Goal: Task Accomplishment & Management: Manage account settings

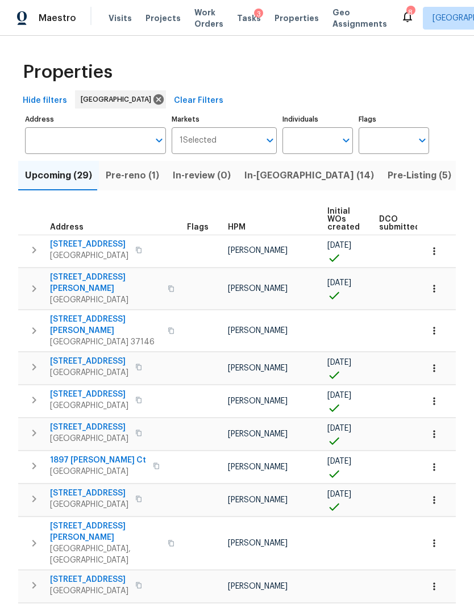
click at [123, 173] on span "Pre-reno (1)" at bounding box center [132, 176] width 53 height 16
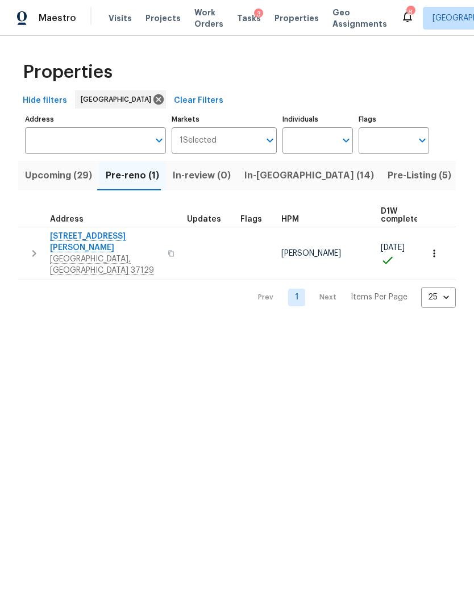
click at [67, 237] on span "[STREET_ADDRESS][PERSON_NAME]" at bounding box center [105, 242] width 111 height 23
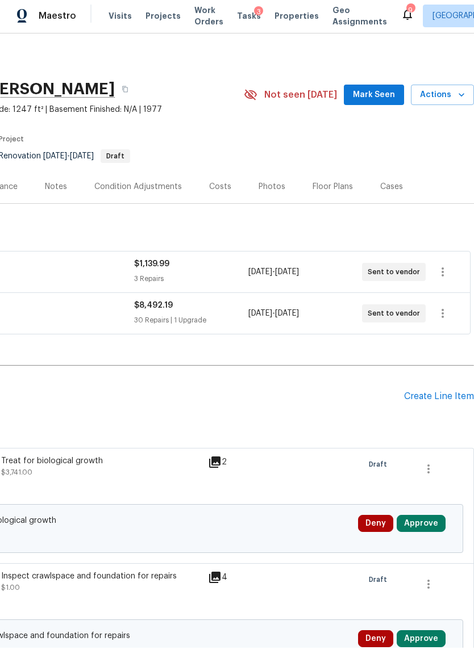
scroll to position [0, 168]
click at [415, 523] on button "Approve" at bounding box center [421, 526] width 49 height 17
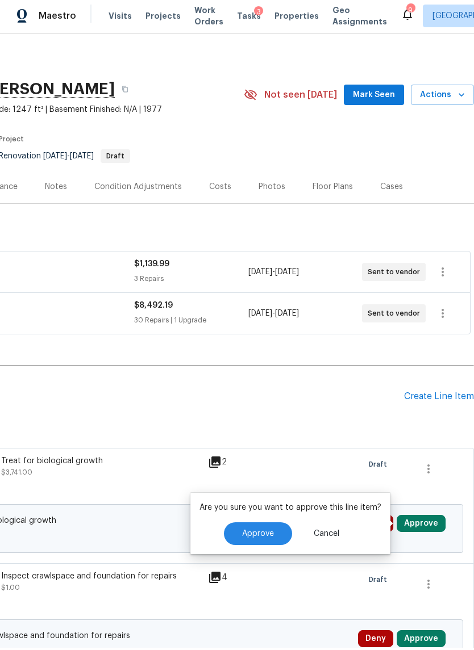
click at [272, 526] on button "Approve" at bounding box center [258, 536] width 68 height 23
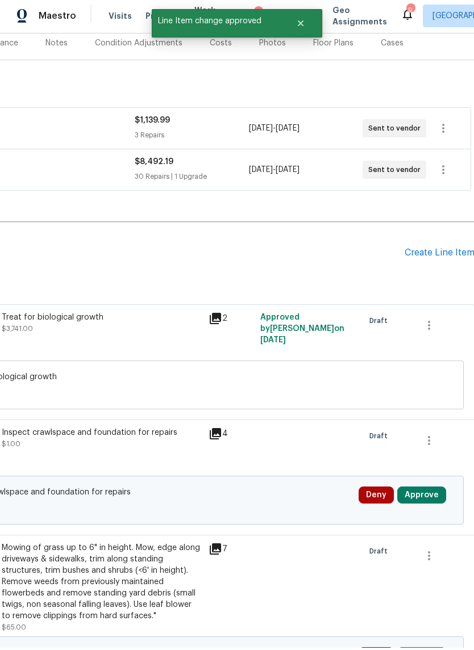
scroll to position [337, 166]
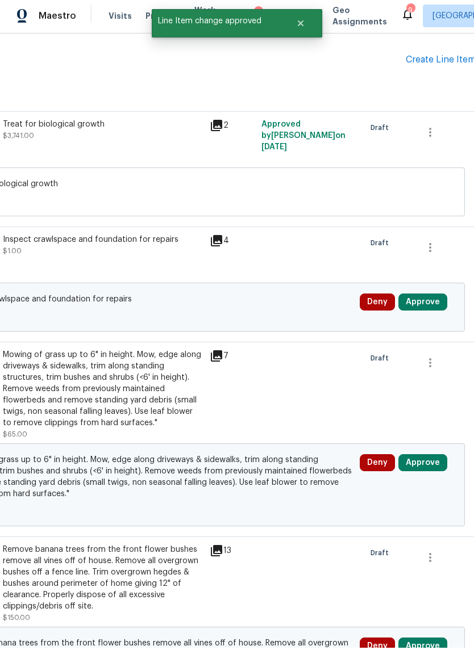
click at [421, 303] on button "Approve" at bounding box center [422, 304] width 49 height 17
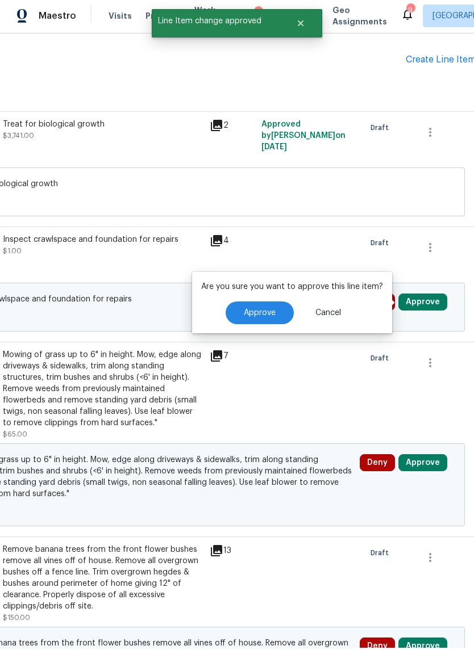
click at [262, 317] on span "Approve" at bounding box center [260, 315] width 32 height 9
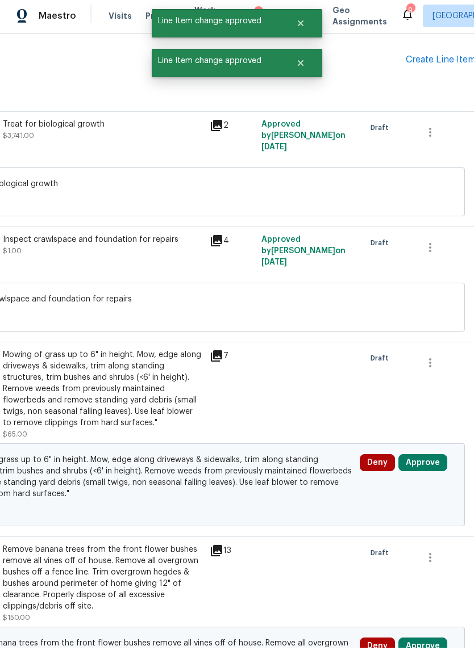
click at [420, 460] on button "Approve" at bounding box center [422, 465] width 49 height 17
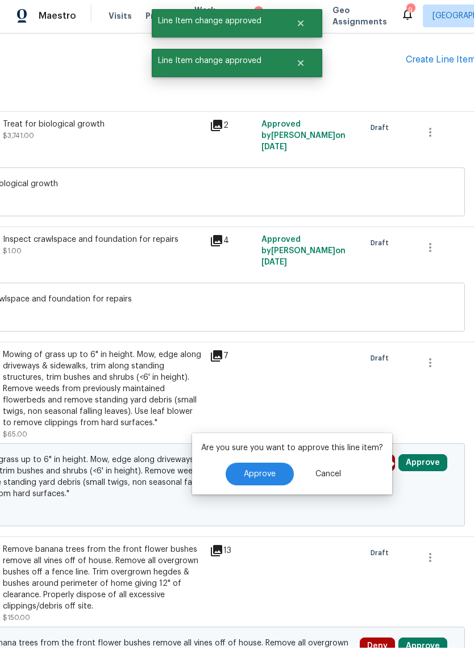
click at [272, 473] on span "Approve" at bounding box center [260, 477] width 32 height 9
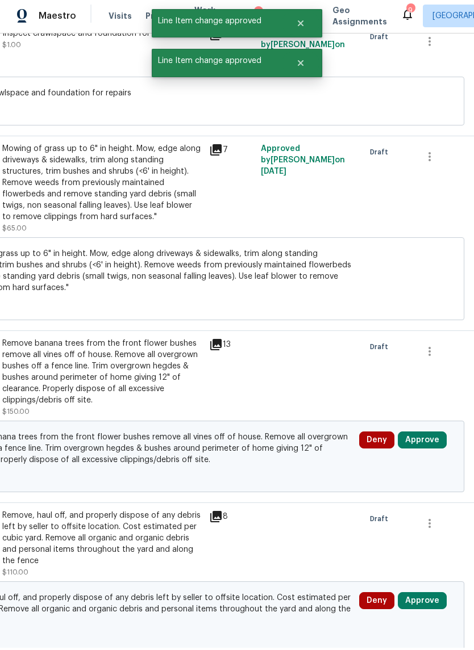
scroll to position [623, 166]
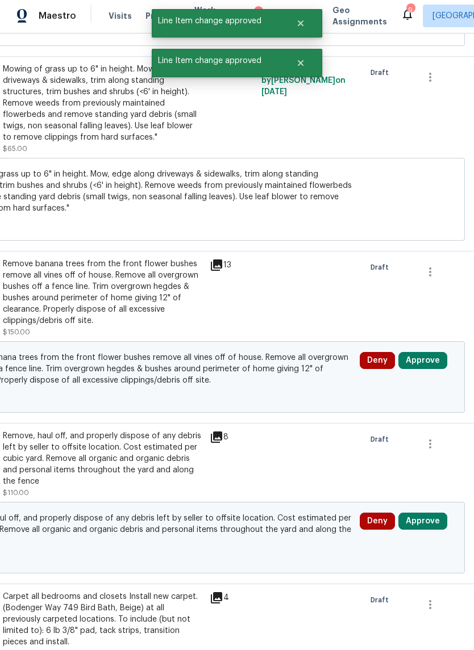
click at [422, 363] on button "Approve" at bounding box center [422, 362] width 49 height 17
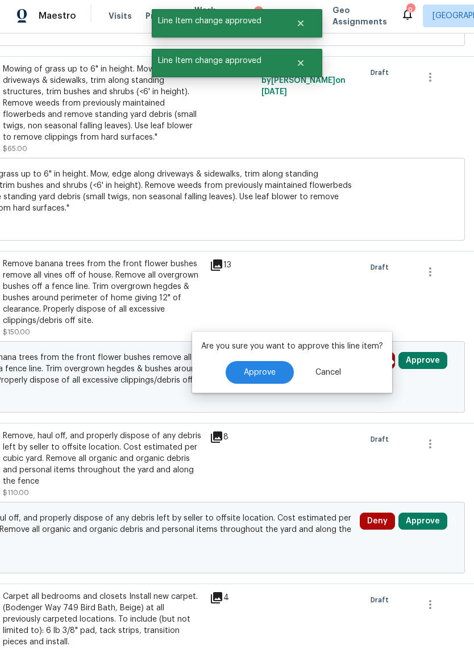
click at [263, 371] on span "Approve" at bounding box center [260, 375] width 32 height 9
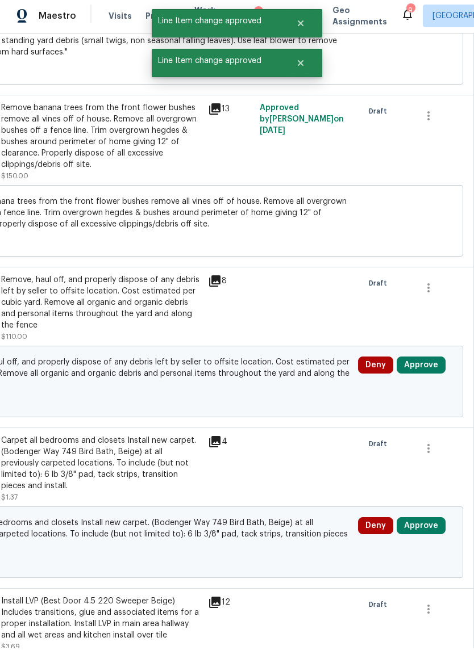
scroll to position [779, 168]
click at [423, 365] on button "Approve" at bounding box center [421, 367] width 49 height 17
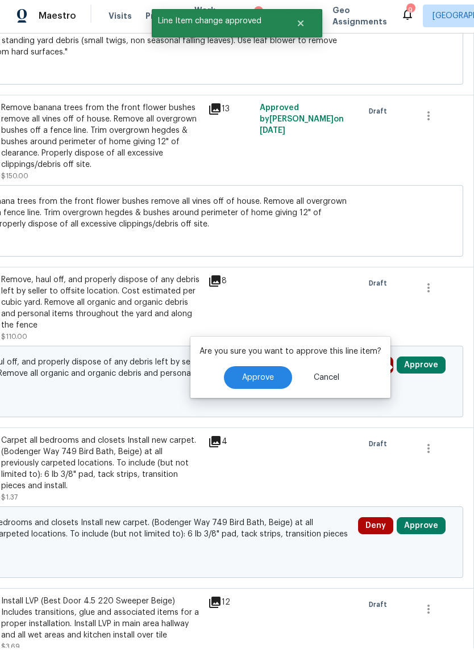
click at [261, 379] on span "Approve" at bounding box center [258, 380] width 32 height 9
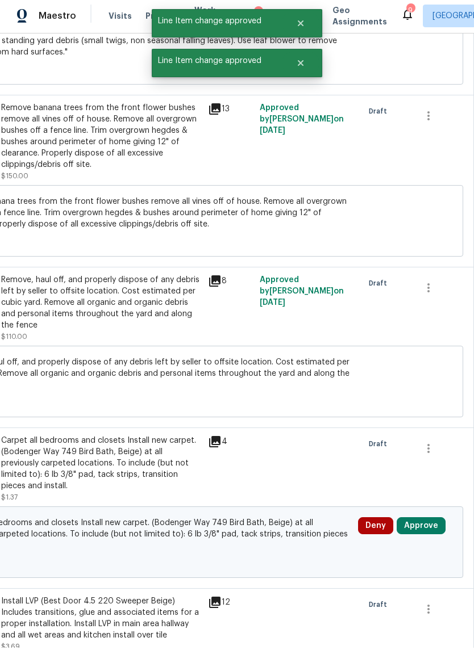
click at [418, 520] on button "Approve" at bounding box center [421, 528] width 49 height 17
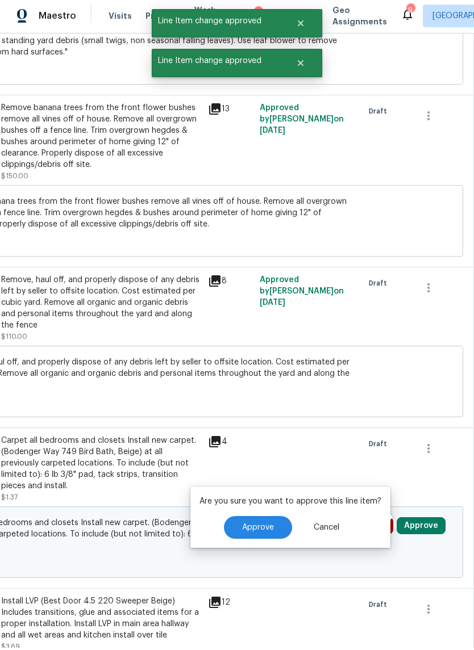
click at [261, 523] on button "Approve" at bounding box center [258, 530] width 68 height 23
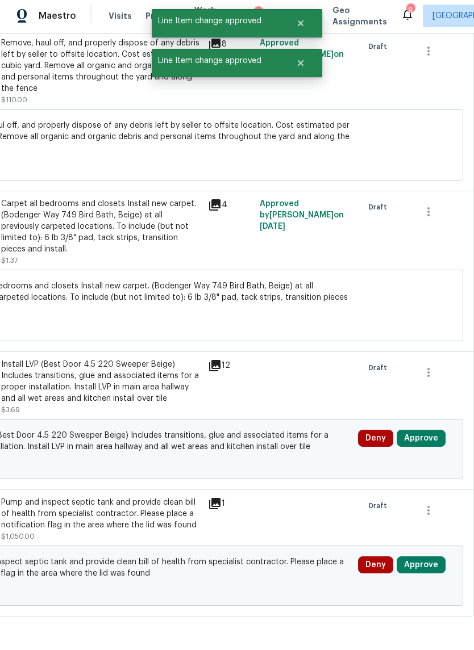
scroll to position [1015, 168]
click at [423, 433] on button "Approve" at bounding box center [421, 441] width 49 height 17
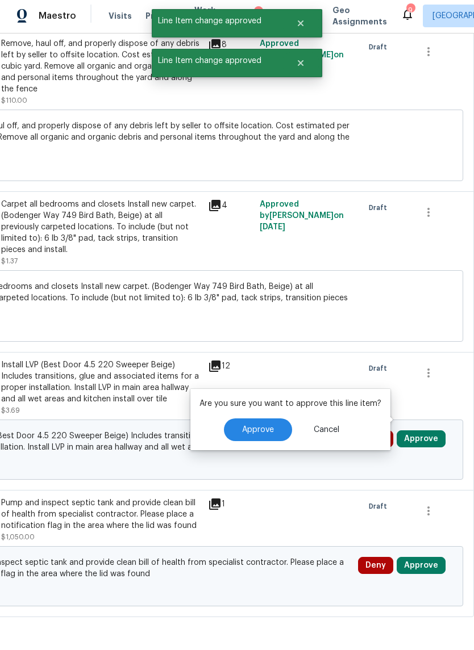
click at [257, 431] on span "Approve" at bounding box center [258, 432] width 32 height 9
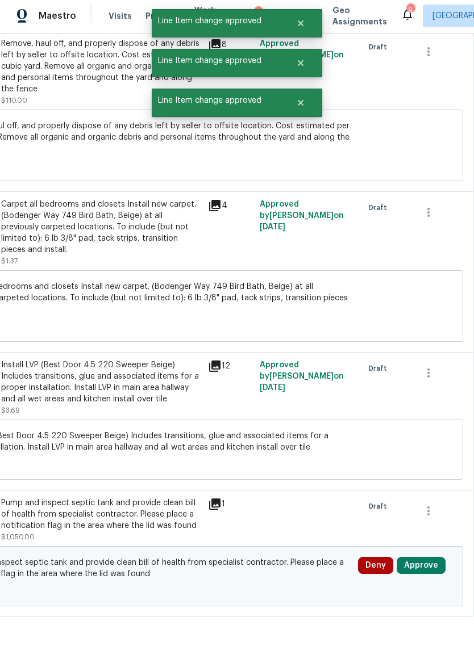
click at [428, 560] on button "Approve" at bounding box center [421, 568] width 49 height 17
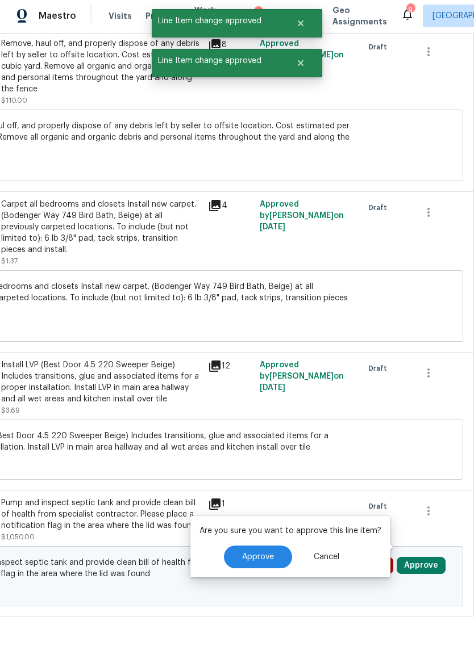
click at [273, 552] on button "Approve" at bounding box center [258, 559] width 68 height 23
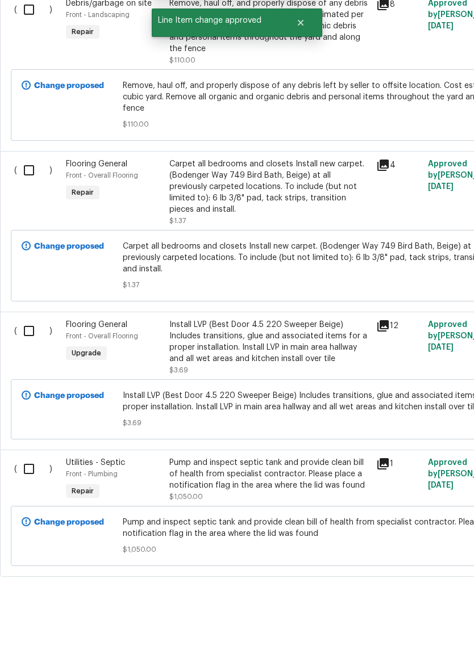
scroll to position [1015, 0]
click at [32, 500] on input "checkbox" at bounding box center [33, 512] width 32 height 24
checkbox input "true"
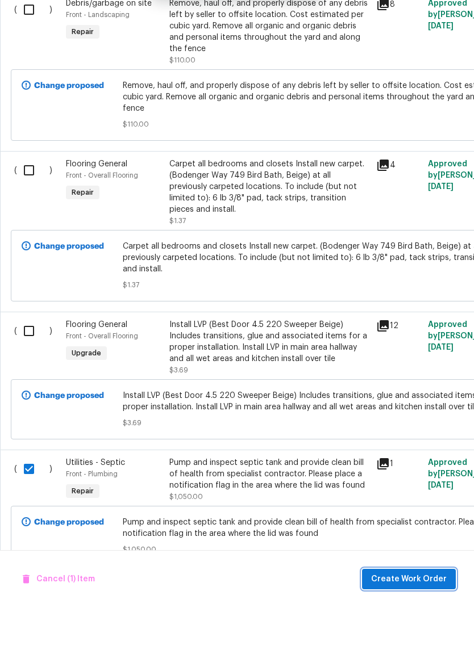
click at [418, 615] on span "Create Work Order" at bounding box center [409, 622] width 76 height 14
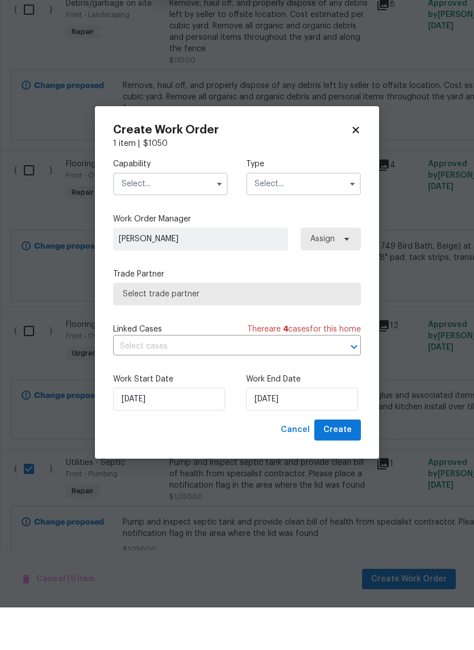
click at [194, 215] on input "text" at bounding box center [170, 226] width 115 height 23
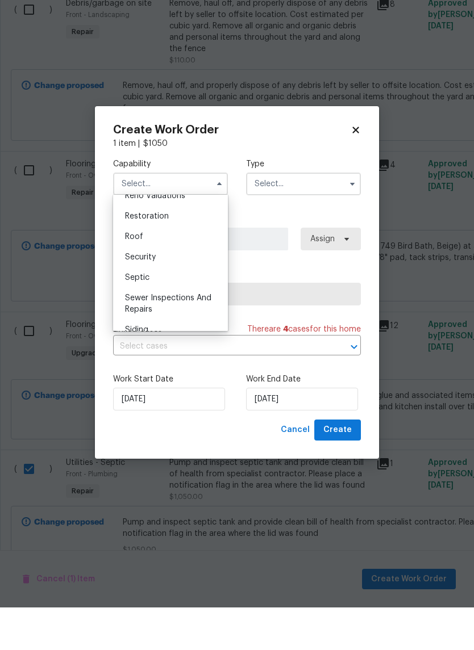
scroll to position [1137, 0]
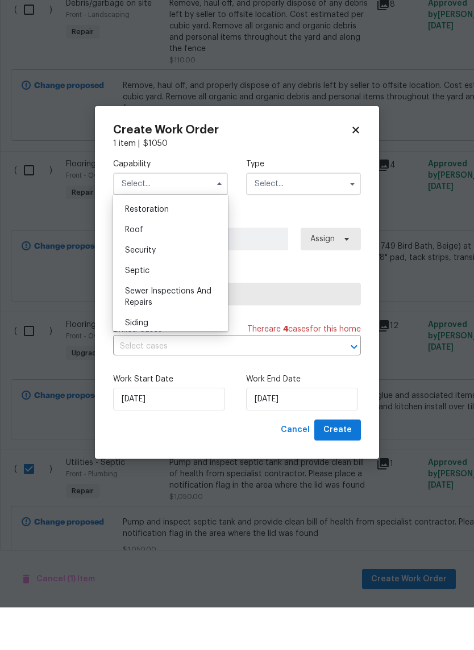
click at [172, 283] on div "Security" at bounding box center [170, 293] width 109 height 20
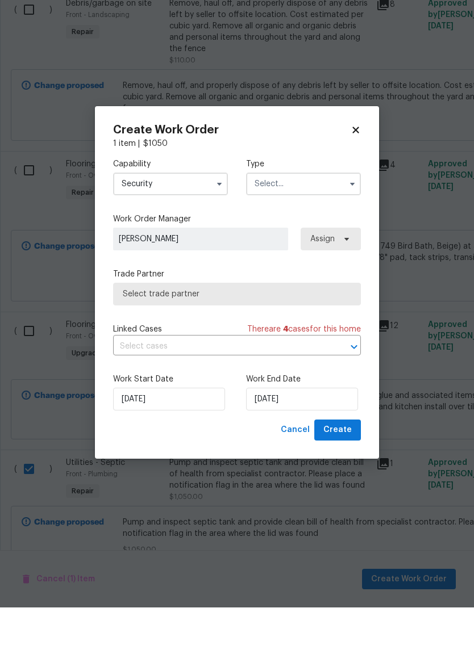
click at [210, 215] on input "Security" at bounding box center [170, 226] width 115 height 23
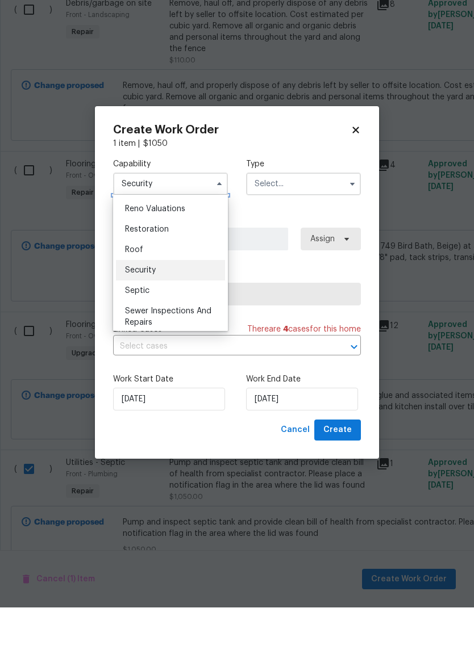
scroll to position [1118, 0]
click at [176, 322] on div "Septic" at bounding box center [170, 332] width 109 height 20
type input "Septic"
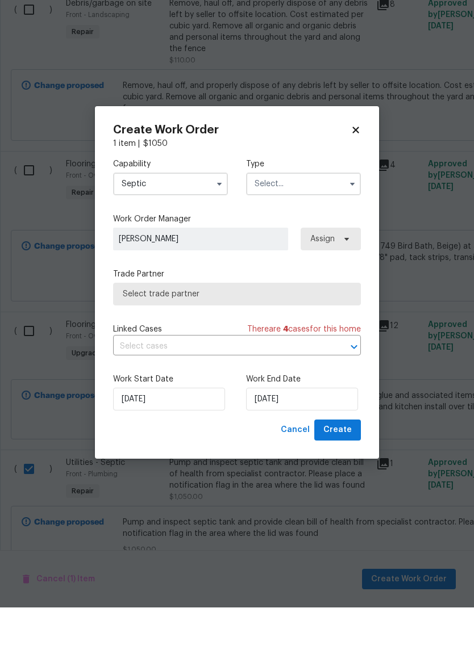
click at [315, 215] on input "text" at bounding box center [303, 226] width 115 height 23
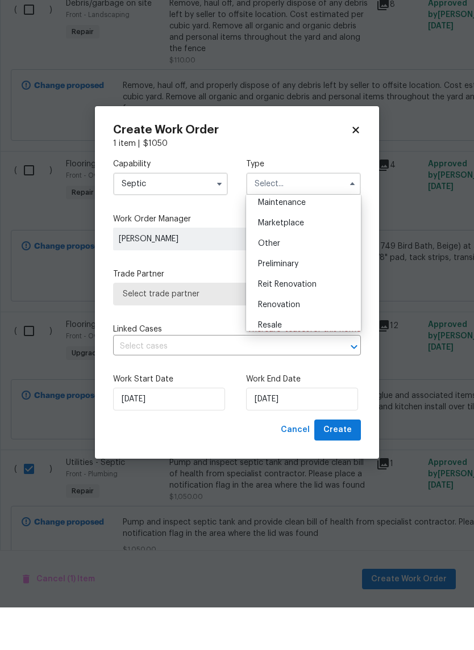
scroll to position [190, 0]
click at [298, 343] on span "Renovation" at bounding box center [279, 347] width 42 height 8
type input "Renovation"
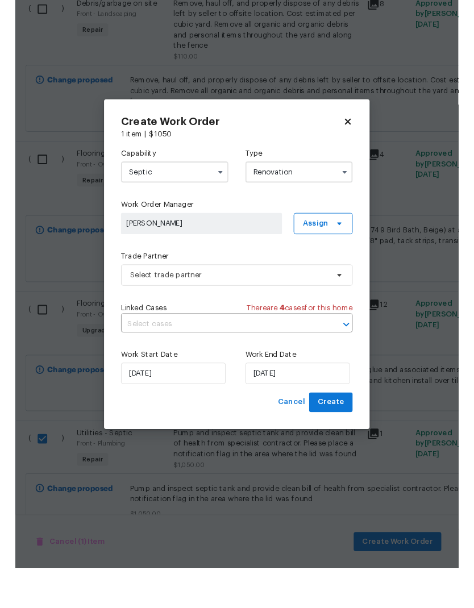
scroll to position [0, 0]
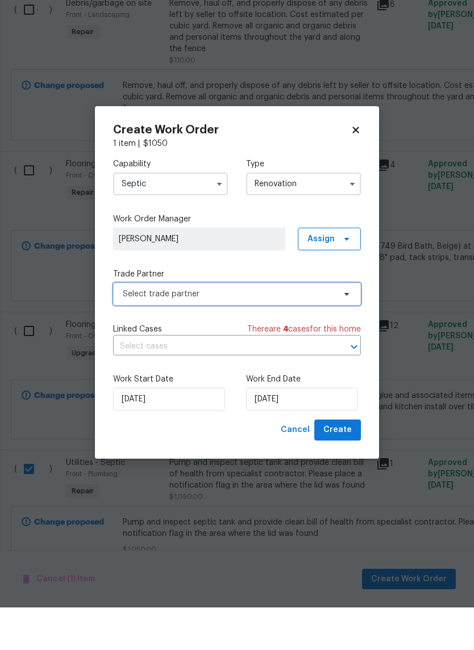
click at [294, 331] on span "Select trade partner" at bounding box center [229, 336] width 212 height 11
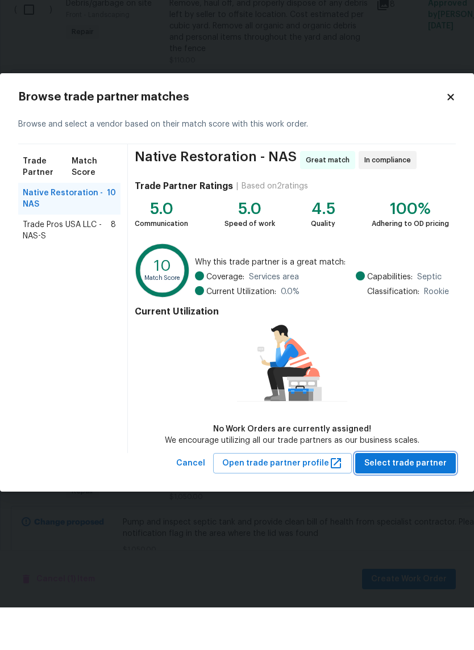
click at [419, 499] on span "Select trade partner" at bounding box center [405, 506] width 82 height 14
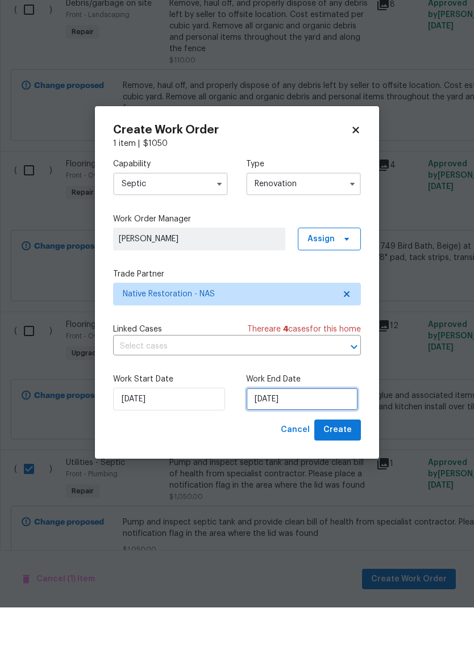
click at [315, 431] on input "[DATE]" at bounding box center [302, 442] width 112 height 23
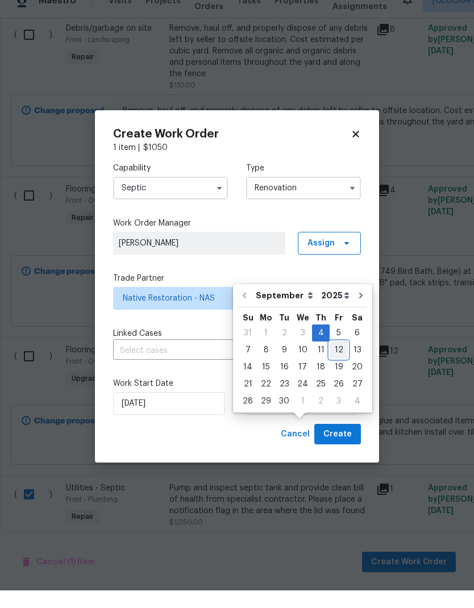
click at [335, 360] on div "12" at bounding box center [338, 368] width 18 height 16
type input "[DATE]"
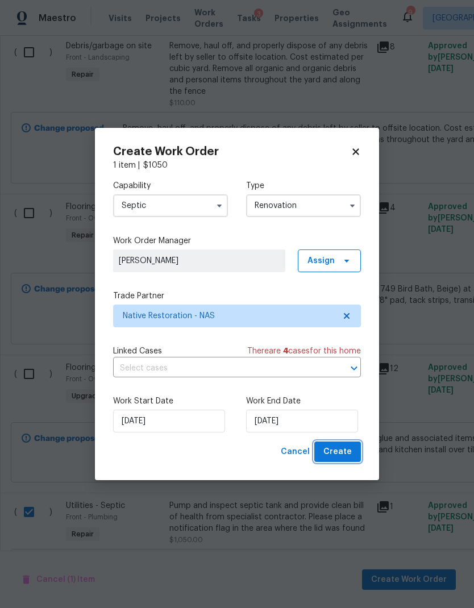
click at [339, 453] on span "Create" at bounding box center [337, 452] width 28 height 14
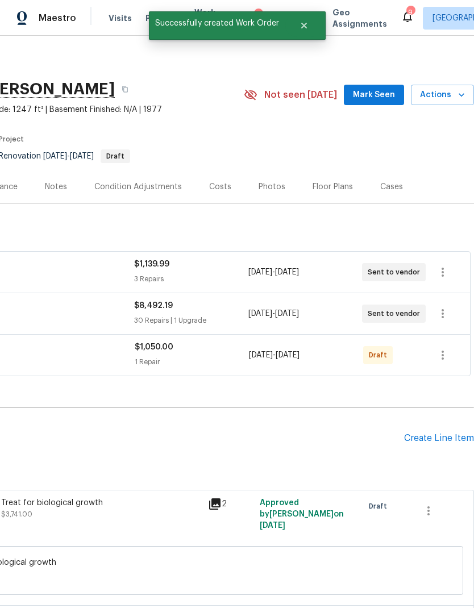
scroll to position [2, 168]
click at [438, 353] on icon "button" at bounding box center [443, 355] width 14 height 14
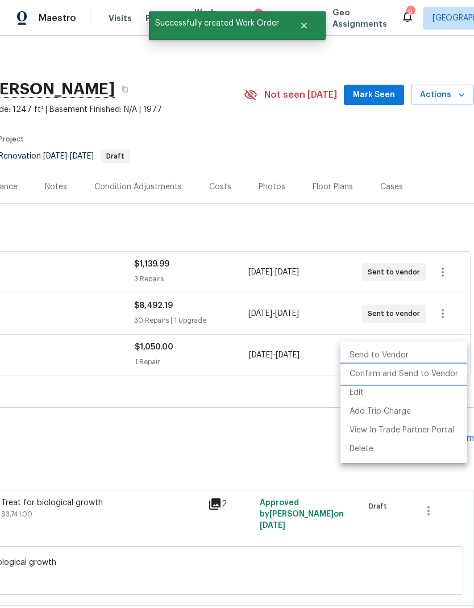
click at [428, 378] on li "Confirm and Send to Vendor" at bounding box center [403, 374] width 127 height 19
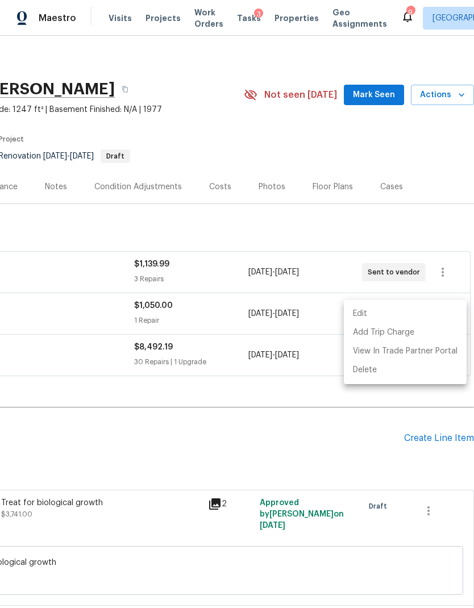
click at [348, 425] on div at bounding box center [237, 304] width 474 height 608
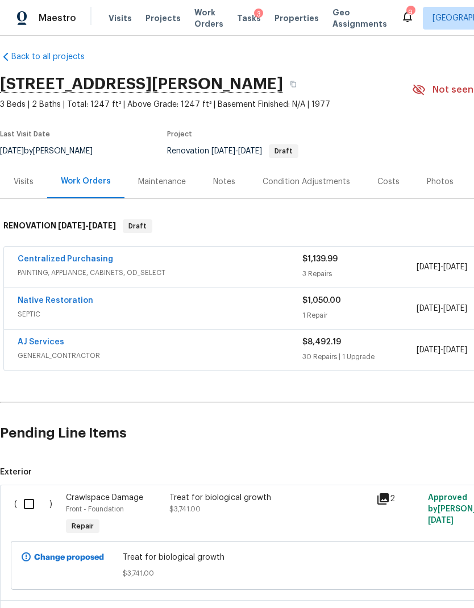
scroll to position [7, 0]
click at [43, 341] on link "AJ Services" at bounding box center [41, 342] width 47 height 8
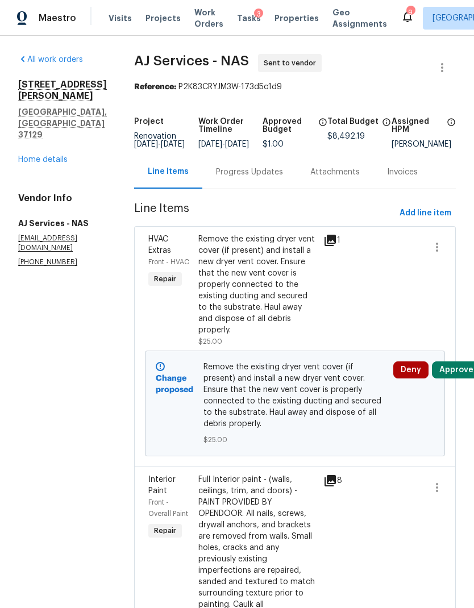
click at [457, 362] on button "Approve" at bounding box center [456, 369] width 49 height 17
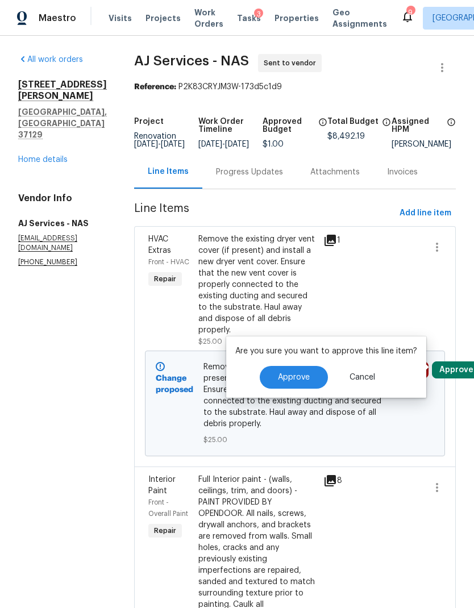
click at [294, 377] on span "Approve" at bounding box center [294, 377] width 32 height 9
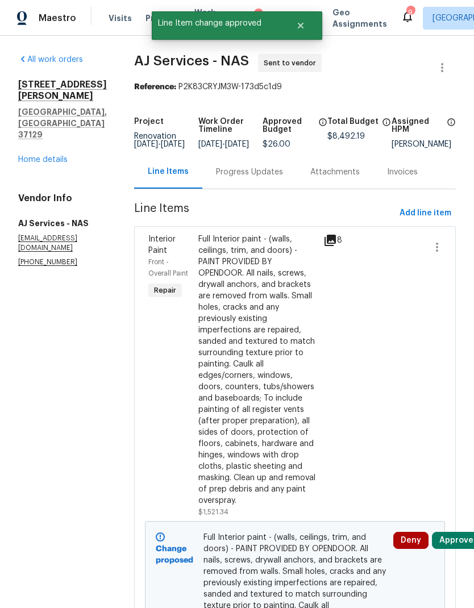
click at [460, 545] on button "Approve" at bounding box center [456, 540] width 49 height 17
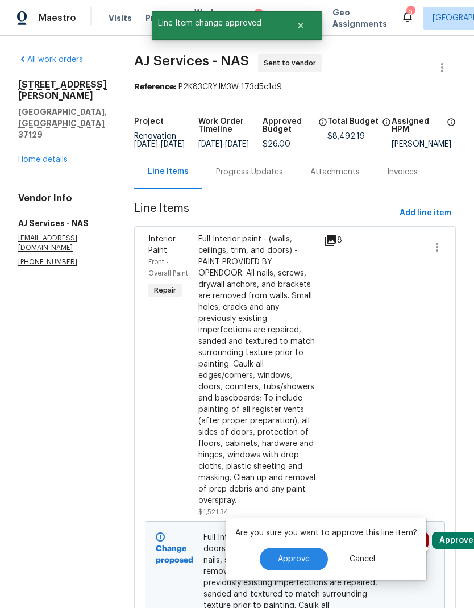
click at [304, 560] on span "Approve" at bounding box center [294, 559] width 32 height 9
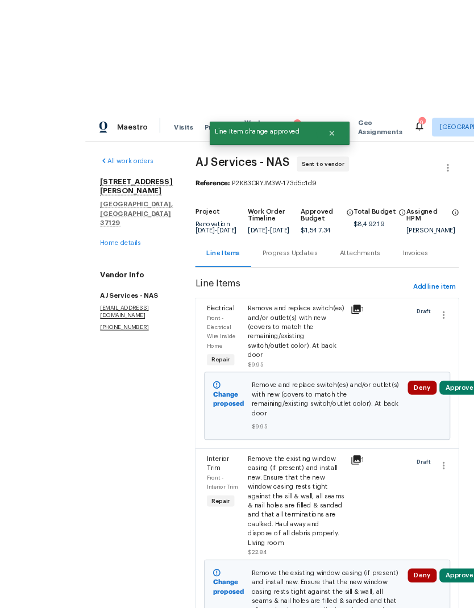
scroll to position [1, 0]
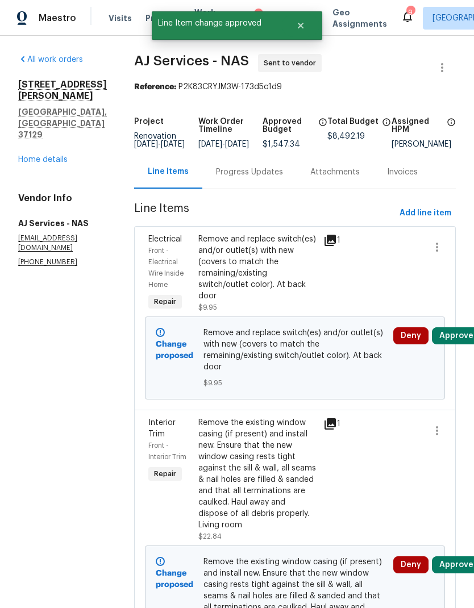
click at [458, 344] on button "Approve" at bounding box center [456, 335] width 49 height 17
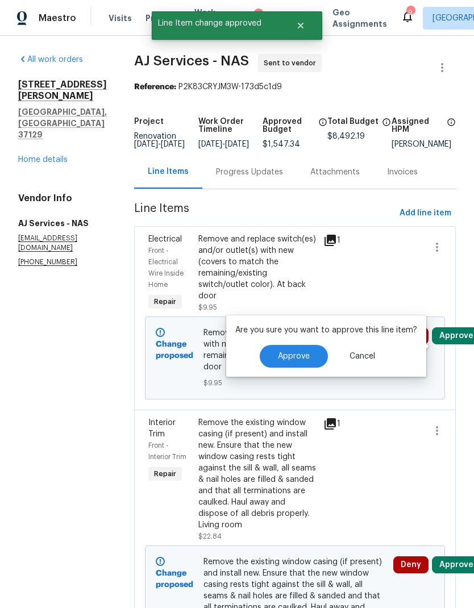
click at [297, 365] on button "Approve" at bounding box center [294, 356] width 68 height 23
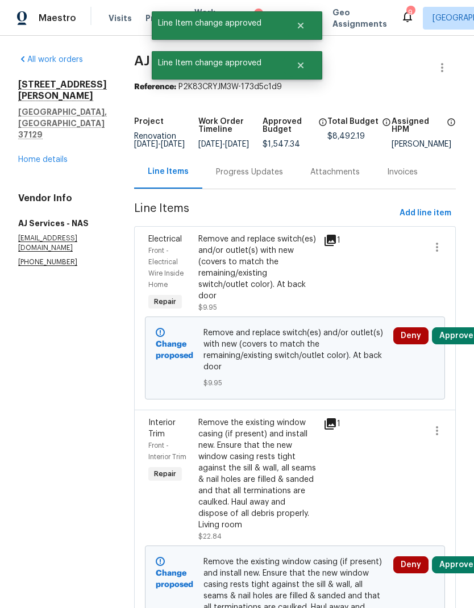
click at [460, 571] on button "Approve" at bounding box center [456, 564] width 49 height 17
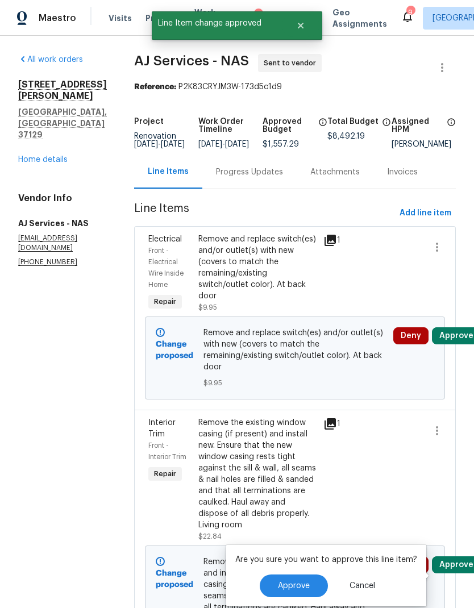
click at [298, 584] on span "Approve" at bounding box center [294, 586] width 32 height 9
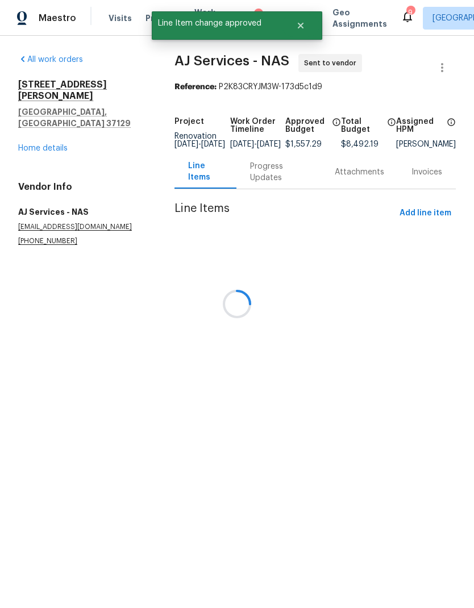
scroll to position [0, 0]
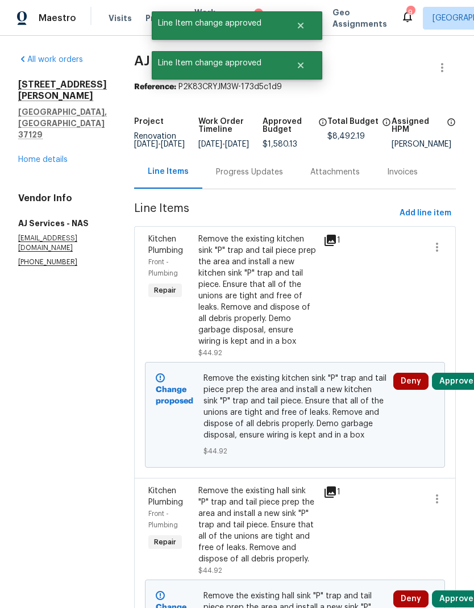
click at [457, 390] on button "Approve" at bounding box center [456, 381] width 49 height 17
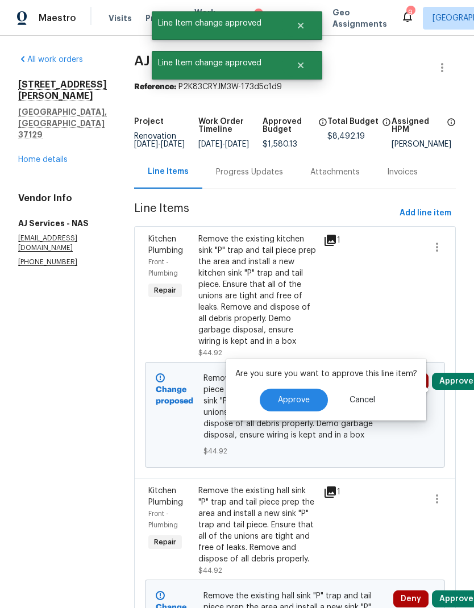
click at [310, 397] on button "Approve" at bounding box center [294, 400] width 68 height 23
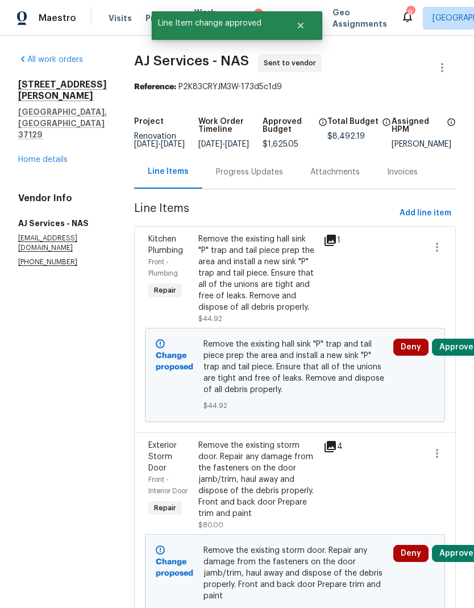
click at [463, 353] on button "Approve" at bounding box center [456, 347] width 49 height 17
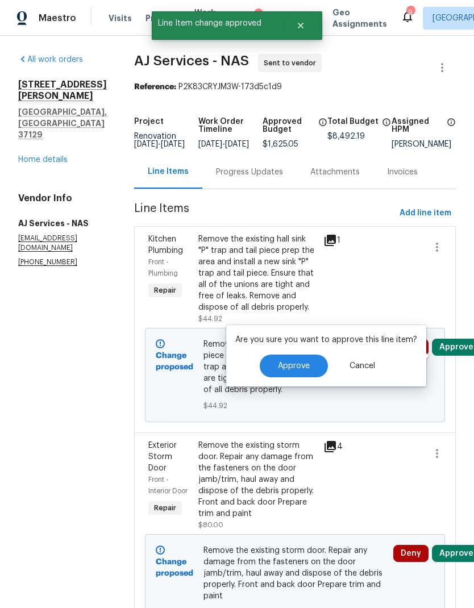
click at [295, 373] on button "Approve" at bounding box center [294, 365] width 68 height 23
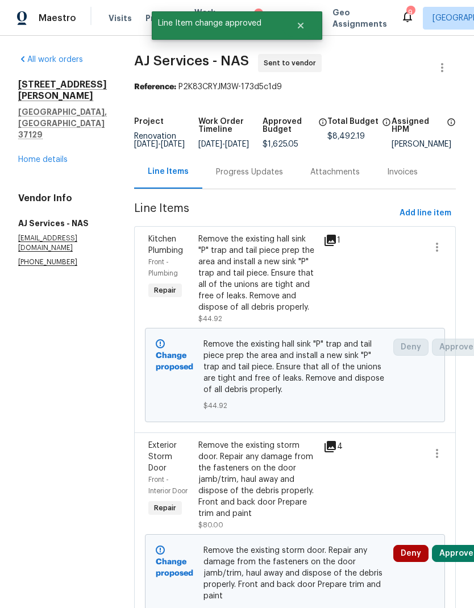
click at [460, 559] on button "Approve" at bounding box center [456, 553] width 49 height 17
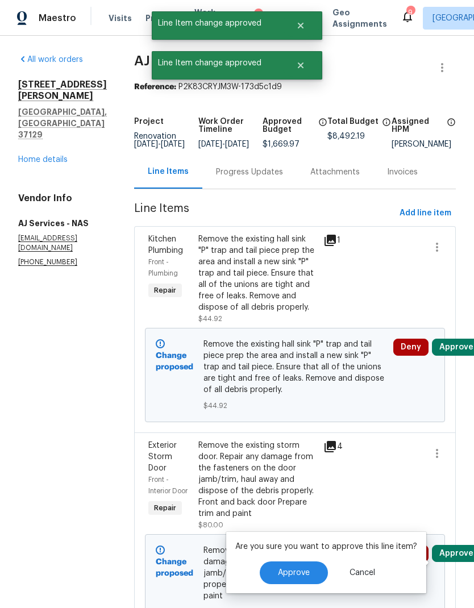
click at [304, 570] on span "Approve" at bounding box center [294, 573] width 32 height 9
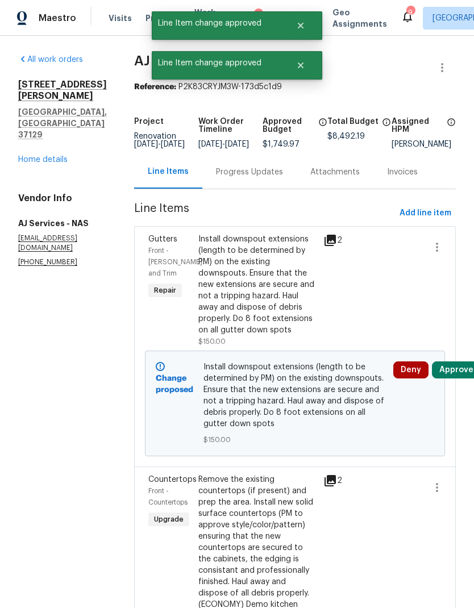
click at [456, 375] on button "Approve" at bounding box center [456, 369] width 49 height 17
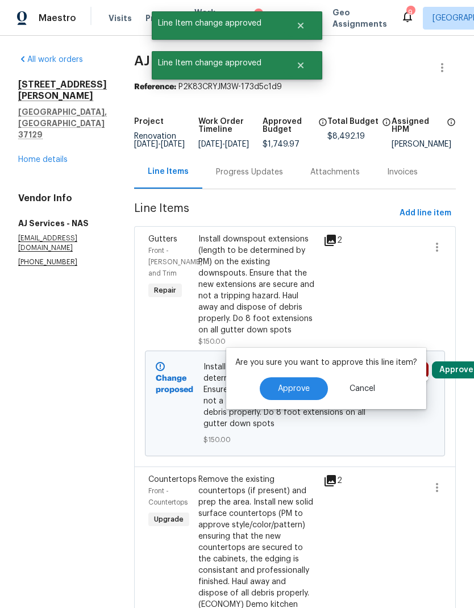
click at [306, 388] on span "Approve" at bounding box center [294, 389] width 32 height 9
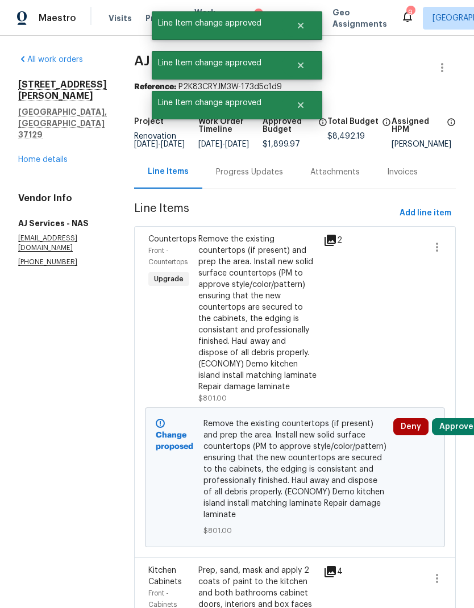
click at [457, 435] on button "Approve" at bounding box center [456, 426] width 49 height 17
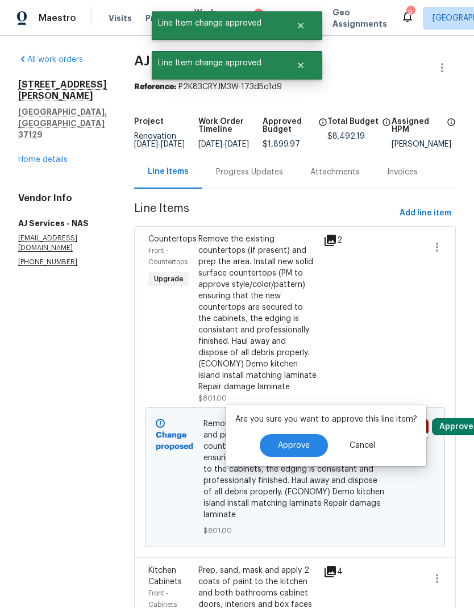
click at [289, 445] on span "Approve" at bounding box center [294, 445] width 32 height 9
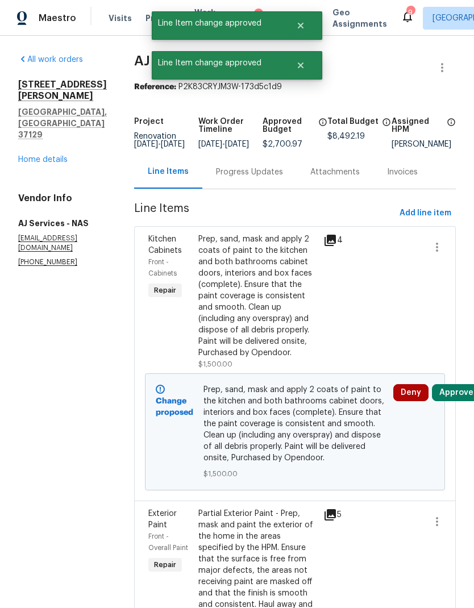
click at [456, 400] on button "Approve" at bounding box center [456, 392] width 49 height 17
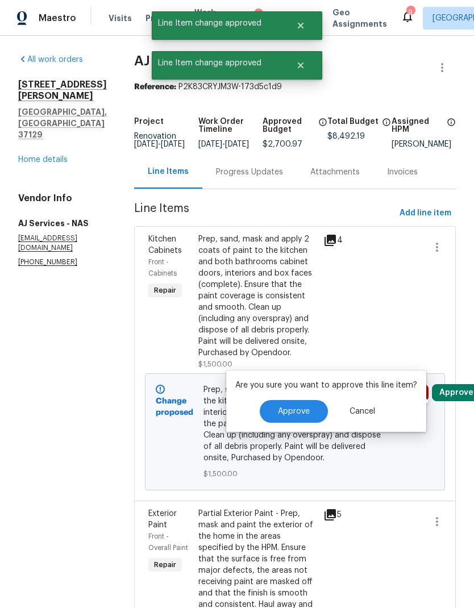
click at [293, 408] on span "Approve" at bounding box center [294, 411] width 32 height 9
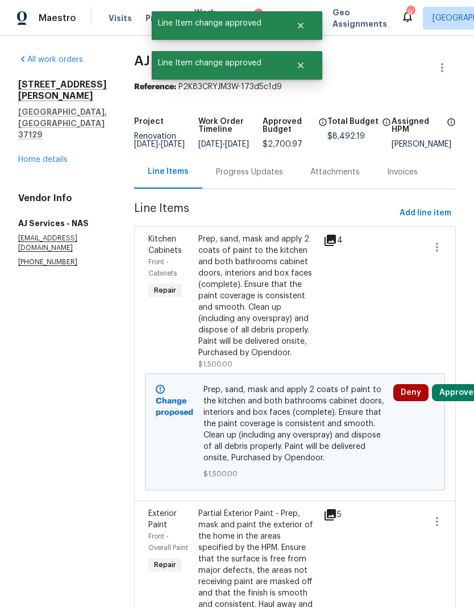
click at [461, 397] on button "Approve" at bounding box center [456, 392] width 49 height 17
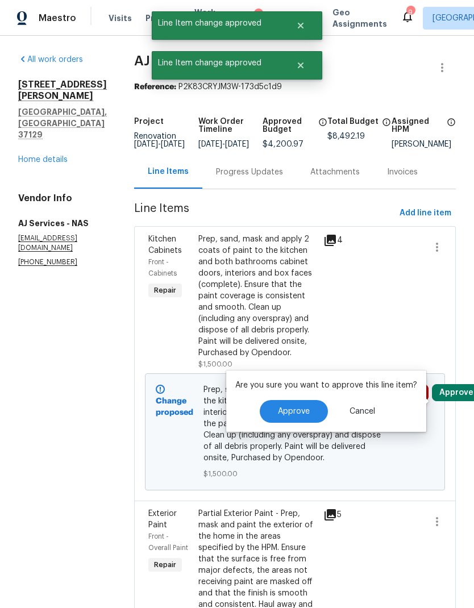
click at [301, 410] on span "Approve" at bounding box center [294, 411] width 32 height 9
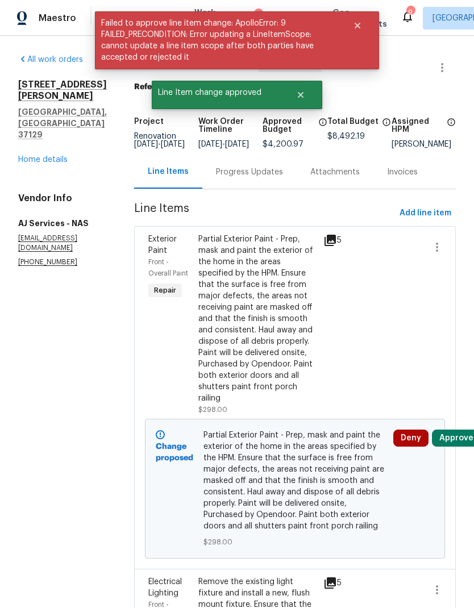
click at [458, 445] on button "Approve" at bounding box center [456, 437] width 49 height 17
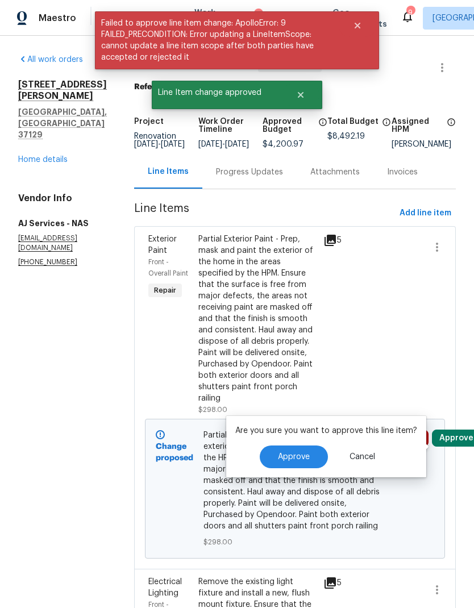
click at [297, 459] on span "Approve" at bounding box center [294, 457] width 32 height 9
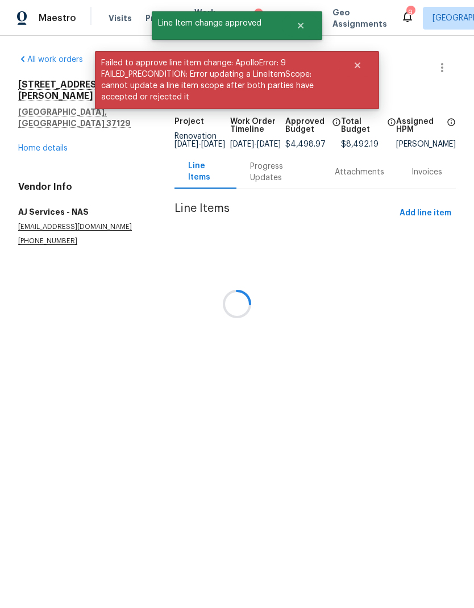
click at [456, 291] on div "All work orders [STREET_ADDRESS][PERSON_NAME] Home details Vendor Info AJ Servi…" at bounding box center [237, 164] width 474 height 256
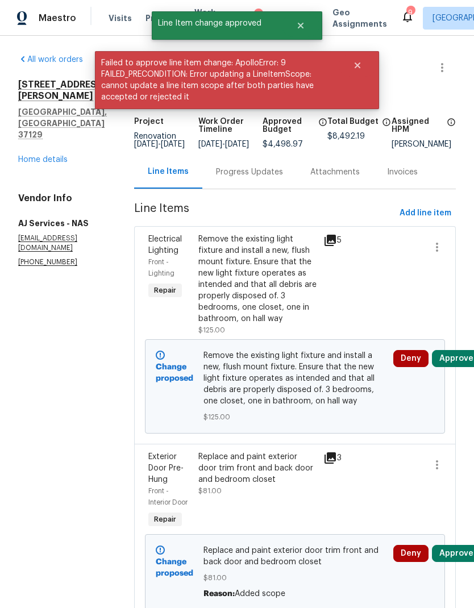
click at [456, 365] on button "Approve" at bounding box center [456, 358] width 49 height 17
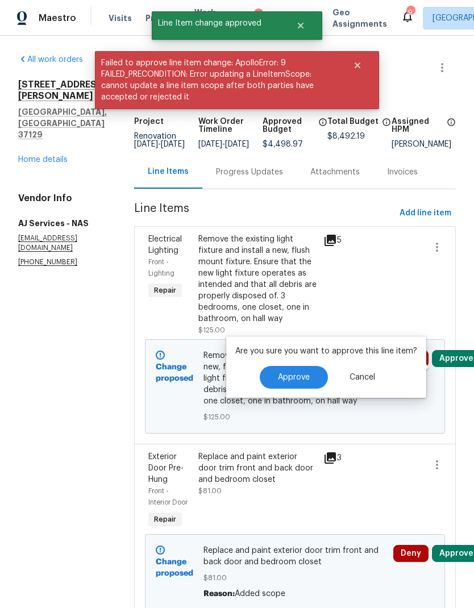
click at [303, 372] on button "Approve" at bounding box center [294, 377] width 68 height 23
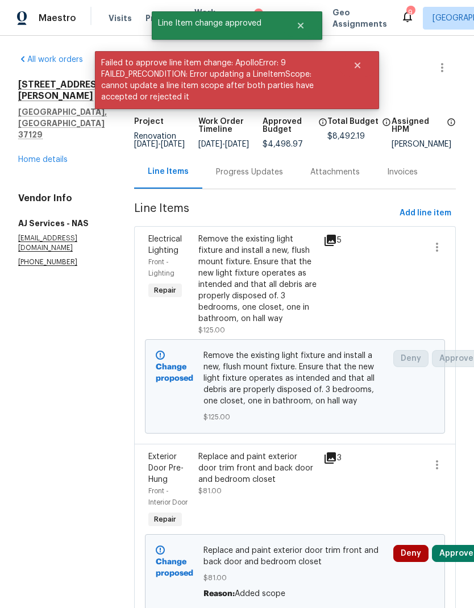
click at [467, 562] on button "Approve" at bounding box center [456, 553] width 49 height 17
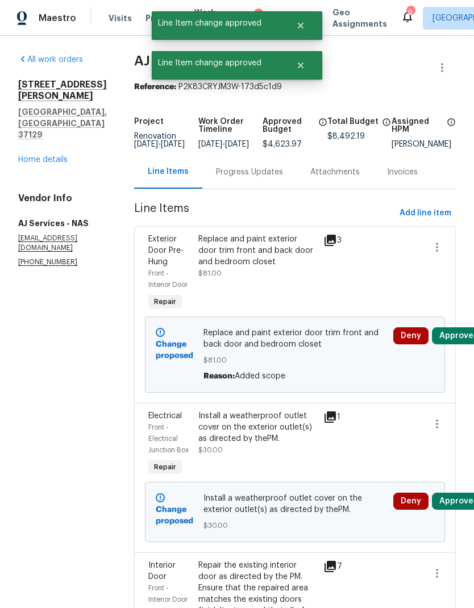
click at [453, 344] on button "Approve" at bounding box center [456, 335] width 49 height 17
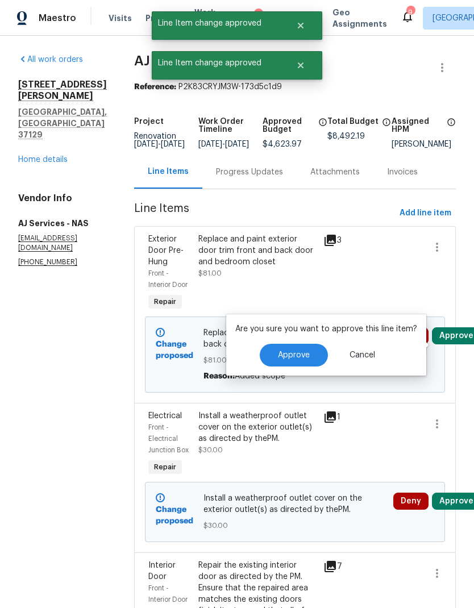
click at [301, 362] on button "Approve" at bounding box center [294, 355] width 68 height 23
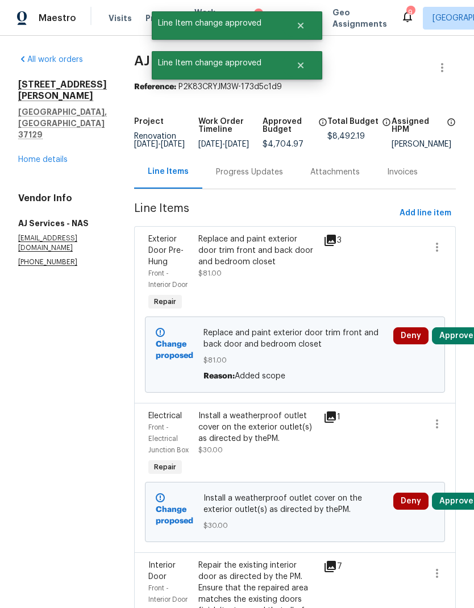
click at [462, 507] on button "Approve" at bounding box center [456, 501] width 49 height 17
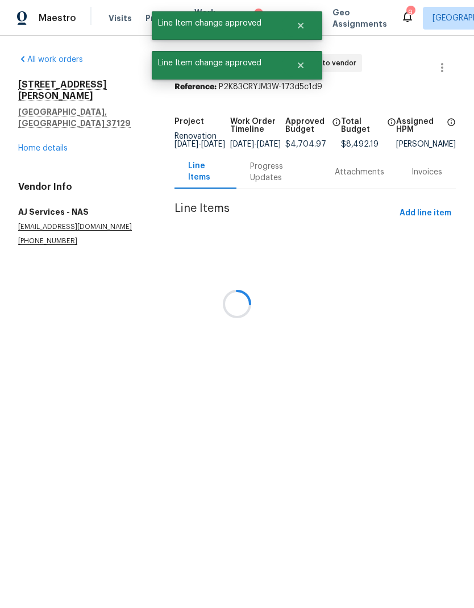
click at [301, 517] on div at bounding box center [237, 304] width 474 height 608
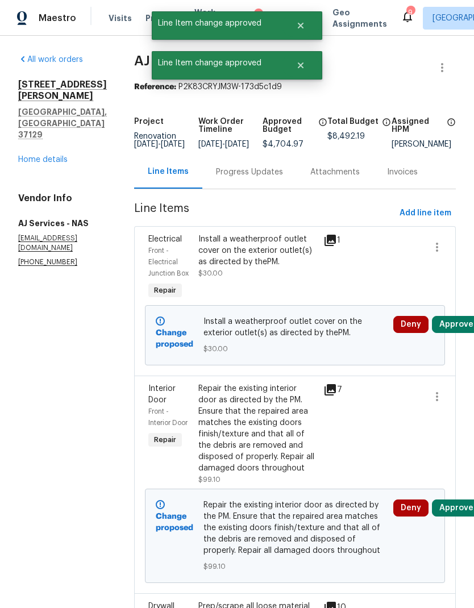
click at [455, 516] on button "Approve" at bounding box center [456, 507] width 49 height 17
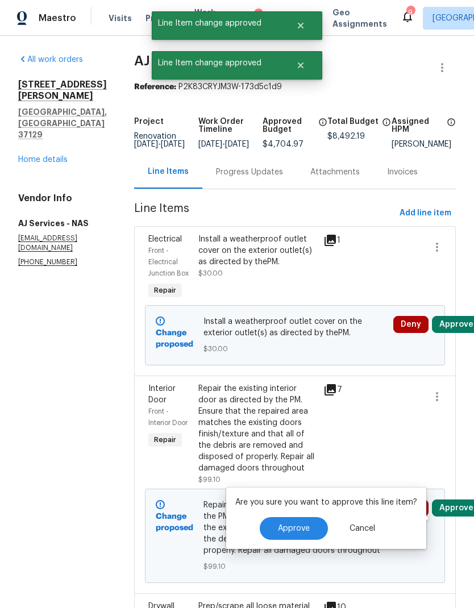
click at [298, 518] on button "Approve" at bounding box center [294, 528] width 68 height 23
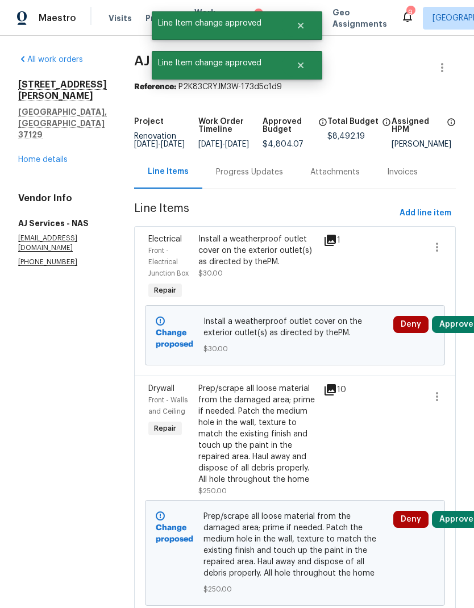
click at [454, 333] on button "Approve" at bounding box center [456, 324] width 49 height 17
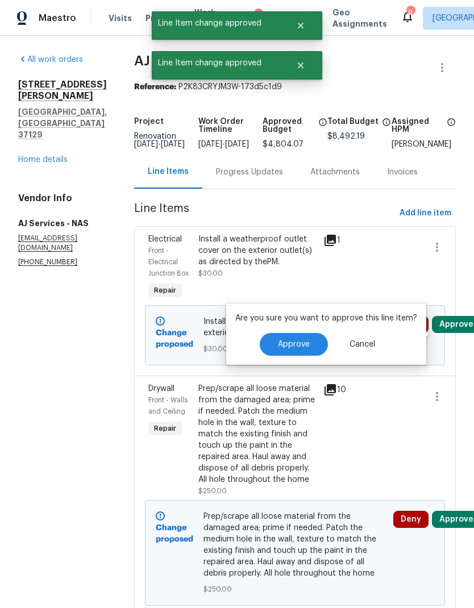
click at [293, 344] on span "Approve" at bounding box center [294, 344] width 32 height 9
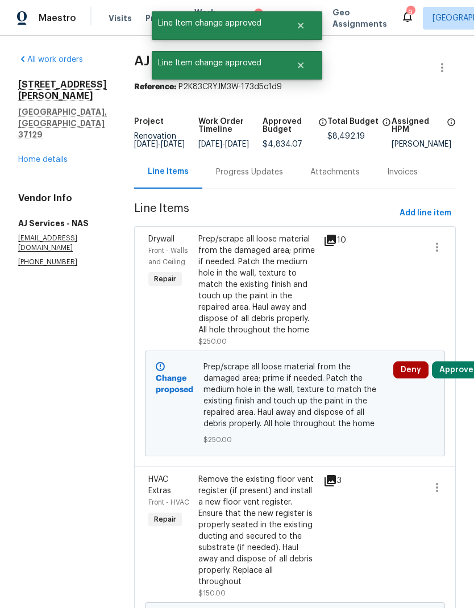
click at [454, 378] on button "Approve" at bounding box center [456, 369] width 49 height 17
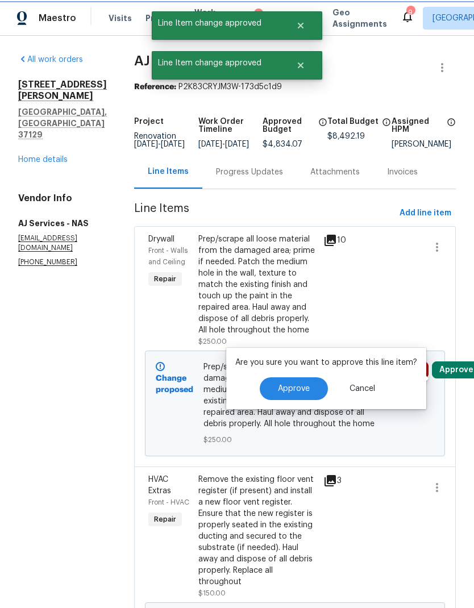
click at [297, 392] on span "Approve" at bounding box center [294, 389] width 32 height 9
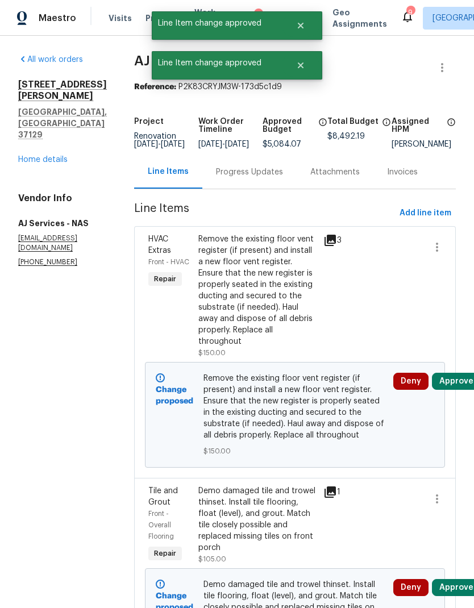
click at [464, 390] on button "Approve" at bounding box center [456, 381] width 49 height 17
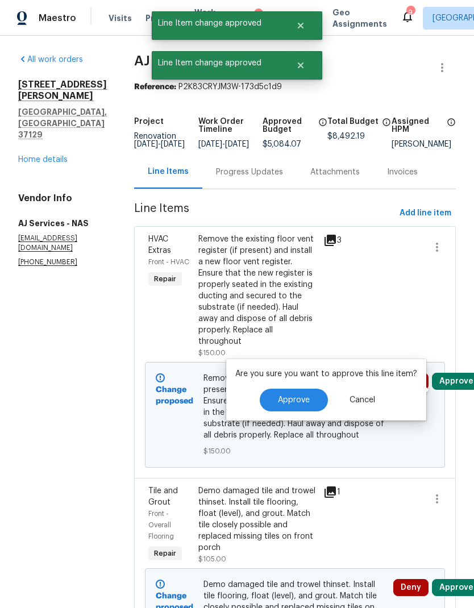
click at [282, 407] on button "Approve" at bounding box center [294, 400] width 68 height 23
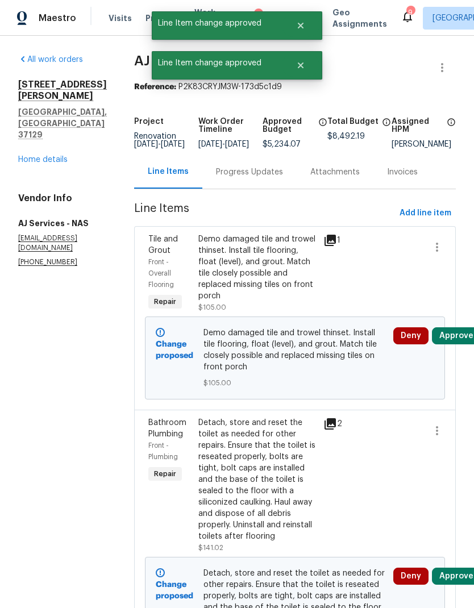
click at [456, 344] on button "Approve" at bounding box center [456, 335] width 49 height 17
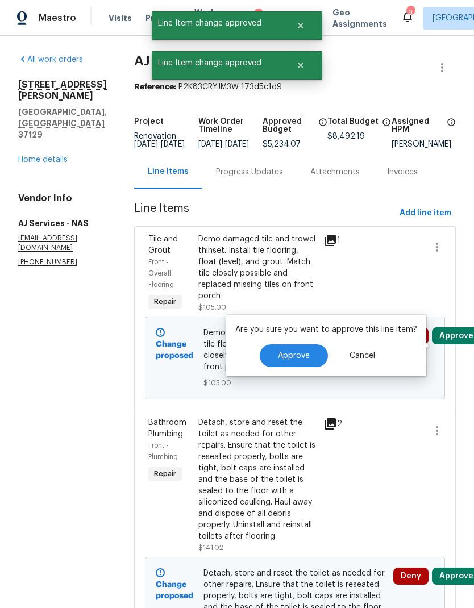
click at [290, 357] on span "Approve" at bounding box center [294, 356] width 32 height 9
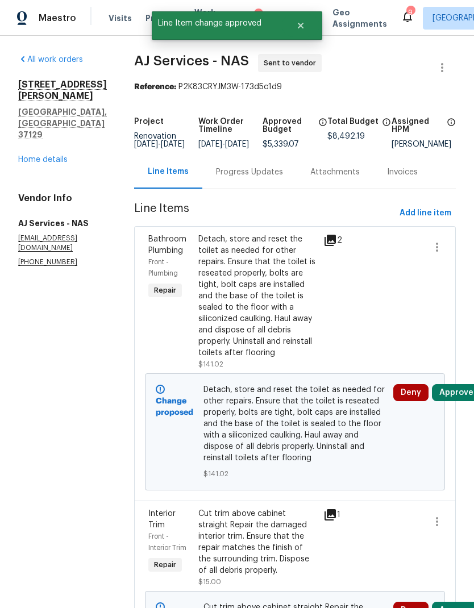
click at [454, 400] on button "Approve" at bounding box center [456, 392] width 49 height 17
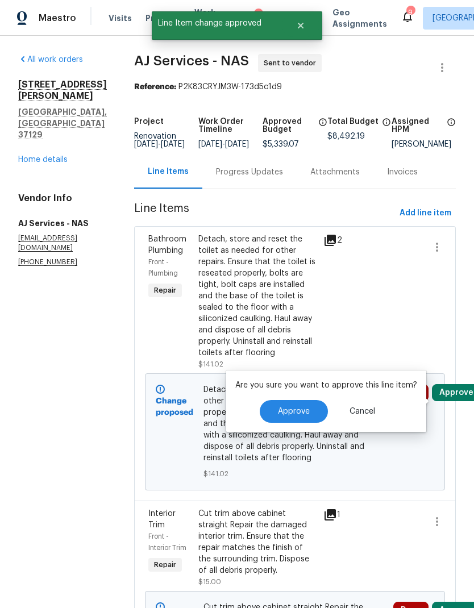
click at [301, 412] on span "Approve" at bounding box center [294, 411] width 32 height 9
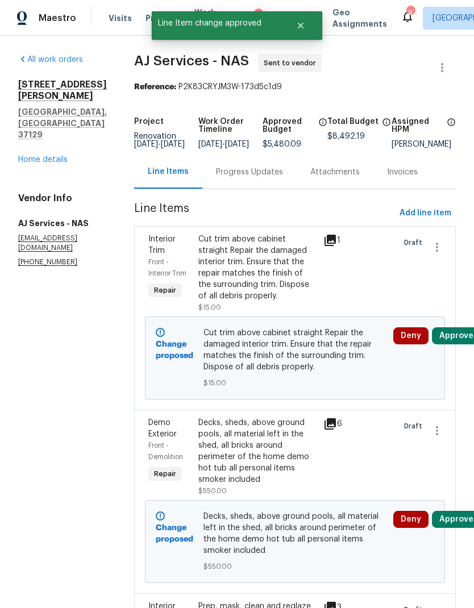
click at [462, 343] on button "Approve" at bounding box center [456, 335] width 49 height 17
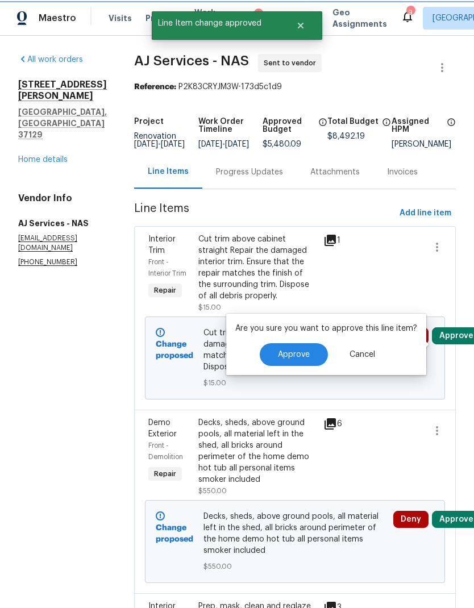
click at [307, 352] on button "Approve" at bounding box center [294, 354] width 68 height 23
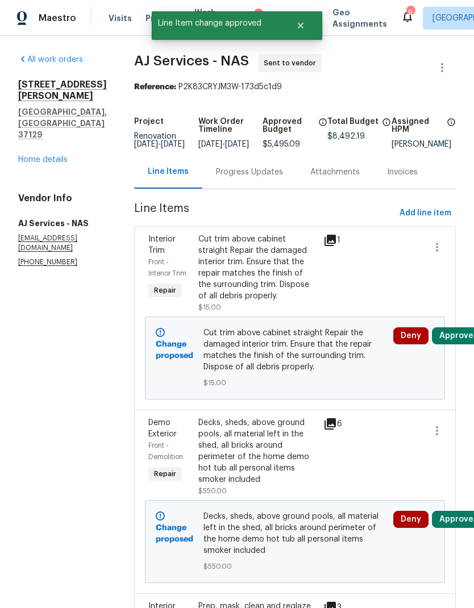
click at [460, 344] on button "Approve" at bounding box center [456, 335] width 49 height 17
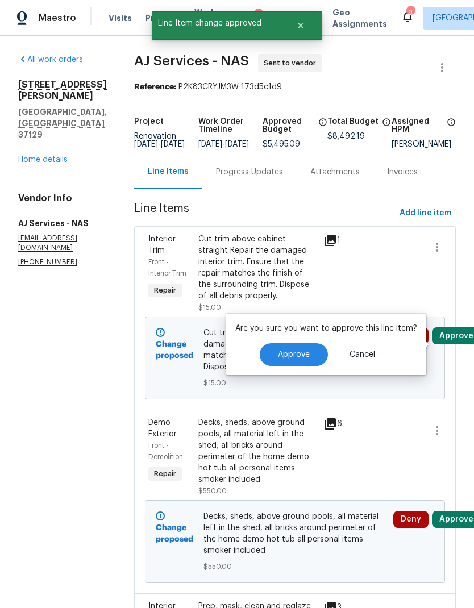
click at [299, 358] on span "Approve" at bounding box center [294, 355] width 32 height 9
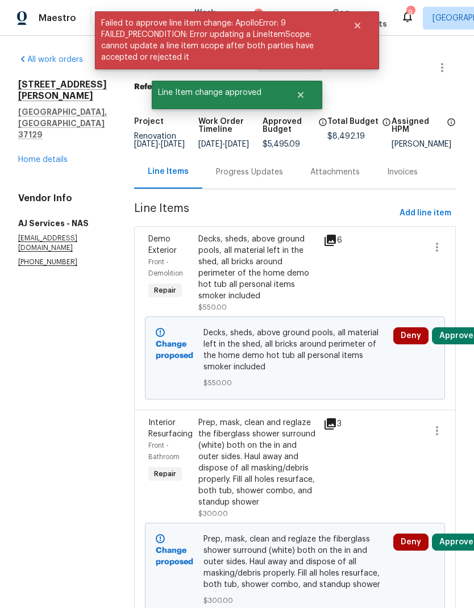
click at [460, 343] on button "Approve" at bounding box center [456, 335] width 49 height 17
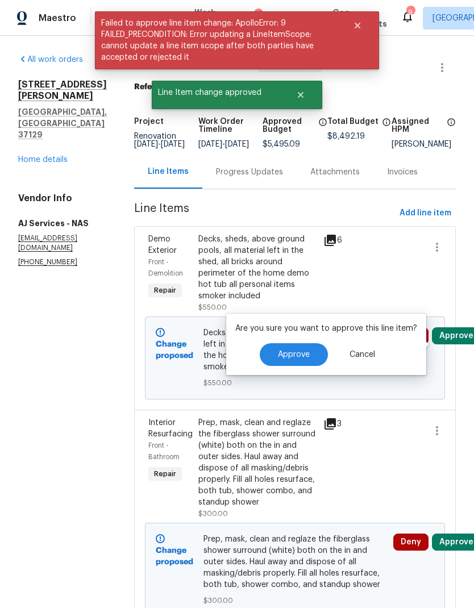
click at [302, 357] on span "Approve" at bounding box center [294, 355] width 32 height 9
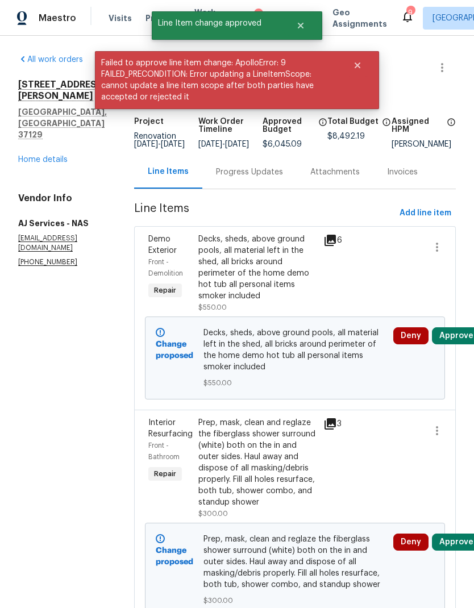
click at [460, 340] on button "Approve" at bounding box center [456, 335] width 49 height 17
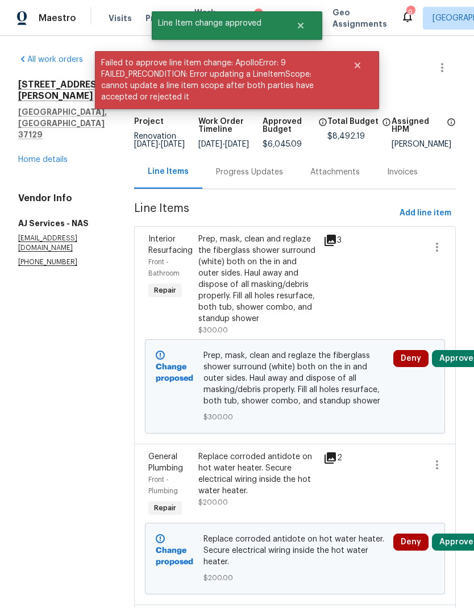
click at [460, 367] on button "Approve" at bounding box center [456, 358] width 49 height 17
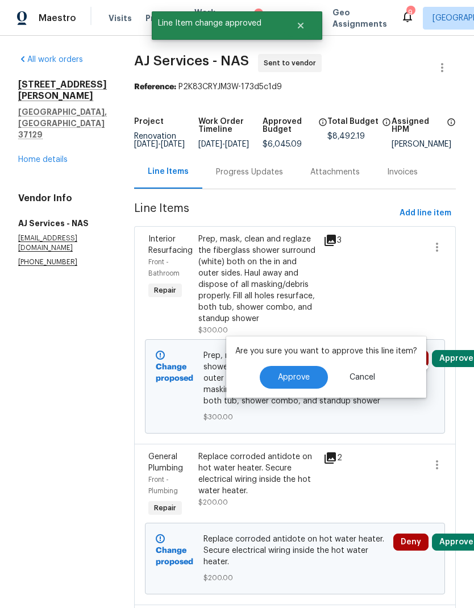
click at [302, 380] on span "Approve" at bounding box center [294, 377] width 32 height 9
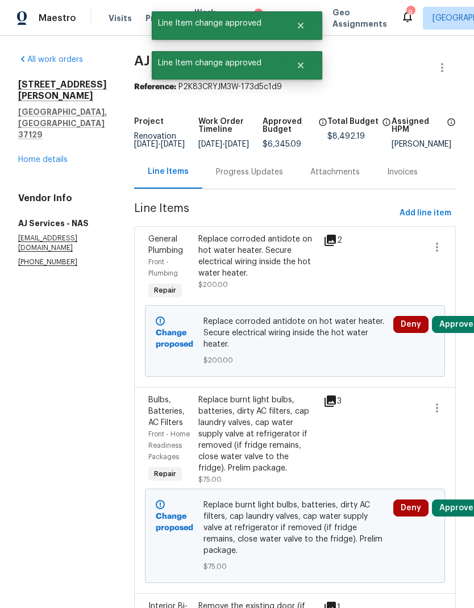
click at [462, 333] on button "Approve" at bounding box center [456, 324] width 49 height 17
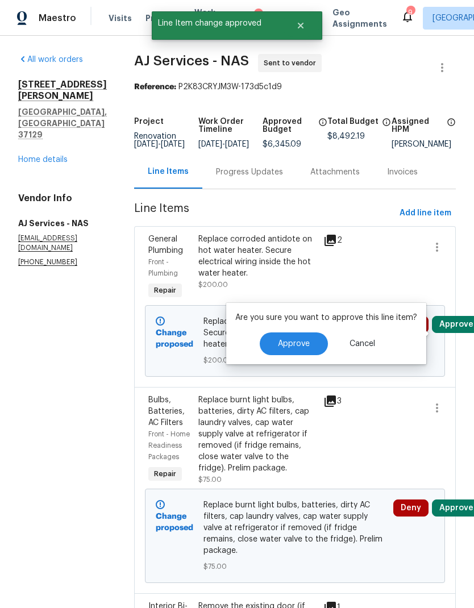
click at [303, 341] on span "Approve" at bounding box center [294, 344] width 32 height 9
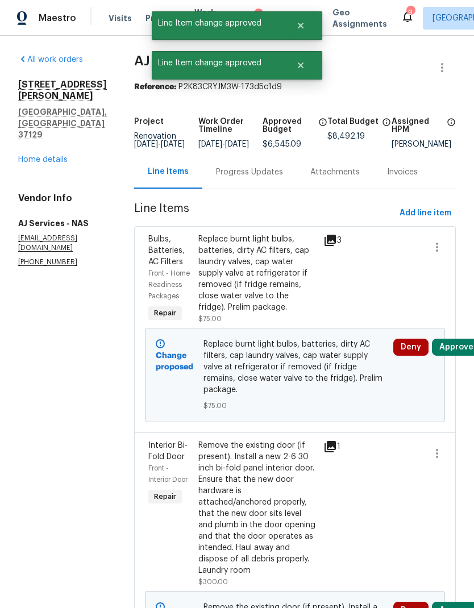
click at [461, 352] on button "Approve" at bounding box center [456, 347] width 49 height 17
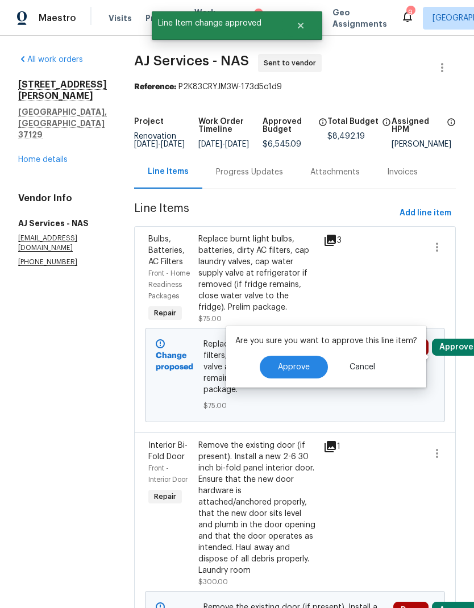
click at [302, 368] on span "Approve" at bounding box center [294, 367] width 32 height 9
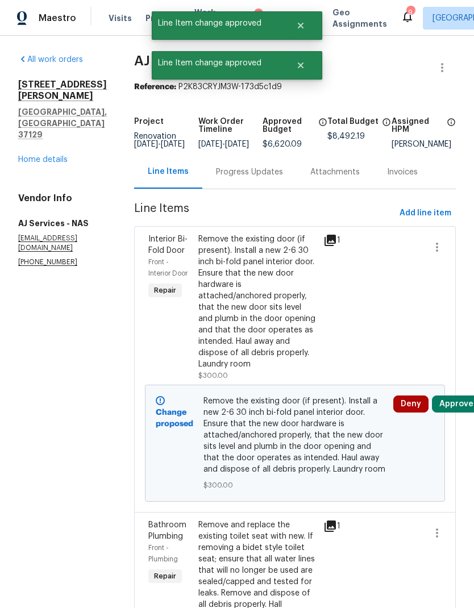
click at [462, 395] on button "Approve" at bounding box center [456, 403] width 49 height 17
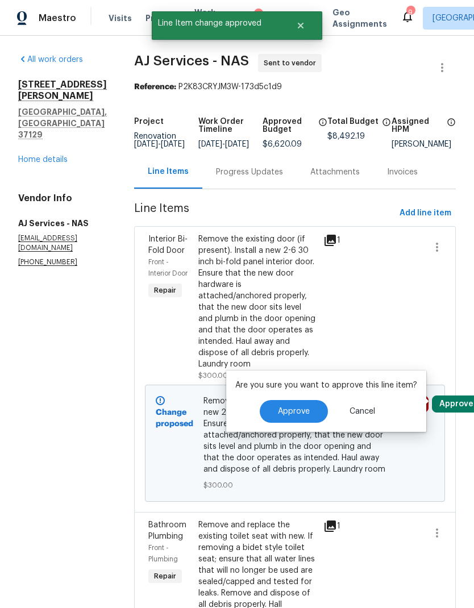
click at [298, 404] on button "Approve" at bounding box center [294, 411] width 68 height 23
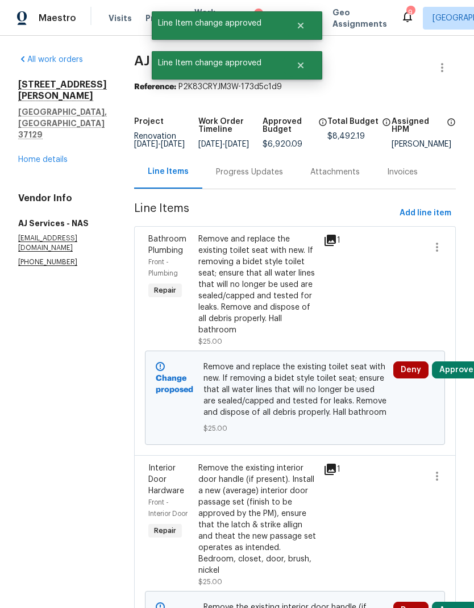
click at [457, 378] on button "Approve" at bounding box center [456, 369] width 49 height 17
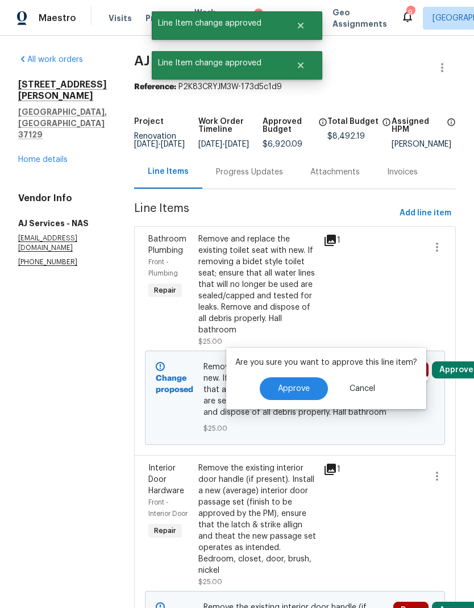
click at [294, 394] on button "Approve" at bounding box center [294, 388] width 68 height 23
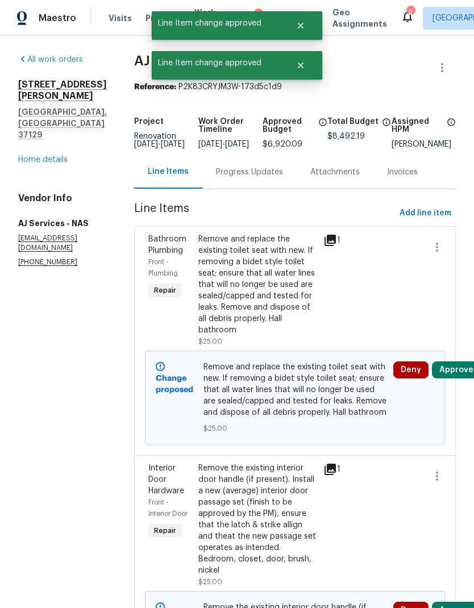
click at [464, 378] on button "Approve" at bounding box center [456, 369] width 49 height 17
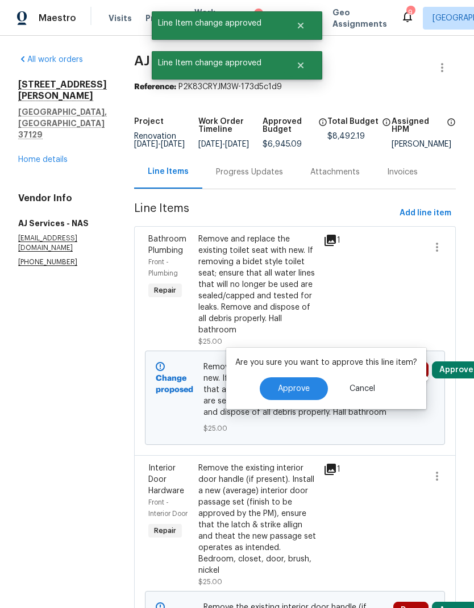
click at [304, 388] on span "Approve" at bounding box center [294, 389] width 32 height 9
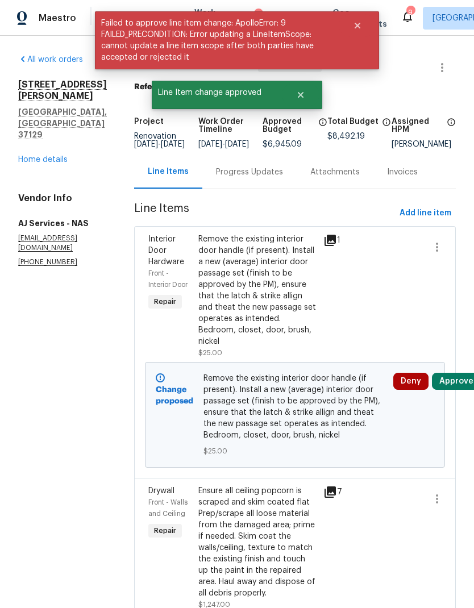
click at [460, 389] on button "Approve" at bounding box center [456, 381] width 49 height 17
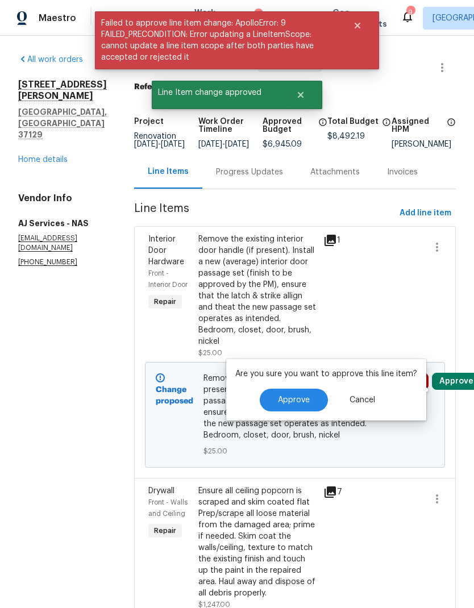
click at [297, 399] on span "Approve" at bounding box center [294, 400] width 32 height 9
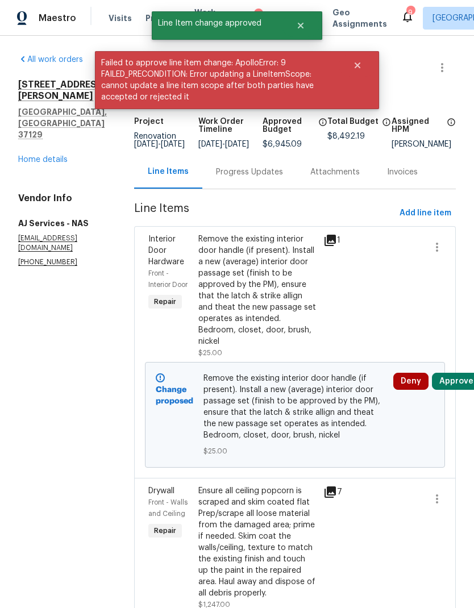
click at [466, 390] on button "Approve" at bounding box center [456, 381] width 49 height 17
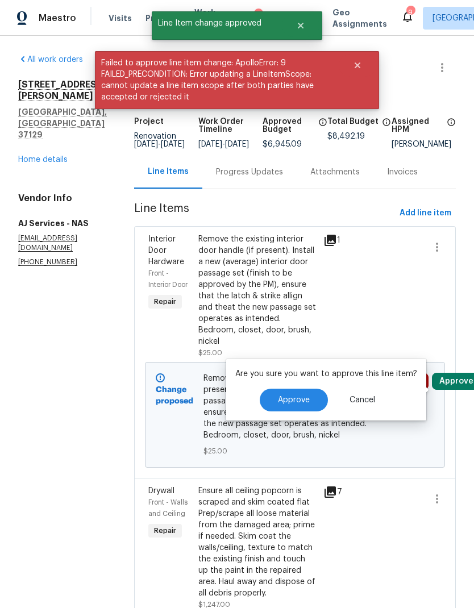
click at [303, 403] on span "Approve" at bounding box center [294, 400] width 32 height 9
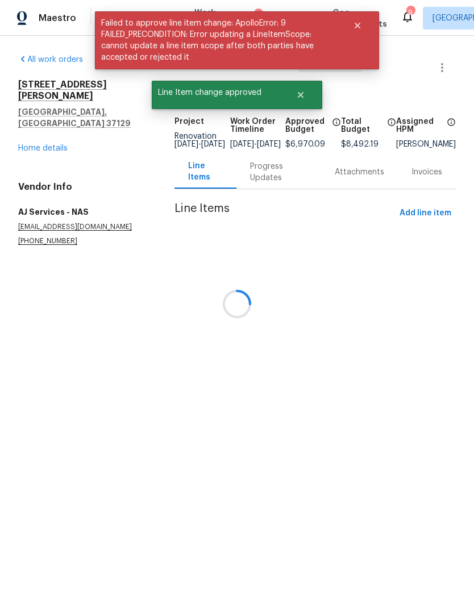
click at [463, 390] on div at bounding box center [237, 304] width 474 height 608
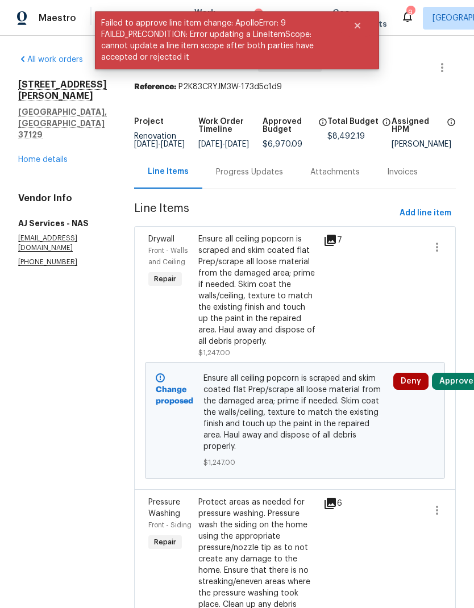
click at [460, 390] on button "Approve" at bounding box center [456, 381] width 49 height 17
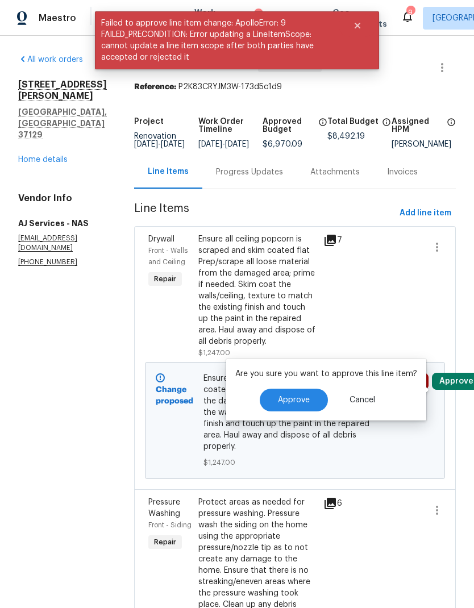
click at [295, 406] on button "Approve" at bounding box center [294, 400] width 68 height 23
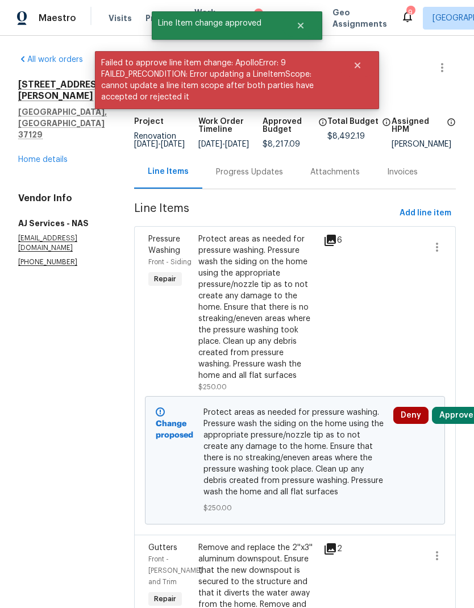
click at [462, 424] on button "Approve" at bounding box center [456, 415] width 49 height 17
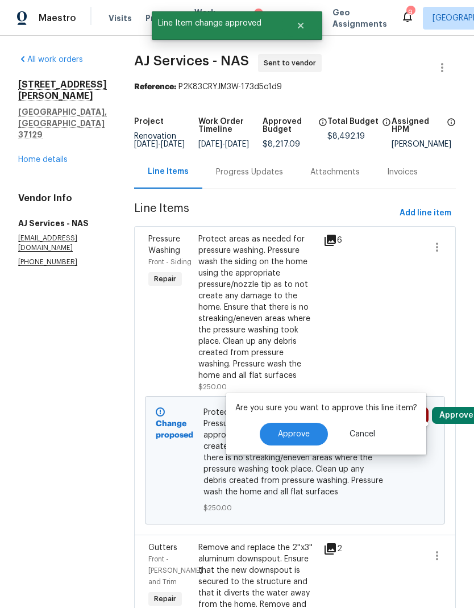
click at [311, 423] on button "Approve" at bounding box center [294, 434] width 68 height 23
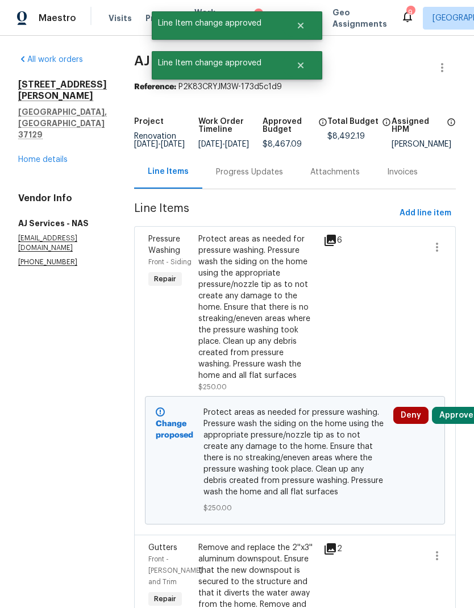
click at [460, 423] on button "Approve" at bounding box center [456, 415] width 49 height 17
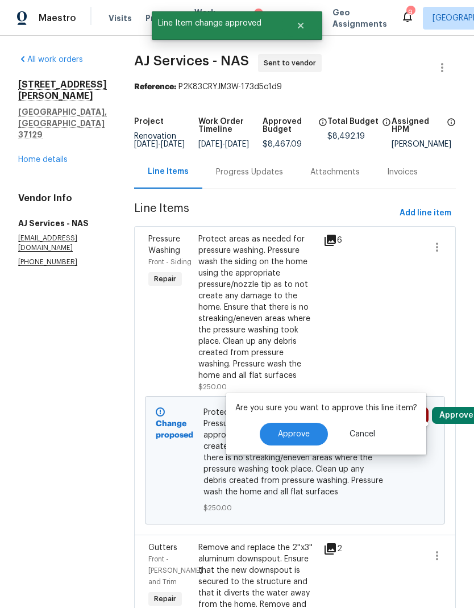
click at [304, 430] on span "Approve" at bounding box center [294, 434] width 32 height 9
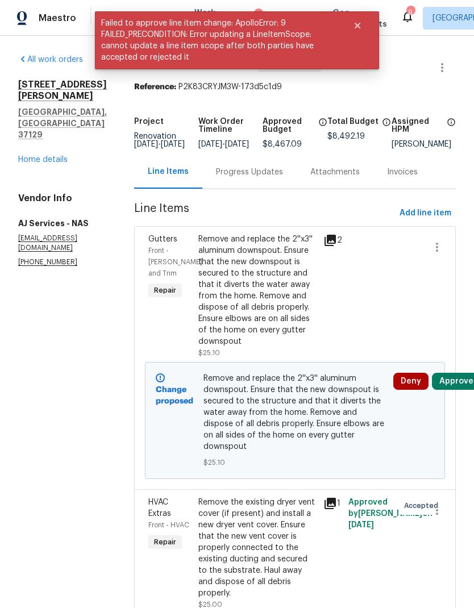
click at [458, 390] on button "Approve" at bounding box center [456, 381] width 49 height 17
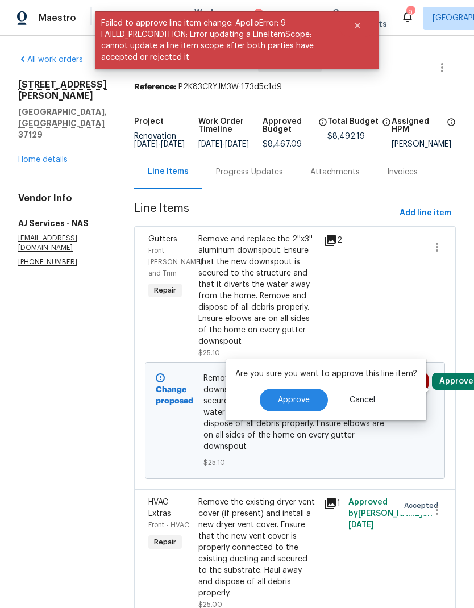
click at [298, 402] on span "Approve" at bounding box center [294, 400] width 32 height 9
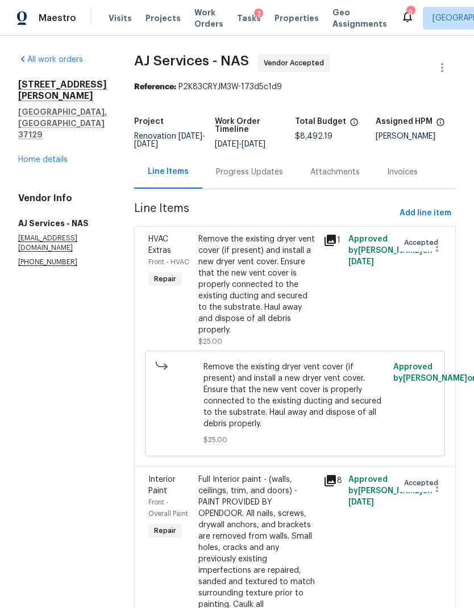
click at [251, 175] on div "Progress Updates" at bounding box center [249, 171] width 67 height 11
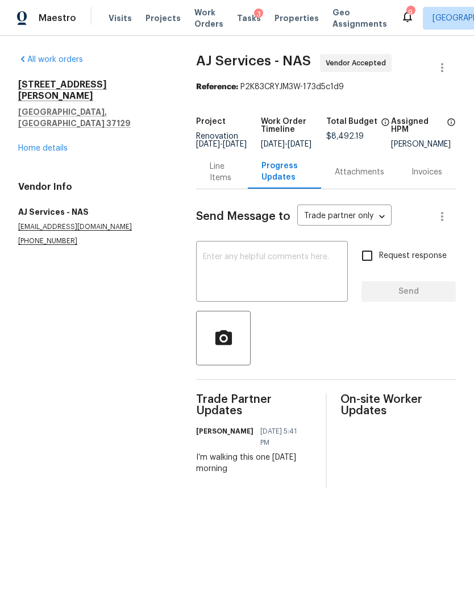
click at [282, 291] on textarea at bounding box center [272, 273] width 138 height 40
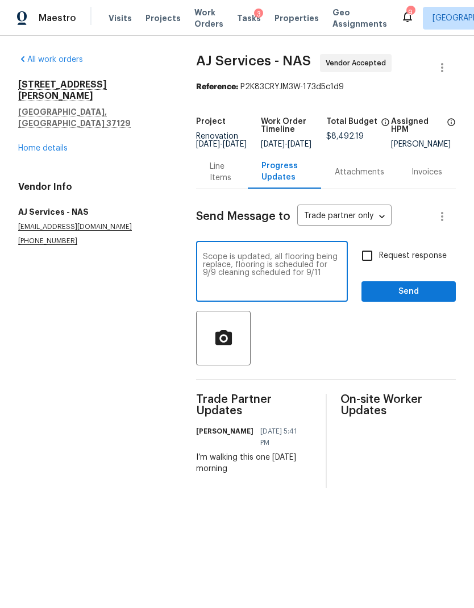
type textarea "Scope is updated, all flooring being replace, flooring is scheduled for 9/9 cle…"
click at [369, 265] on input "Request response" at bounding box center [367, 256] width 24 height 24
checkbox input "true"
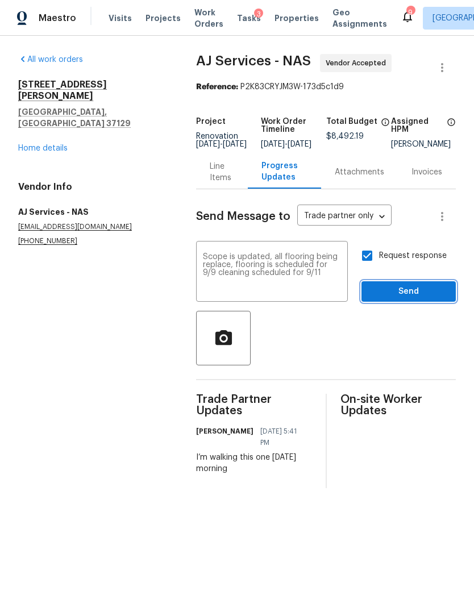
click at [412, 299] on span "Send" at bounding box center [408, 292] width 76 height 14
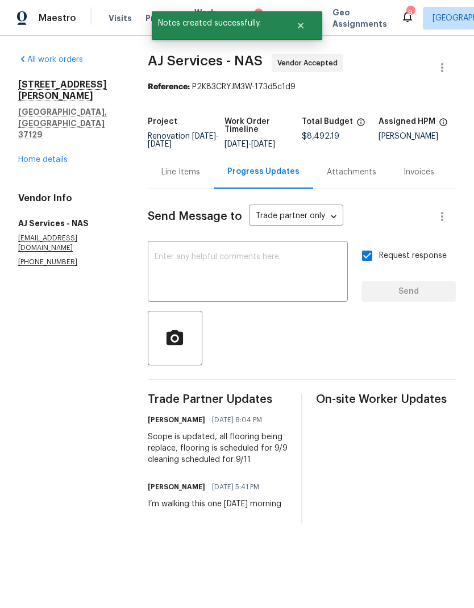
click at [48, 156] on link "Home details" at bounding box center [42, 160] width 49 height 8
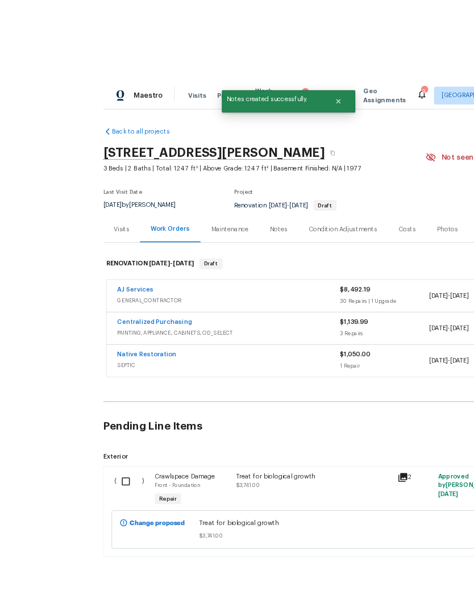
scroll to position [45, 0]
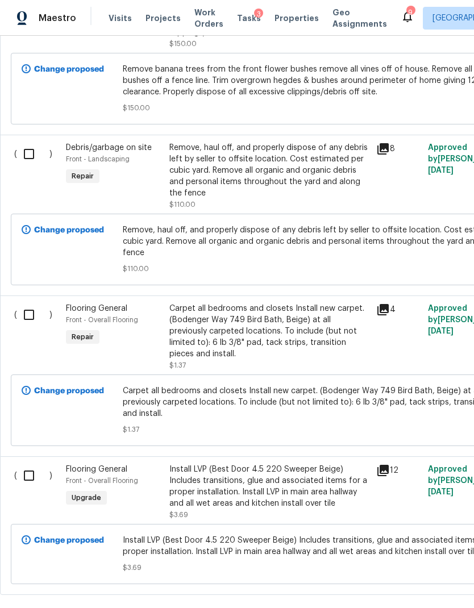
scroll to position [954, 0]
click at [40, 320] on input "checkbox" at bounding box center [33, 315] width 32 height 24
checkbox input "true"
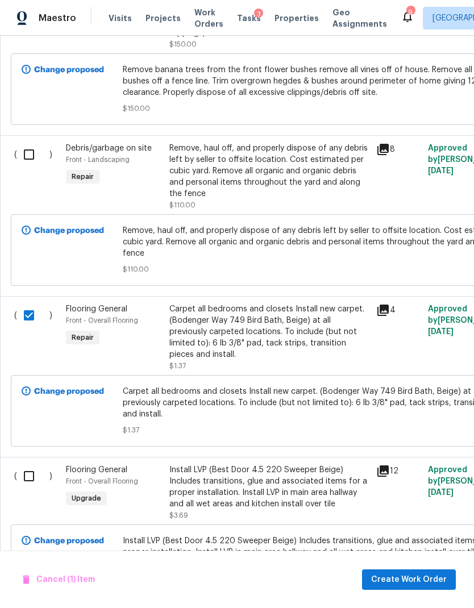
click at [34, 464] on input "checkbox" at bounding box center [33, 476] width 32 height 24
checkbox input "true"
click at [435, 579] on span "Create Work Order" at bounding box center [409, 580] width 76 height 14
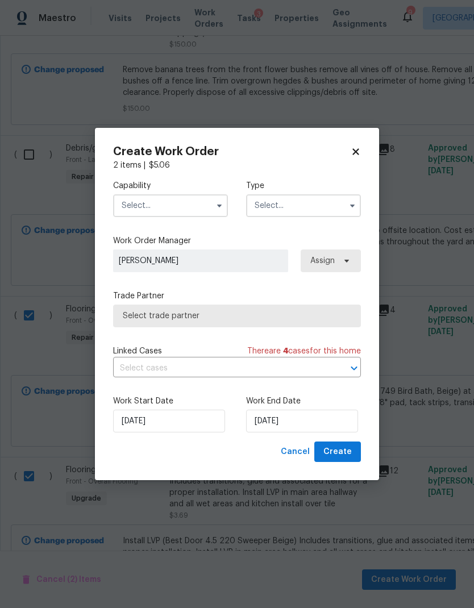
click at [183, 207] on input "text" at bounding box center [170, 205] width 115 height 23
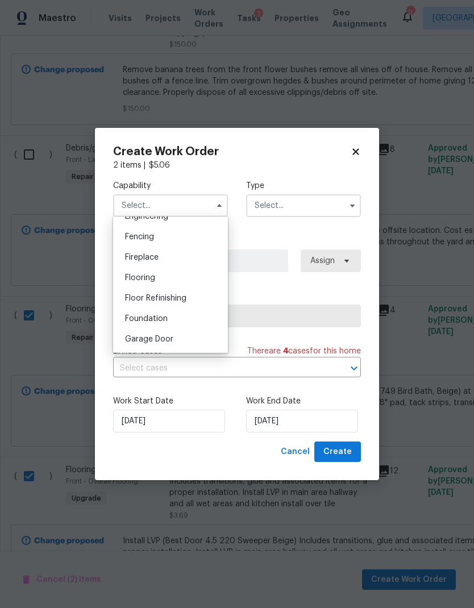
scroll to position [394, 0]
click at [177, 277] on div "Flooring" at bounding box center [170, 276] width 109 height 20
type input "Flooring"
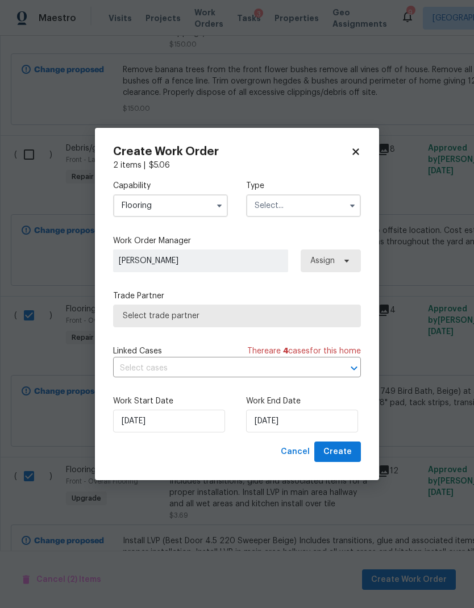
click at [315, 212] on input "text" at bounding box center [303, 205] width 115 height 23
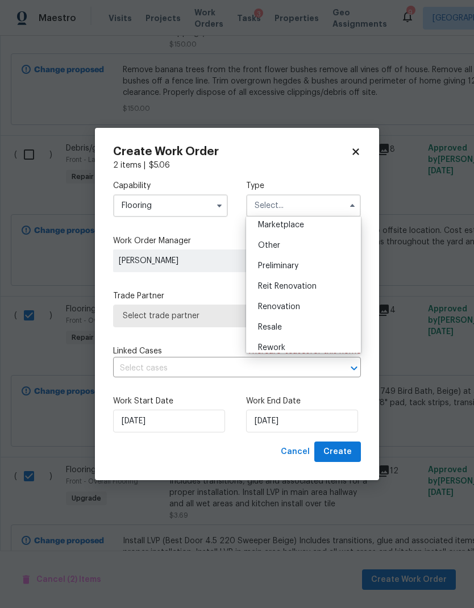
scroll to position [207, 0]
click at [307, 308] on div "Renovation" at bounding box center [303, 309] width 109 height 20
type input "Renovation"
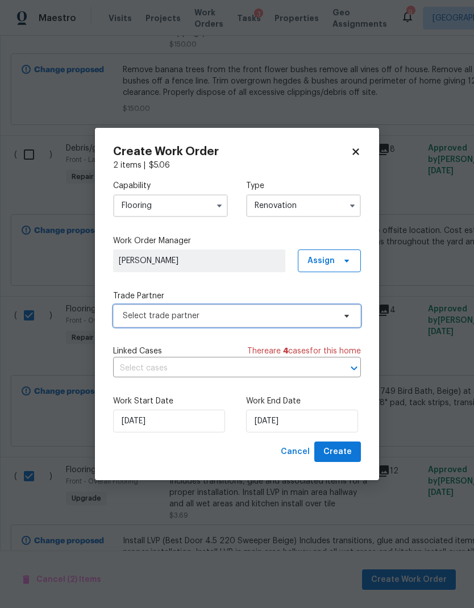
click at [265, 322] on span "Select trade partner" at bounding box center [237, 315] width 248 height 23
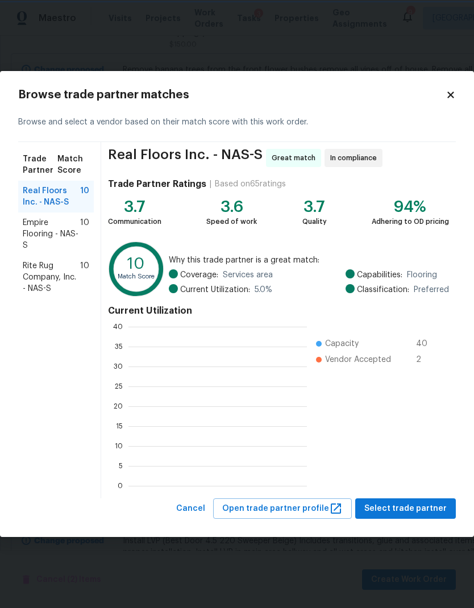
scroll to position [159, 178]
click at [45, 270] on span "Rite Rug Company, Inc. - NAS-S" at bounding box center [51, 277] width 57 height 34
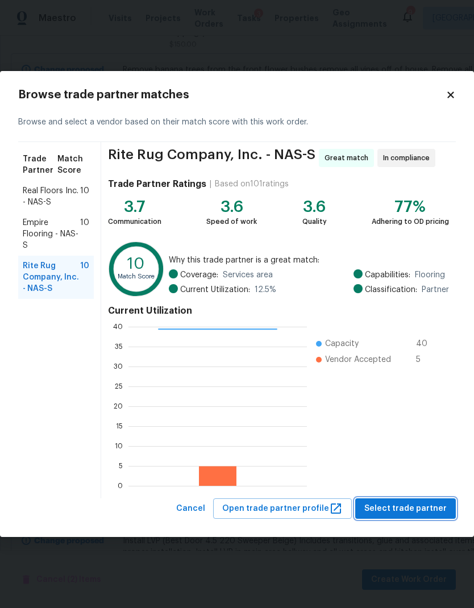
click at [426, 510] on span "Select trade partner" at bounding box center [405, 509] width 82 height 14
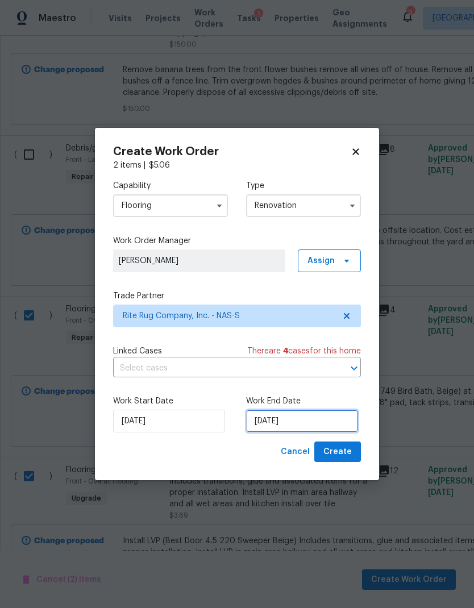
click at [291, 422] on input "[DATE]" at bounding box center [302, 421] width 112 height 23
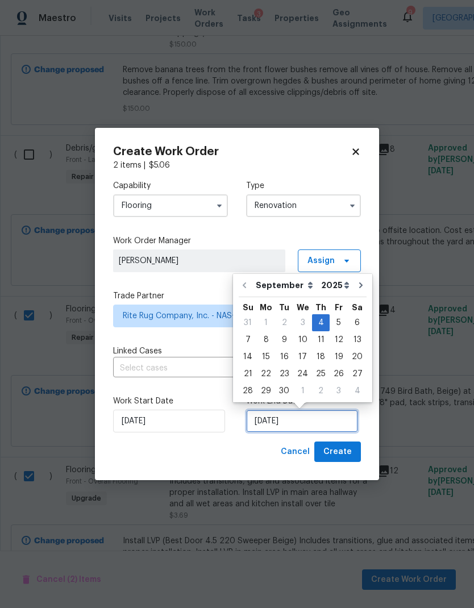
scroll to position [9, 0]
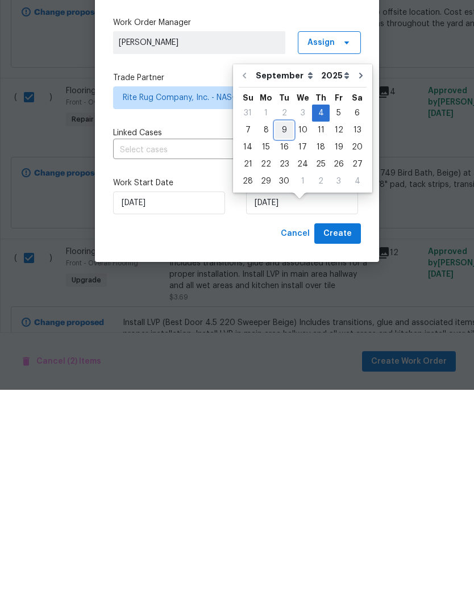
click at [282, 340] on div "9" at bounding box center [284, 348] width 18 height 16
type input "[DATE]"
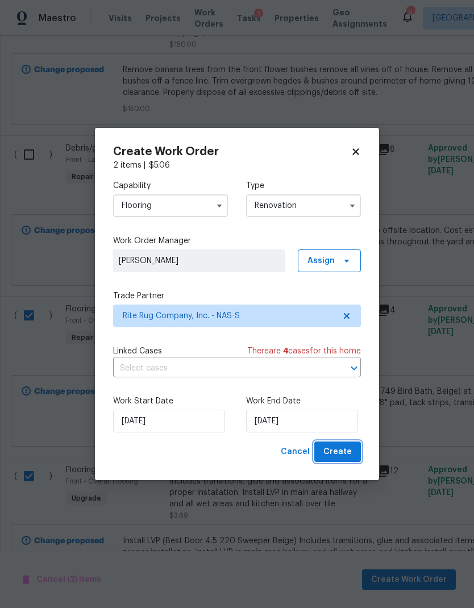
click at [341, 450] on span "Create" at bounding box center [337, 452] width 28 height 14
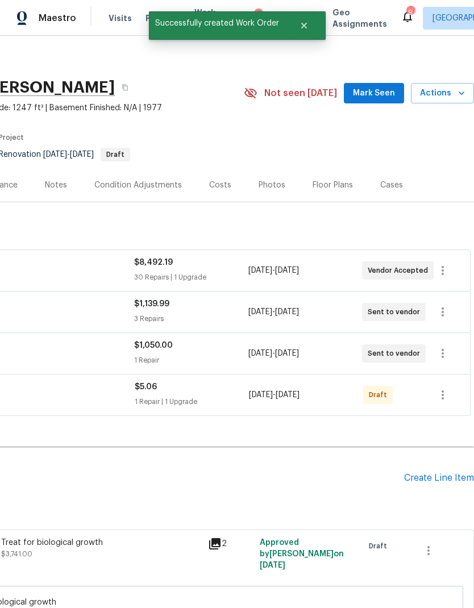
scroll to position [4, 168]
click at [443, 391] on icon "button" at bounding box center [442, 394] width 2 height 9
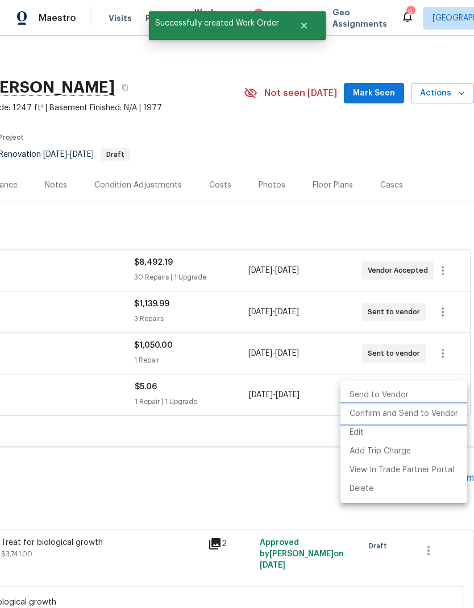
click at [425, 413] on li "Confirm and Send to Vendor" at bounding box center [403, 413] width 127 height 19
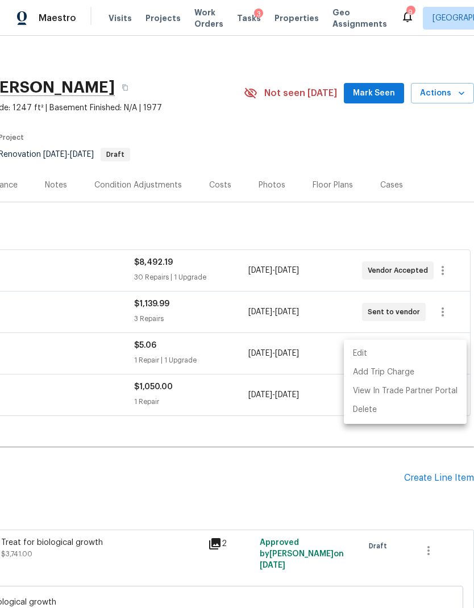
click at [290, 463] on div at bounding box center [237, 304] width 474 height 608
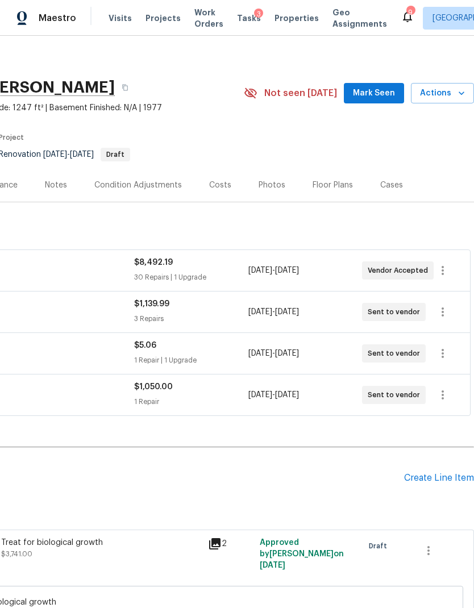
click at [262, 458] on h2 "Pending Line Items" at bounding box center [118, 478] width 572 height 53
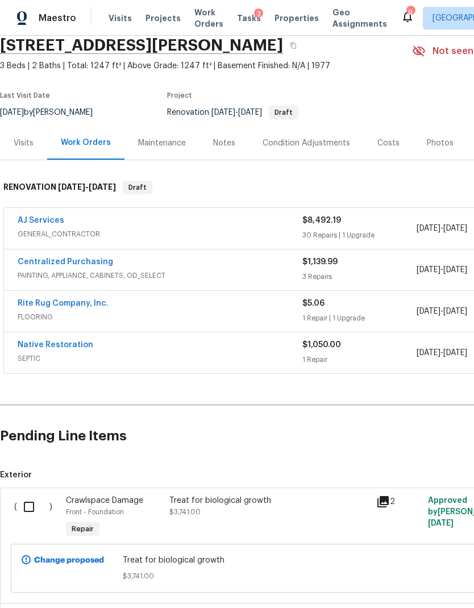
scroll to position [46, 0]
click at [57, 344] on link "Native Restoration" at bounding box center [56, 345] width 76 height 8
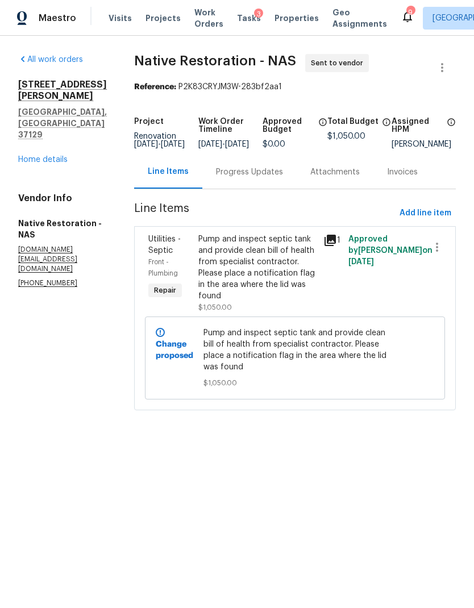
click at [267, 178] on div "Progress Updates" at bounding box center [249, 171] width 67 height 11
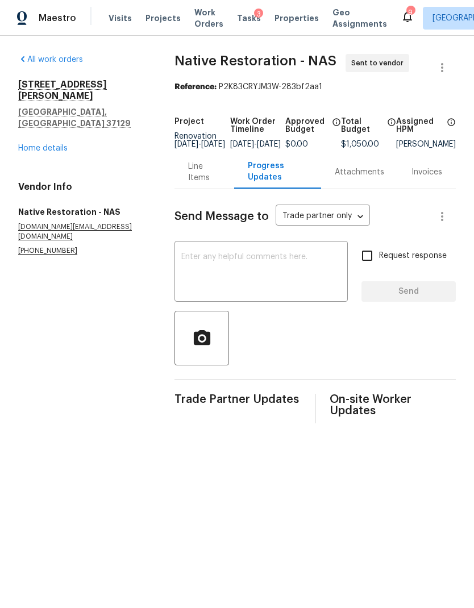
click at [265, 268] on textarea at bounding box center [261, 273] width 160 height 40
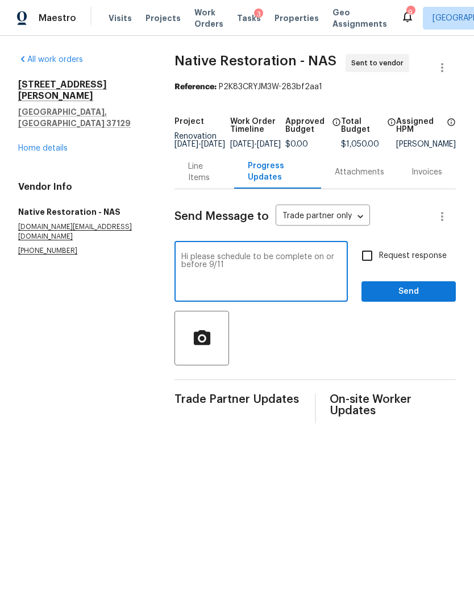
type textarea "Hi please schedule to be complete on or before 9/11"
click at [372, 260] on input "Request response" at bounding box center [367, 256] width 24 height 24
checkbox input "true"
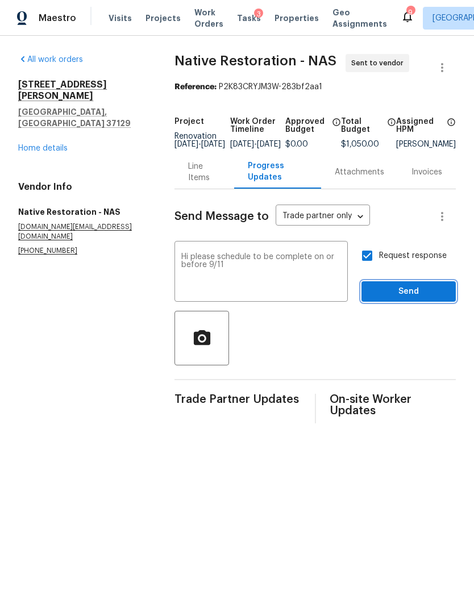
click at [438, 295] on span "Send" at bounding box center [408, 292] width 76 height 14
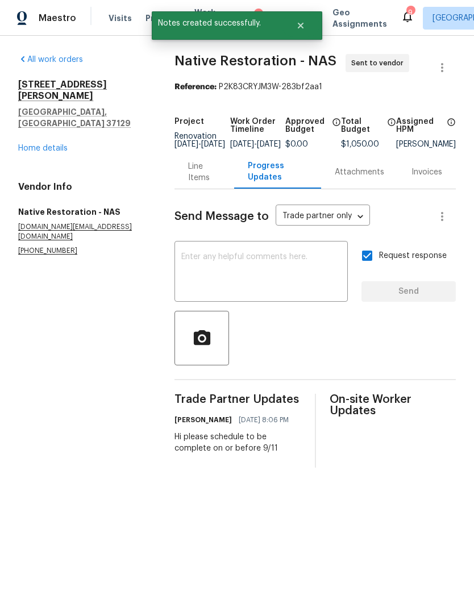
click at [44, 144] on link "Home details" at bounding box center [42, 148] width 49 height 8
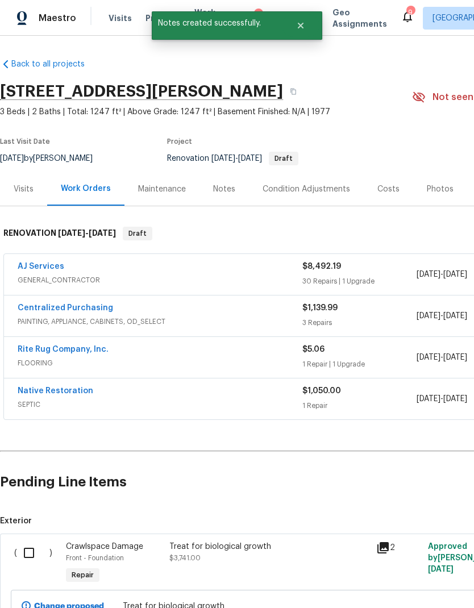
click at [73, 348] on link "Rite Rug Company, Inc." at bounding box center [63, 349] width 91 height 8
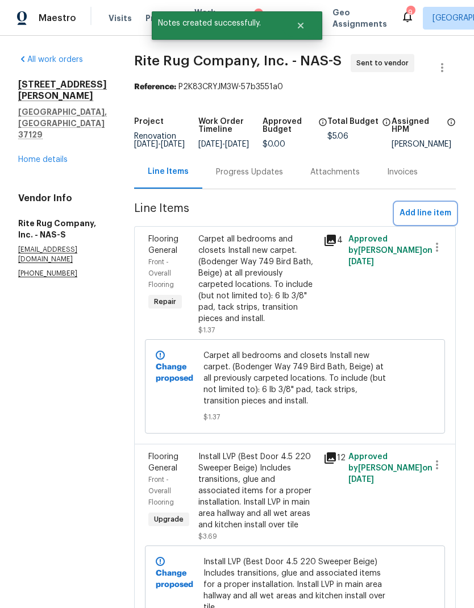
click at [431, 214] on button "Add line item" at bounding box center [425, 213] width 61 height 21
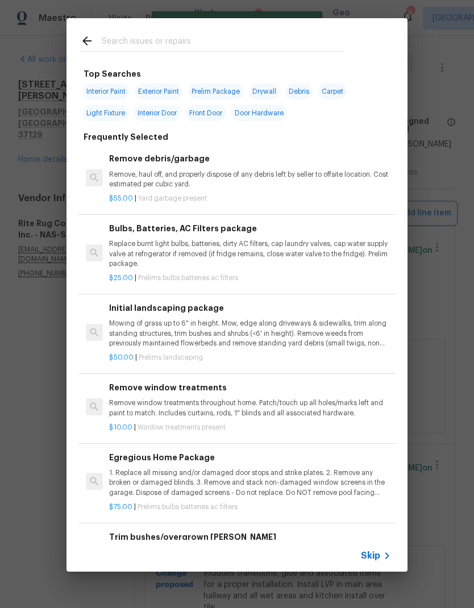
click at [456, 251] on div "Top Searches Interior Paint Exterior Paint Prelim Package Drywall Debris Carpet…" at bounding box center [237, 295] width 474 height 590
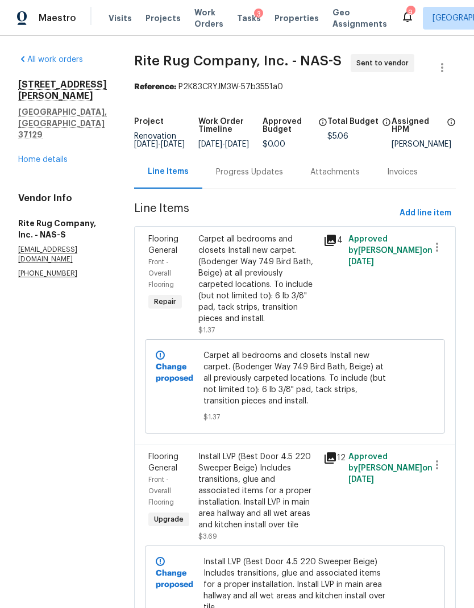
click at [262, 178] on div "Progress Updates" at bounding box center [249, 171] width 67 height 11
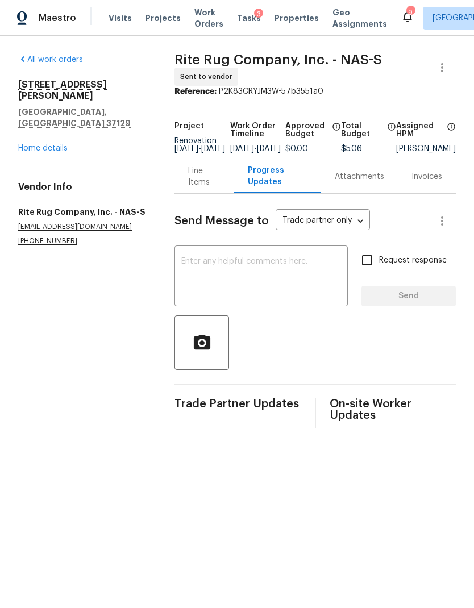
click at [281, 290] on textarea at bounding box center [261, 277] width 160 height 40
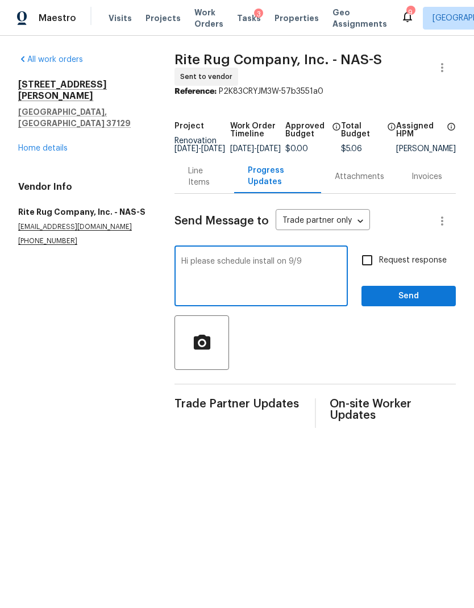
type textarea "Hi please schedule install on 9/9"
click at [365, 271] on input "Request response" at bounding box center [367, 260] width 24 height 24
checkbox input "true"
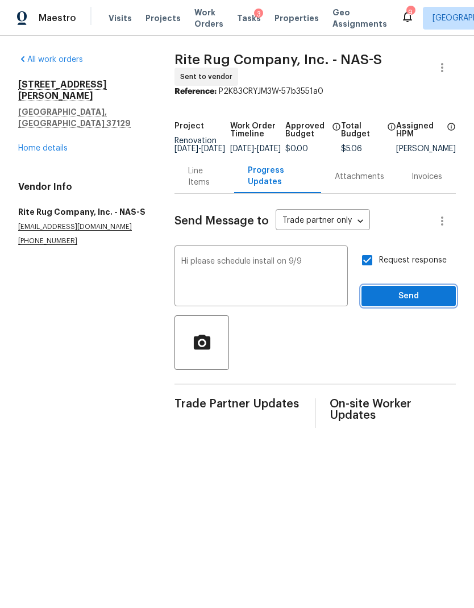
click at [423, 303] on span "Send" at bounding box center [408, 296] width 76 height 14
click at [45, 144] on link "Home details" at bounding box center [42, 148] width 49 height 8
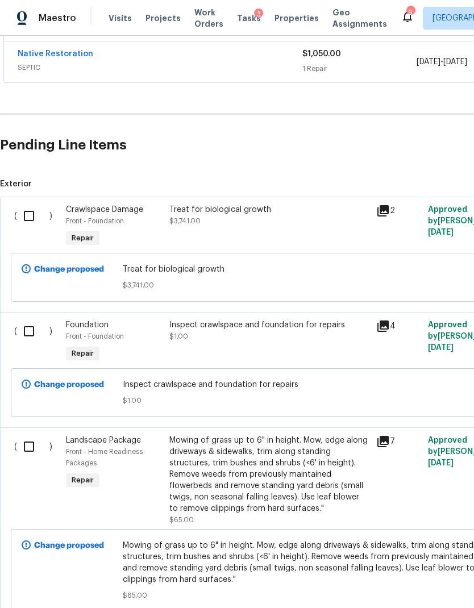
scroll to position [337, 0]
click at [30, 215] on input "checkbox" at bounding box center [33, 216] width 32 height 24
checkbox input "true"
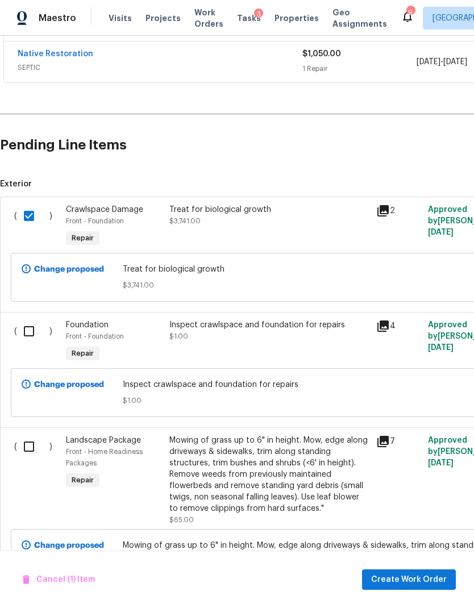
click at [34, 326] on input "checkbox" at bounding box center [33, 331] width 32 height 24
checkbox input "true"
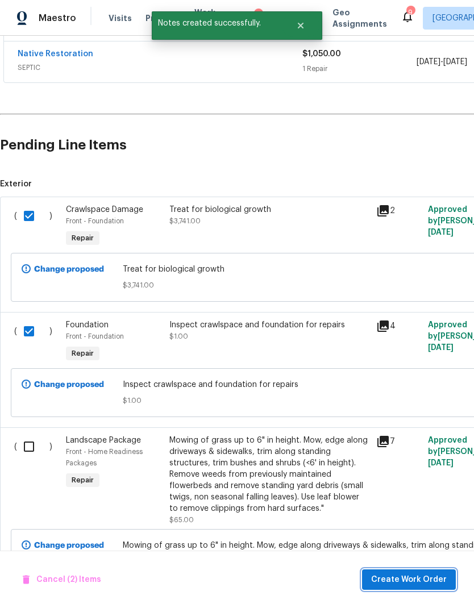
click at [401, 576] on span "Create Work Order" at bounding box center [409, 580] width 76 height 14
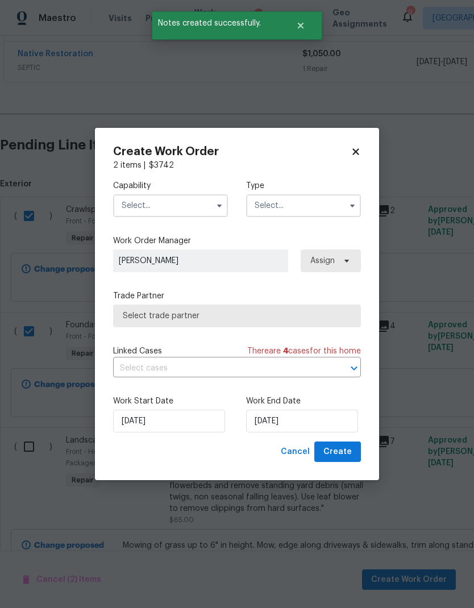
click at [186, 215] on input "text" at bounding box center [170, 205] width 115 height 23
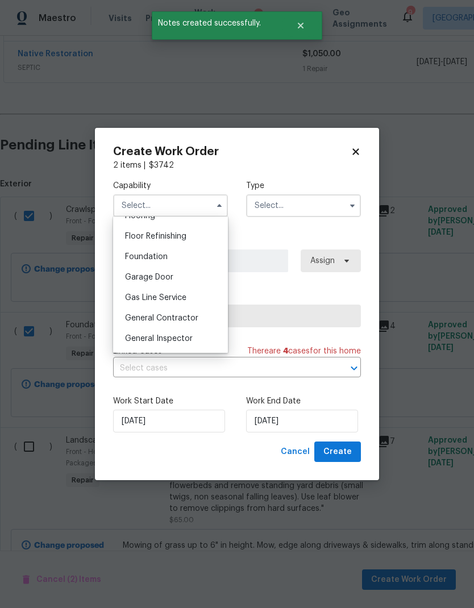
scroll to position [464, 0]
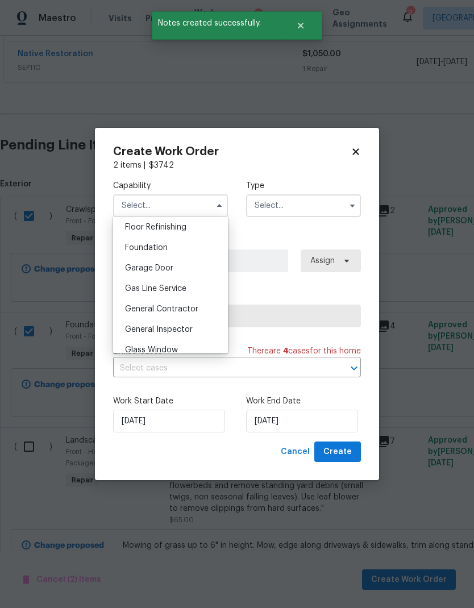
click at [180, 248] on div "Foundation" at bounding box center [170, 247] width 109 height 20
type input "Foundation"
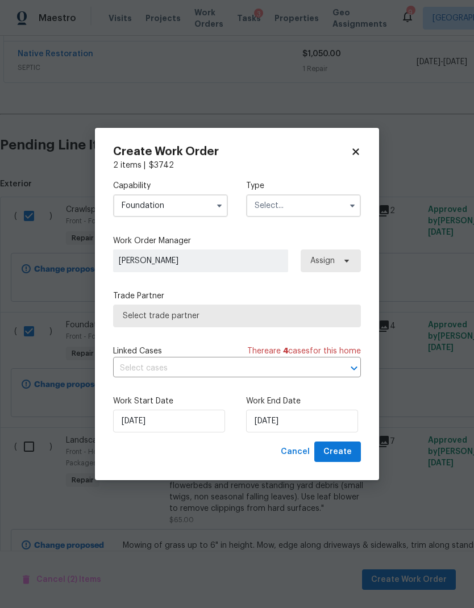
click at [320, 209] on input "text" at bounding box center [303, 205] width 115 height 23
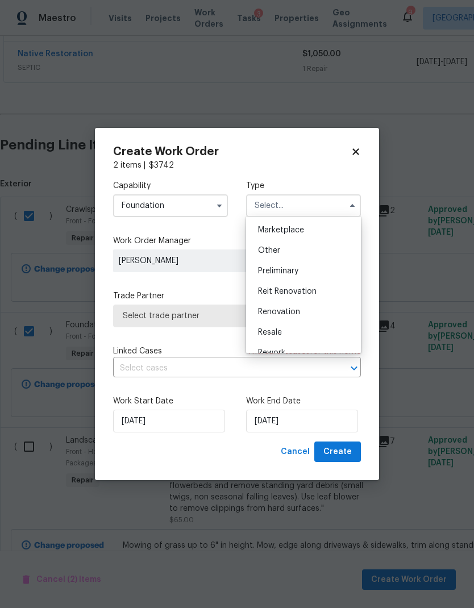
scroll to position [214, 0]
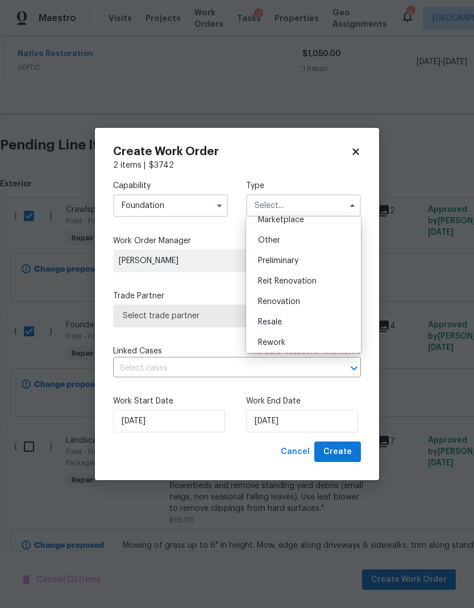
click at [293, 304] on span "Renovation" at bounding box center [279, 302] width 42 height 8
type input "Renovation"
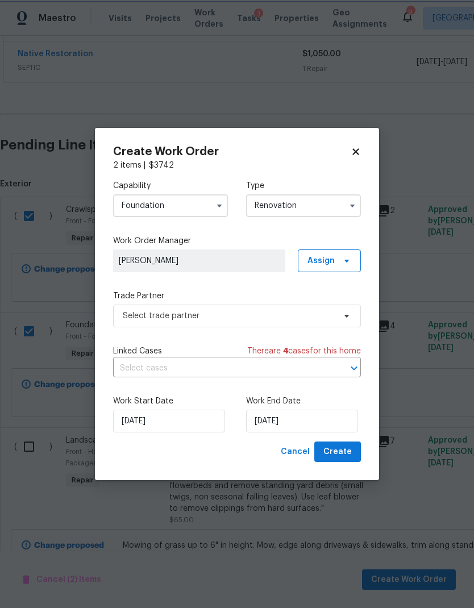
scroll to position [0, 0]
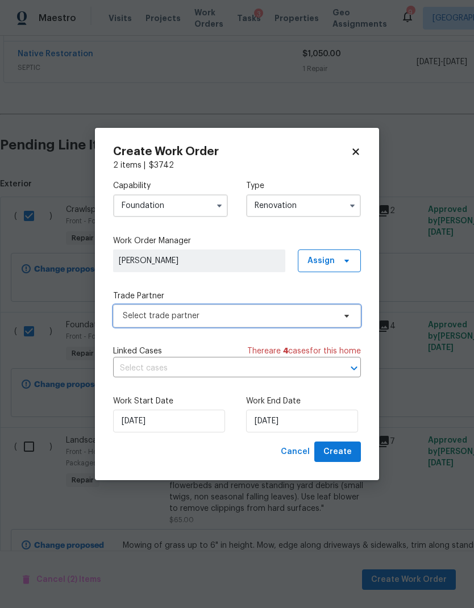
click at [250, 317] on span "Select trade partner" at bounding box center [229, 315] width 212 height 11
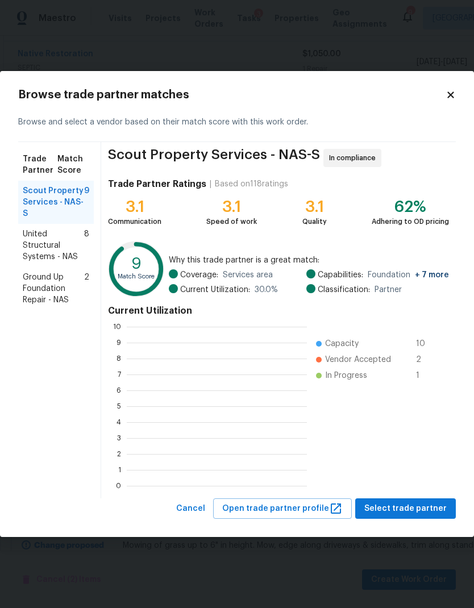
scroll to position [1, 1]
click at [40, 296] on span "Ground Up Foundation Repair - NAS" at bounding box center [53, 289] width 61 height 34
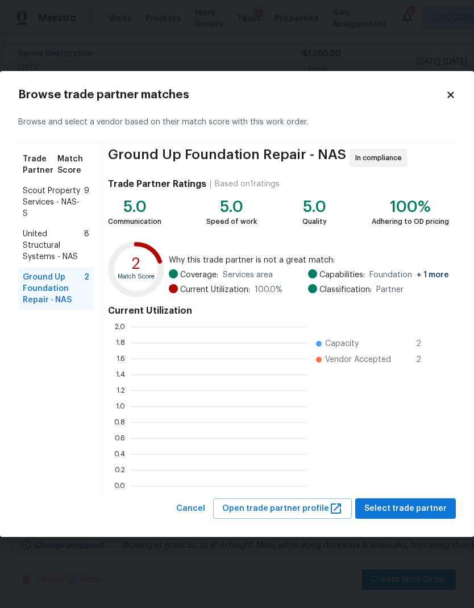
scroll to position [159, 176]
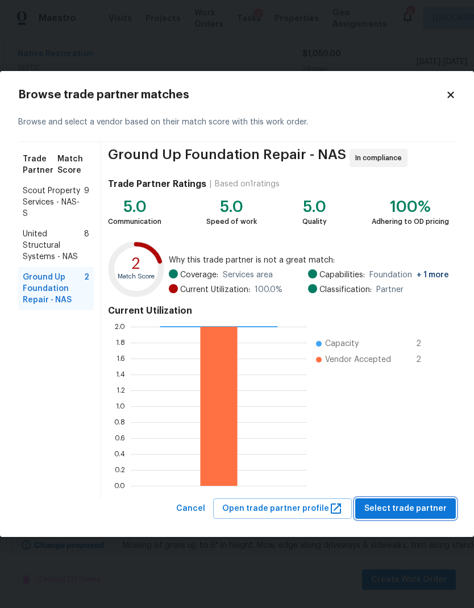
click at [412, 508] on span "Select trade partner" at bounding box center [405, 509] width 82 height 14
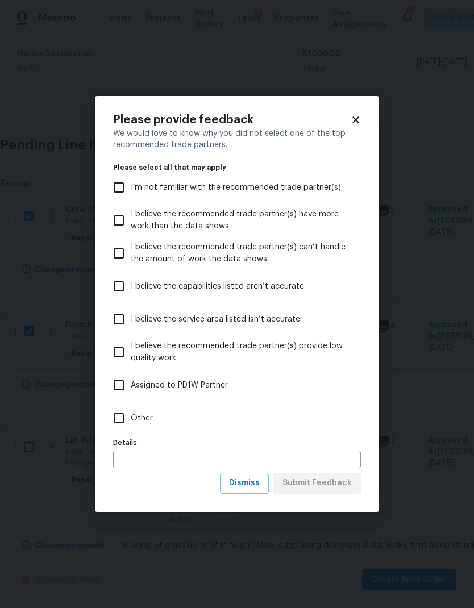
click at [128, 414] on input "Other" at bounding box center [119, 418] width 24 height 24
checkbox input "true"
click at [324, 489] on span "Submit Feedback" at bounding box center [316, 483] width 69 height 14
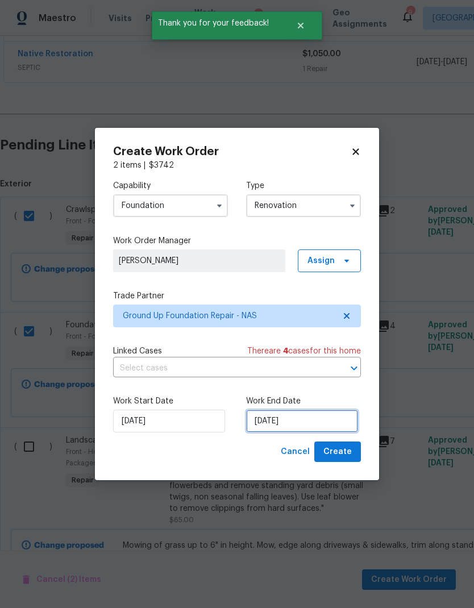
click at [290, 419] on input "[DATE]" at bounding box center [302, 421] width 112 height 23
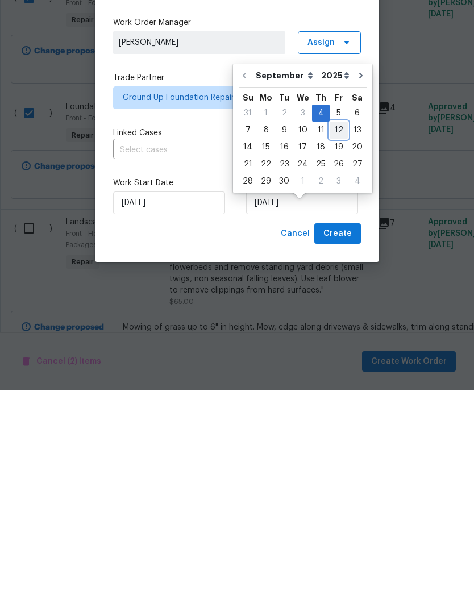
click at [335, 340] on div "12" at bounding box center [338, 348] width 18 height 16
type input "[DATE]"
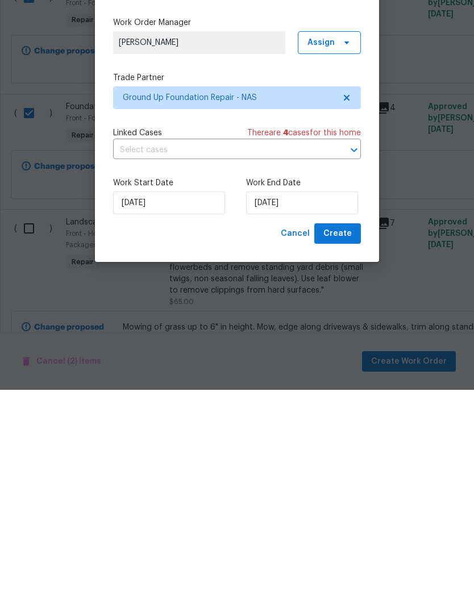
scroll to position [45, 0]
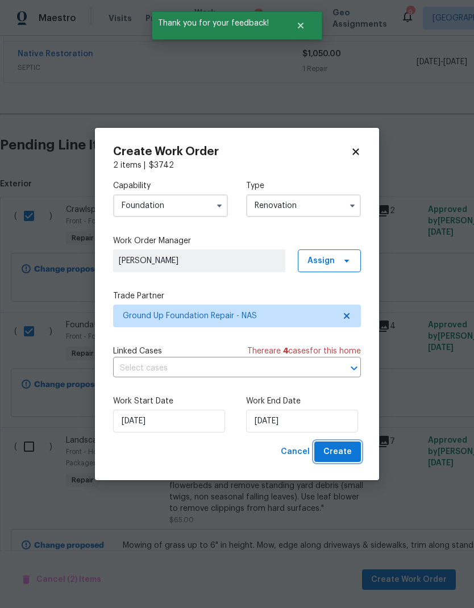
click at [339, 450] on span "Create" at bounding box center [337, 452] width 28 height 14
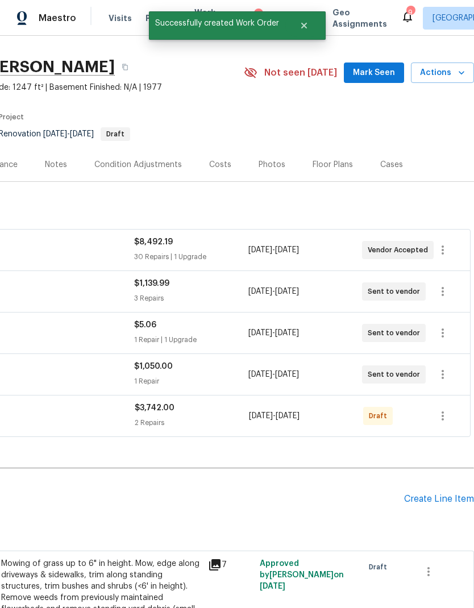
scroll to position [24, 168]
click at [445, 409] on icon "button" at bounding box center [443, 416] width 14 height 14
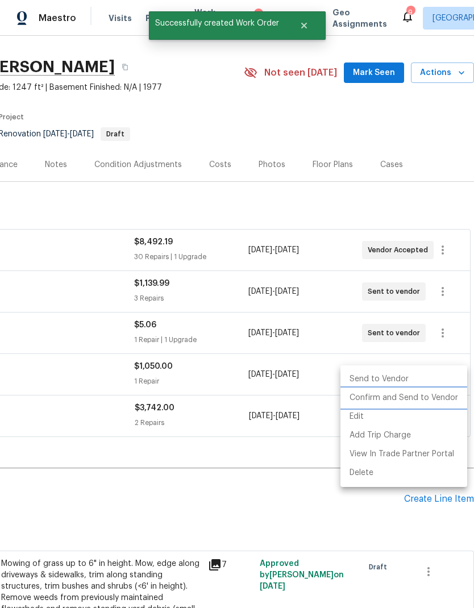
click at [434, 398] on li "Confirm and Send to Vendor" at bounding box center [403, 398] width 127 height 19
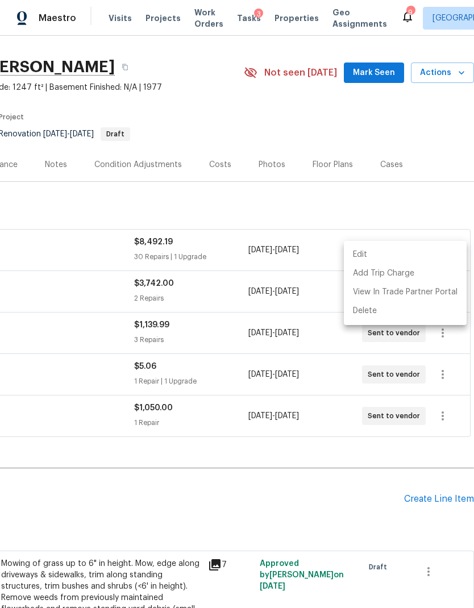
click at [280, 464] on div at bounding box center [237, 304] width 474 height 608
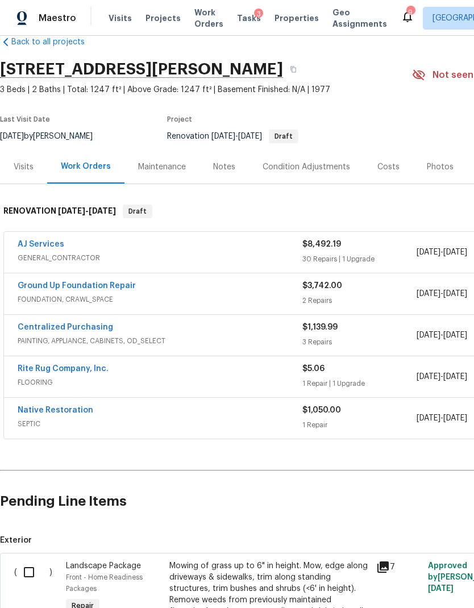
scroll to position [22, 0]
click at [84, 282] on link "Ground Up Foundation Repair" at bounding box center [77, 286] width 118 height 8
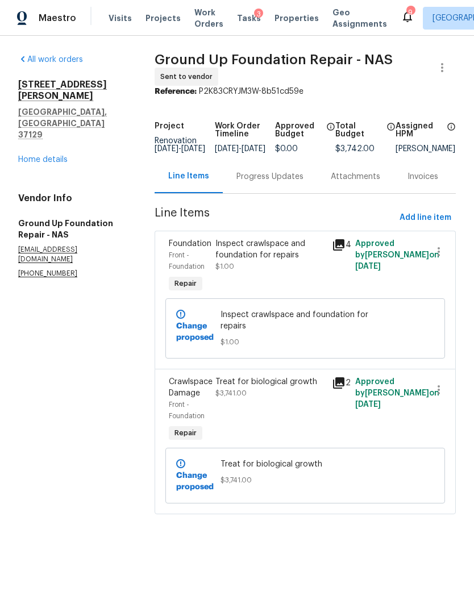
click at [266, 182] on div "Progress Updates" at bounding box center [269, 176] width 67 height 11
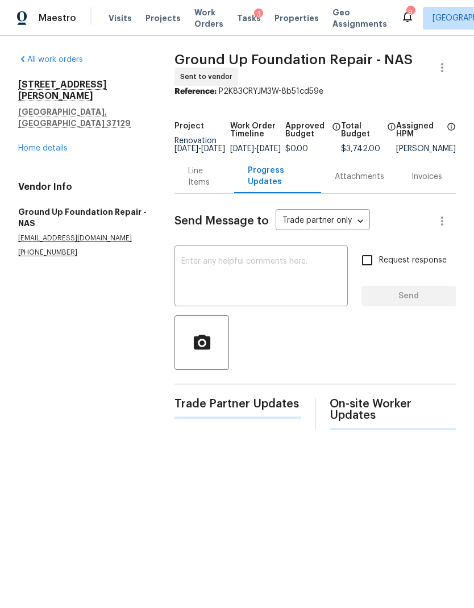
click at [261, 286] on textarea at bounding box center [261, 277] width 160 height 40
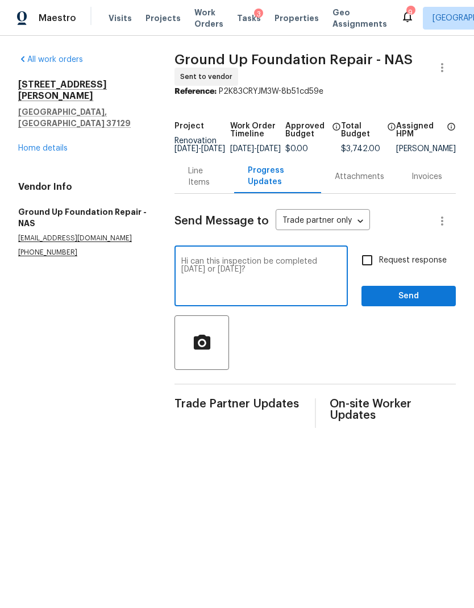
type textarea "Hi can this inspection be completed tomorrow or Monday?"
click at [368, 265] on input "Request response" at bounding box center [367, 260] width 24 height 24
checkbox input "true"
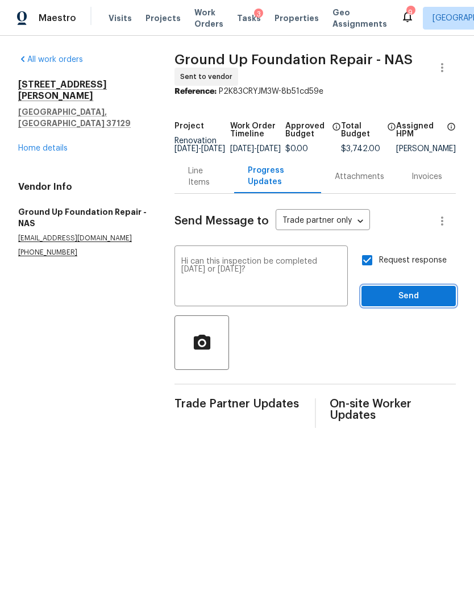
click at [407, 297] on button "Send" at bounding box center [408, 296] width 94 height 21
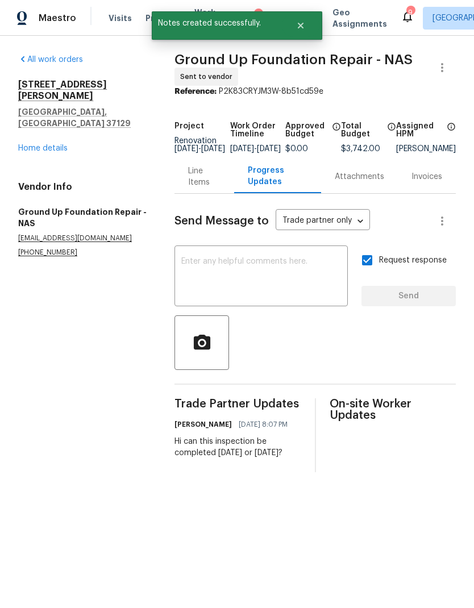
click at [51, 144] on link "Home details" at bounding box center [42, 148] width 49 height 8
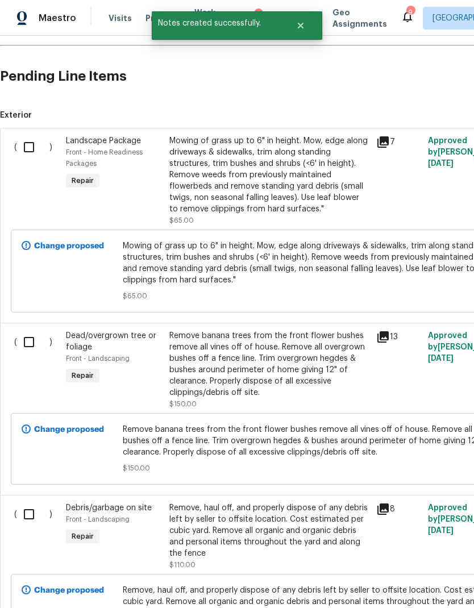
scroll to position [447, 0]
click at [38, 150] on input "checkbox" at bounding box center [33, 147] width 32 height 24
checkbox input "true"
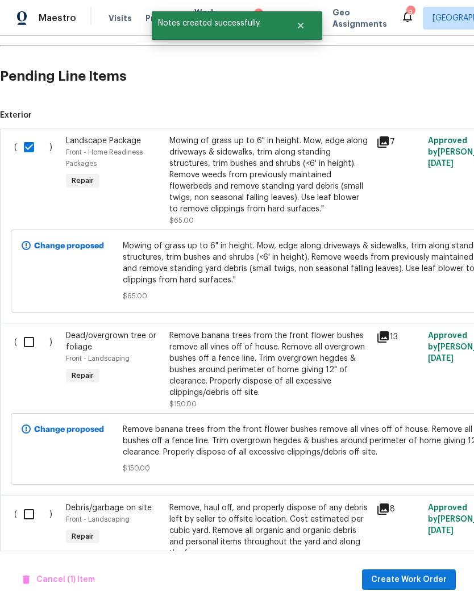
click at [48, 341] on input "checkbox" at bounding box center [33, 342] width 32 height 24
checkbox input "true"
click at [34, 518] on input "checkbox" at bounding box center [33, 514] width 32 height 24
checkbox input "true"
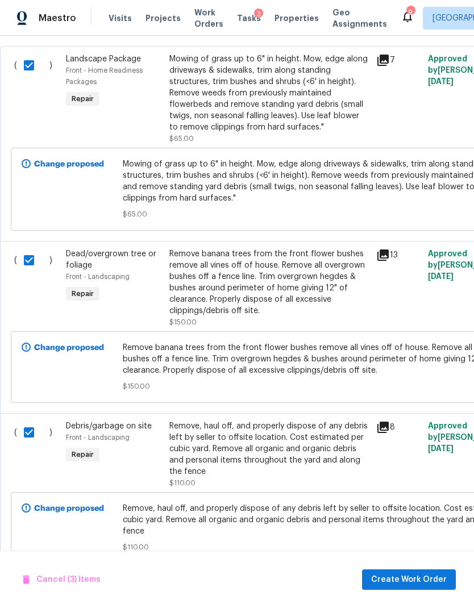
scroll to position [528, 0]
click at [422, 581] on span "Create Work Order" at bounding box center [409, 580] width 76 height 14
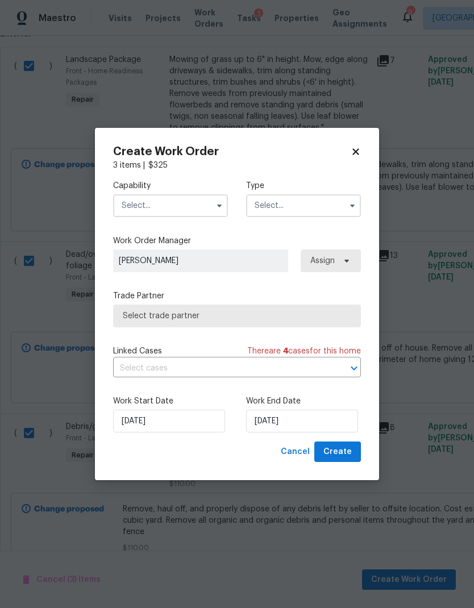
click at [178, 207] on input "text" at bounding box center [170, 205] width 115 height 23
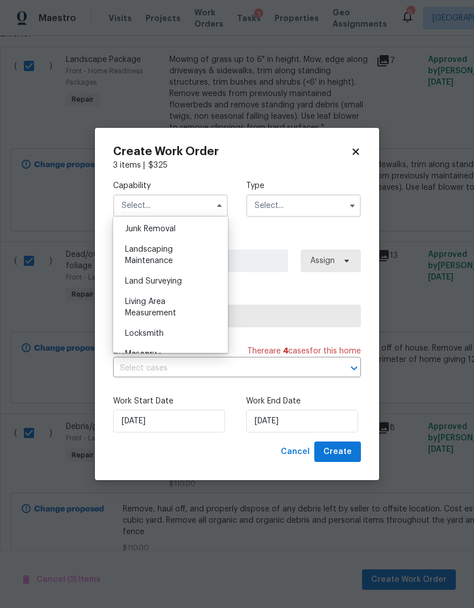
scroll to position [728, 0]
click at [173, 253] on div "Landscaping Maintenance" at bounding box center [170, 255] width 109 height 32
type input "Landscaping Maintenance"
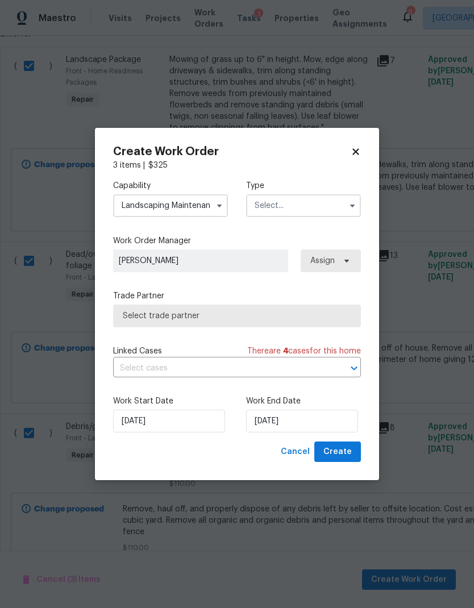
click at [308, 203] on input "text" at bounding box center [303, 205] width 115 height 23
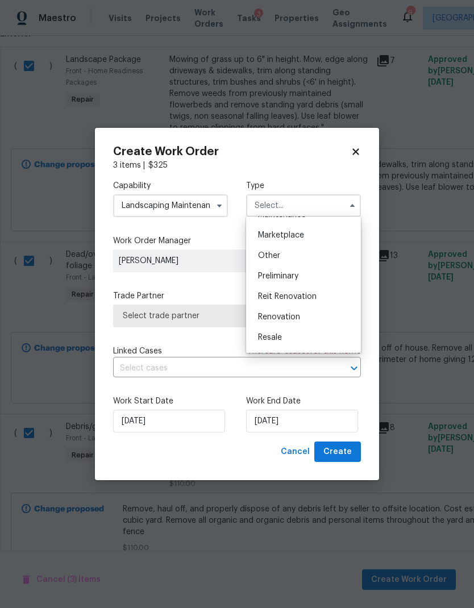
scroll to position [201, 0]
click at [297, 316] on span "Renovation" at bounding box center [279, 315] width 42 height 8
type input "Renovation"
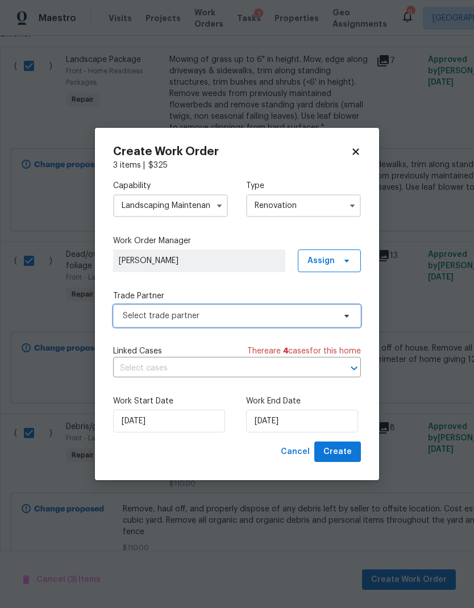
click at [245, 315] on span "Select trade partner" at bounding box center [229, 315] width 212 height 11
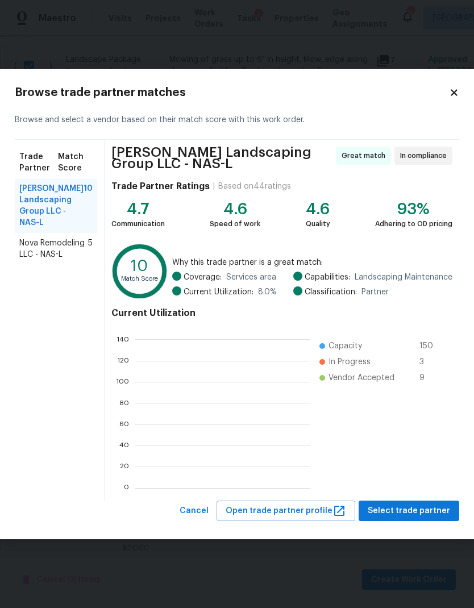
scroll to position [1, 1]
click at [422, 514] on span "Select trade partner" at bounding box center [409, 511] width 82 height 14
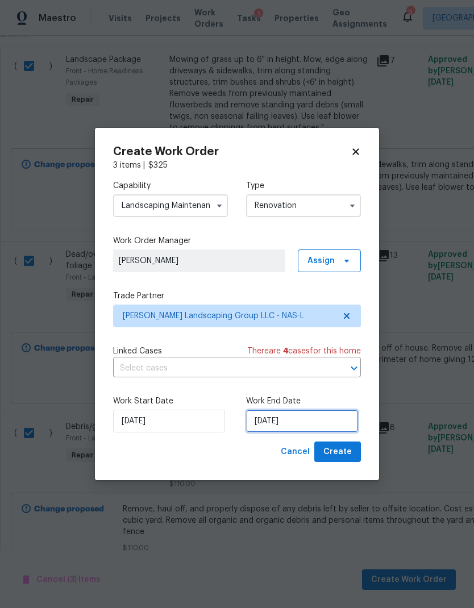
click at [290, 416] on input "[DATE]" at bounding box center [302, 421] width 112 height 23
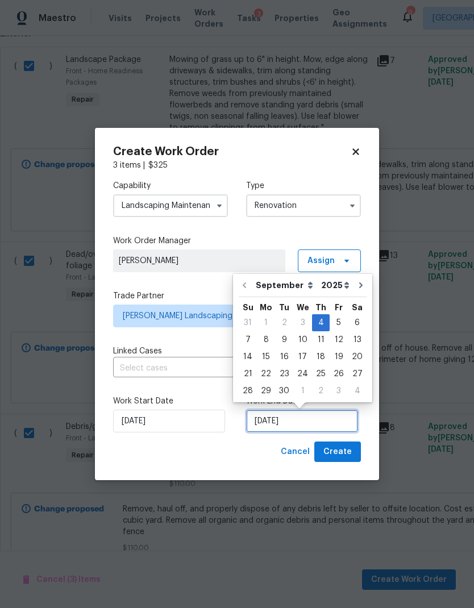
scroll to position [9, 0]
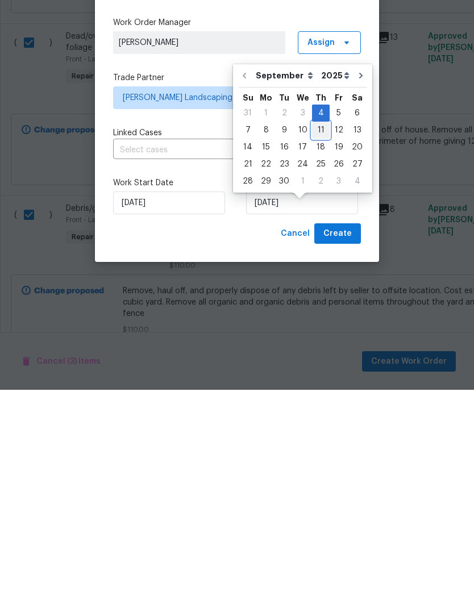
click at [313, 340] on div "11" at bounding box center [321, 348] width 18 height 16
type input "9/11/2025"
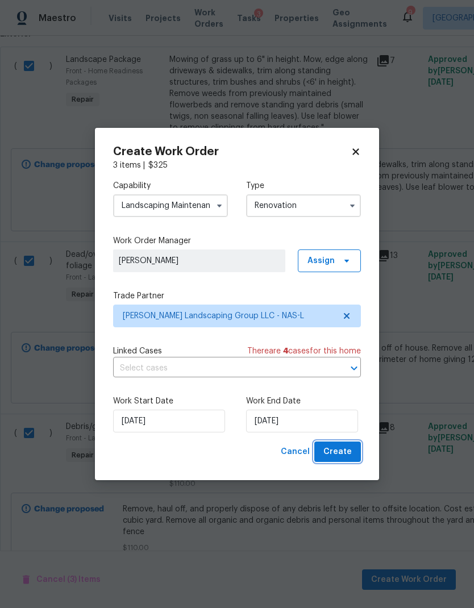
click at [344, 449] on span "Create" at bounding box center [337, 452] width 28 height 14
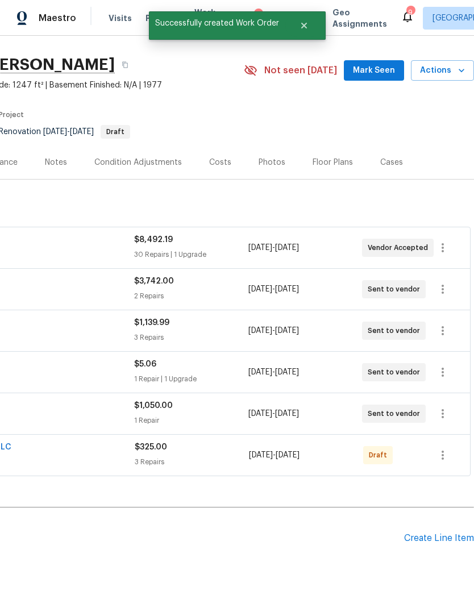
scroll to position [26, 168]
click at [445, 449] on icon "button" at bounding box center [443, 456] width 14 height 14
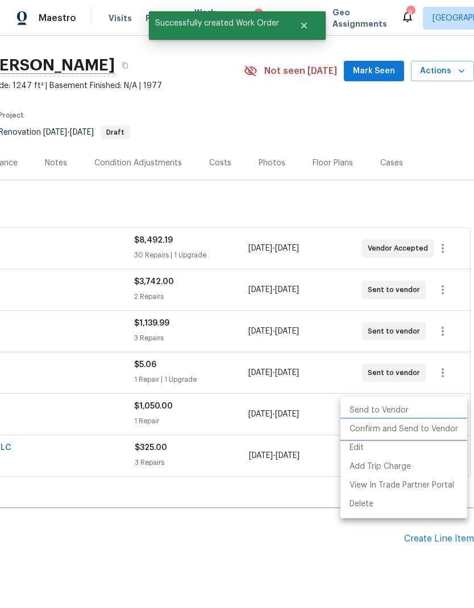
click at [438, 432] on li "Confirm and Send to Vendor" at bounding box center [403, 429] width 127 height 19
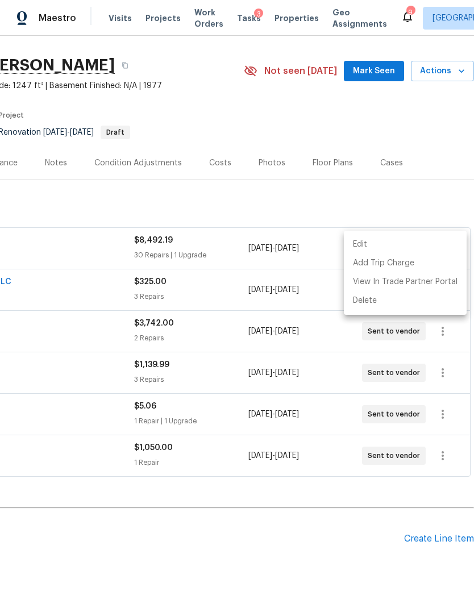
click at [289, 493] on div at bounding box center [237, 304] width 474 height 608
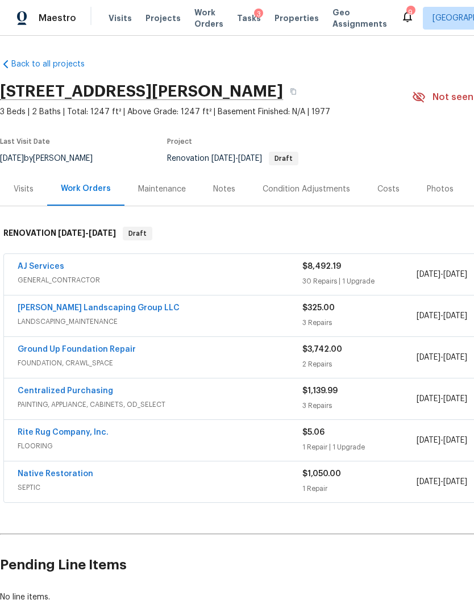
scroll to position [0, 0]
click at [103, 304] on link "Sandoval Landscaping Group LLC" at bounding box center [99, 308] width 162 height 8
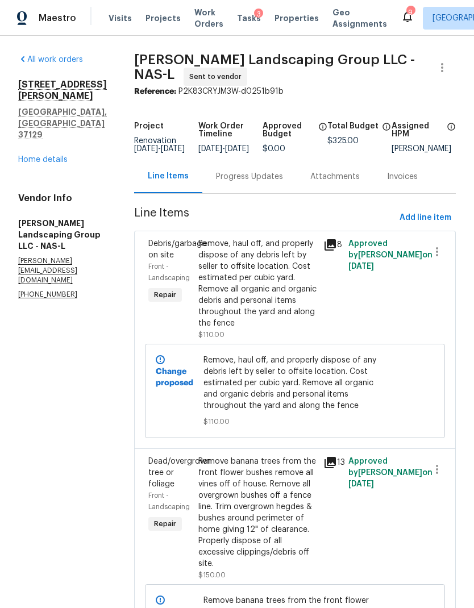
click at [271, 190] on div "Progress Updates" at bounding box center [249, 177] width 94 height 34
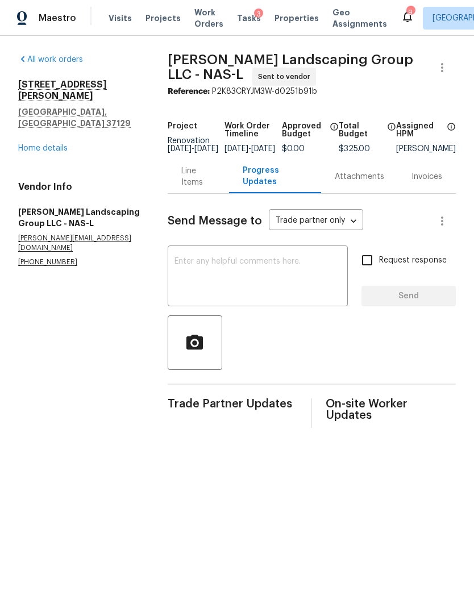
click at [257, 286] on textarea at bounding box center [257, 277] width 166 height 40
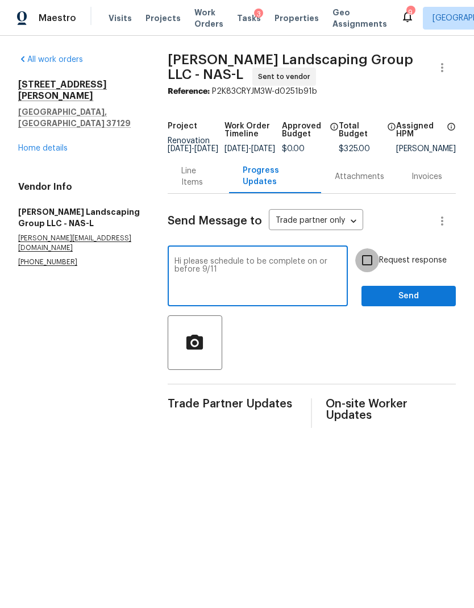
type textarea "Hi please schedule to be complete on or before 9/11"
click at [366, 265] on input "Request response" at bounding box center [367, 260] width 24 height 24
checkbox input "true"
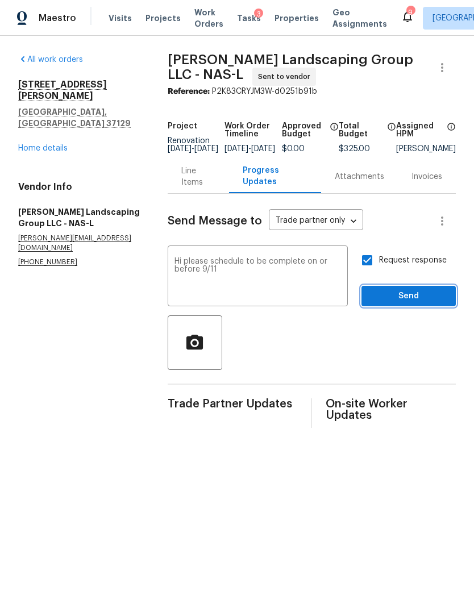
click at [419, 303] on span "Send" at bounding box center [408, 296] width 76 height 14
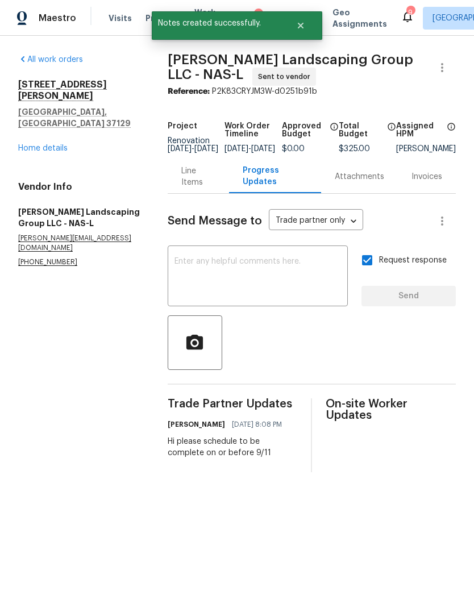
click at [43, 144] on link "Home details" at bounding box center [42, 148] width 49 height 8
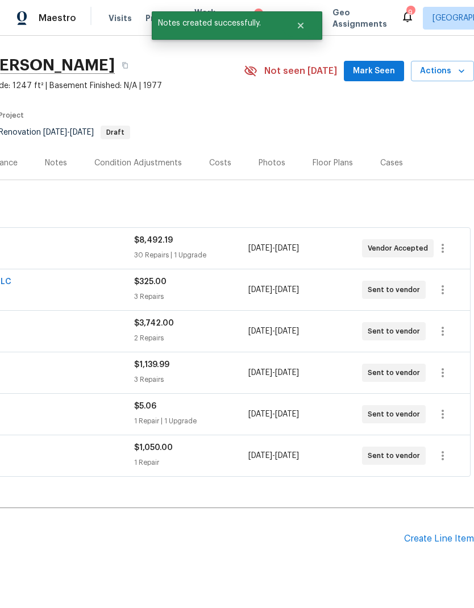
scroll to position [26, 168]
click at [436, 538] on div "Create Line Item" at bounding box center [439, 538] width 70 height 11
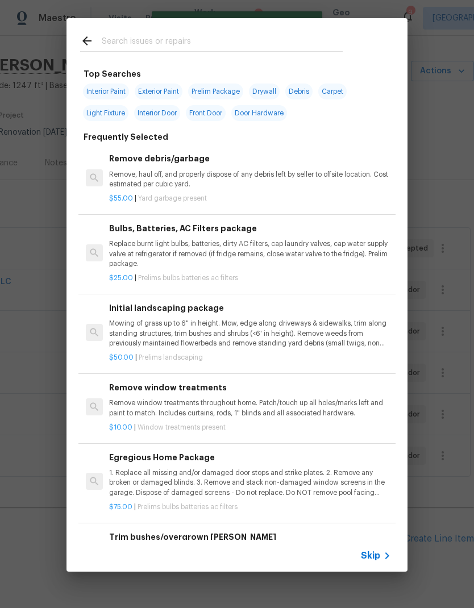
click at [377, 552] on span "Skip" at bounding box center [370, 555] width 19 height 11
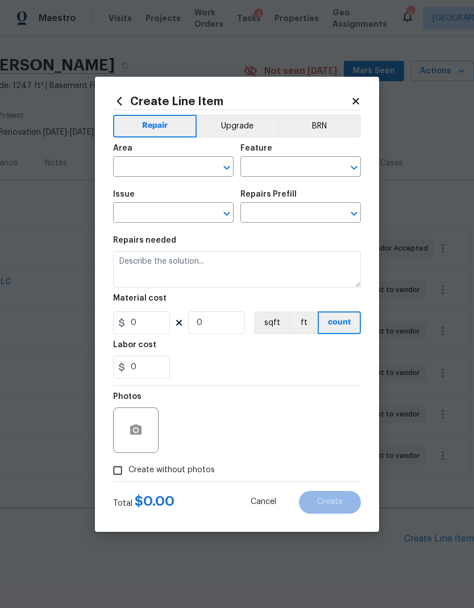
click at [152, 167] on input "text" at bounding box center [157, 168] width 89 height 18
click at [169, 216] on li "Interior Overall" at bounding box center [173, 211] width 120 height 19
type input "Interior Overall"
click at [352, 166] on icon "Open" at bounding box center [354, 168] width 6 height 4
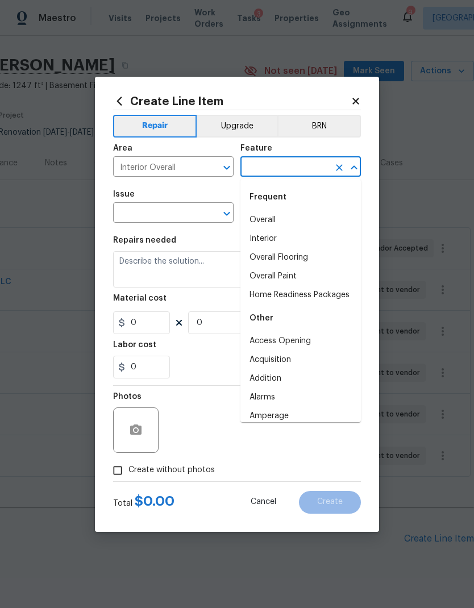
click at [291, 224] on li "Overall" at bounding box center [300, 220] width 120 height 19
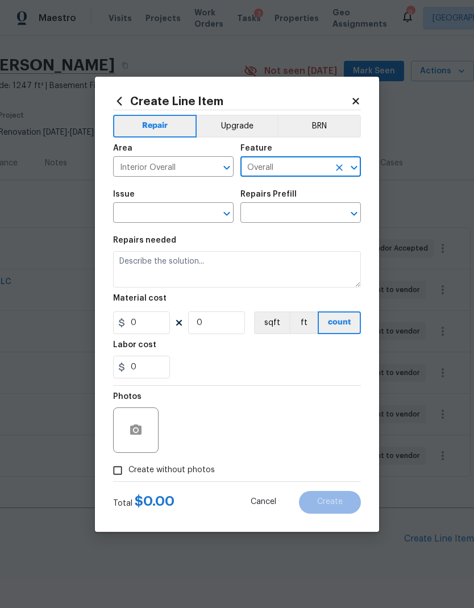
type input "Overall"
click at [232, 214] on icon "Open" at bounding box center [227, 214] width 14 height 14
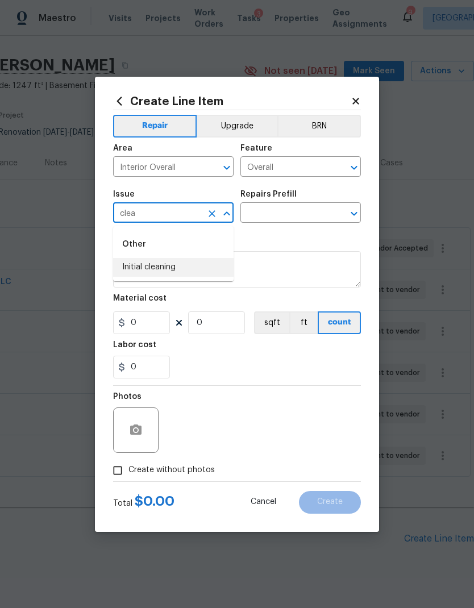
click at [164, 269] on li "Initial cleaning" at bounding box center [173, 267] width 120 height 19
type input "Initial cleaning"
click at [355, 215] on icon "Open" at bounding box center [354, 214] width 6 height 4
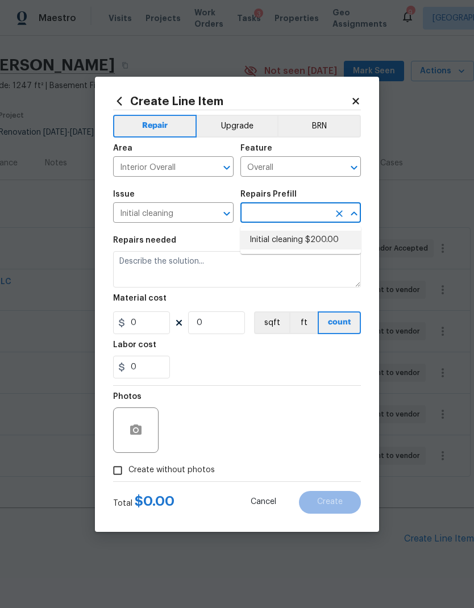
click at [317, 243] on li "Initial cleaning $200.00" at bounding box center [300, 240] width 120 height 19
type input "Initial cleaning $200.00"
type input "Home Readiness Packages"
type textarea "1. Wipe down exterior doors and trim. 2. Clean out all exterior light fixtures …"
type input "1"
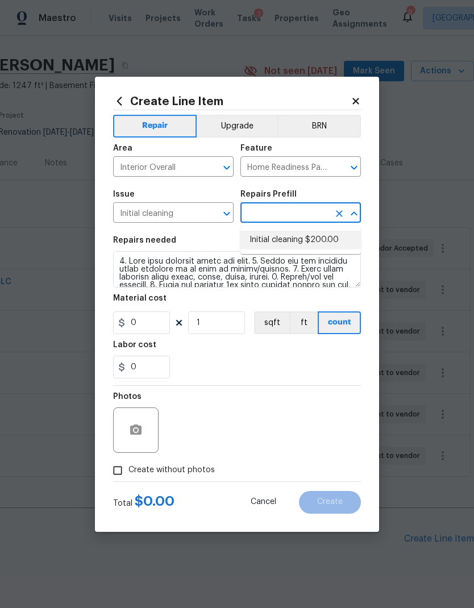
type input "Initial cleaning $200.00"
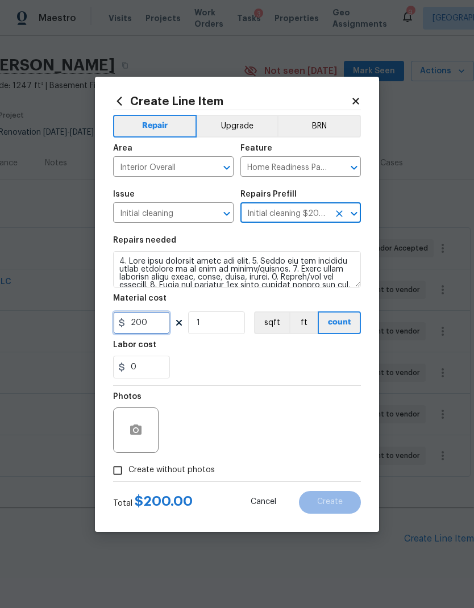
click at [134, 328] on input "200" at bounding box center [141, 322] width 57 height 23
click at [144, 323] on input "200" at bounding box center [141, 322] width 57 height 23
type input "300"
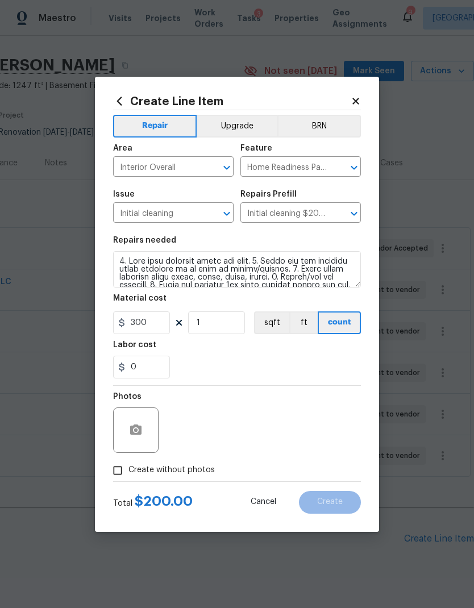
click at [290, 351] on div "Labor cost" at bounding box center [237, 348] width 248 height 15
click at [141, 431] on icon "button" at bounding box center [135, 429] width 11 height 10
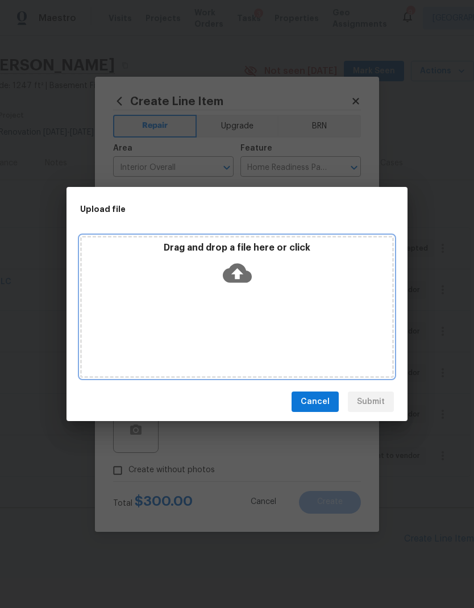
click at [242, 261] on icon at bounding box center [237, 272] width 29 height 29
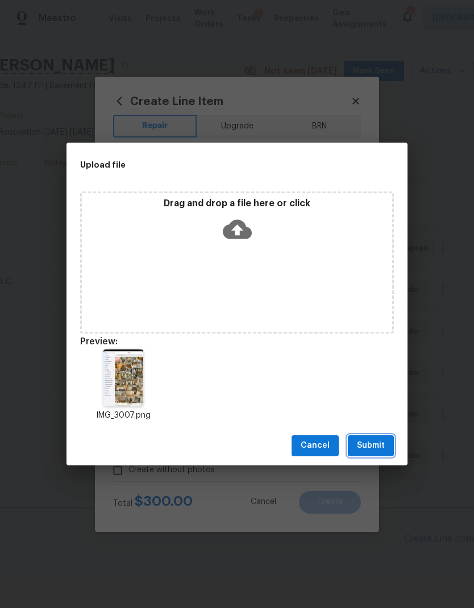
click at [377, 447] on span "Submit" at bounding box center [371, 446] width 28 height 14
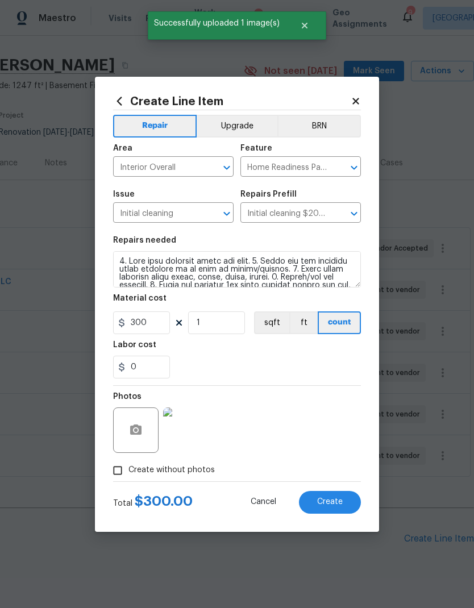
click at [327, 499] on span "Create" at bounding box center [330, 502] width 26 height 9
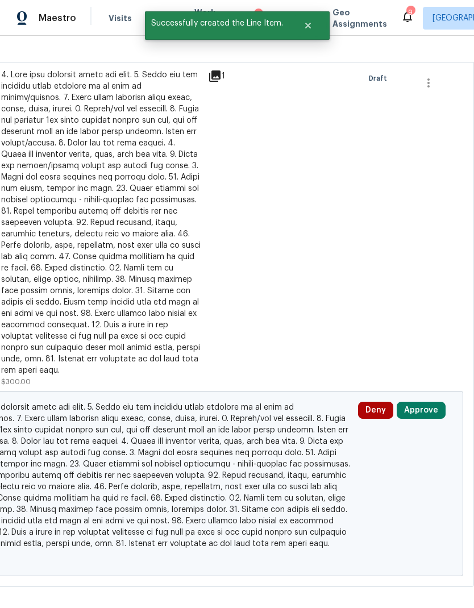
scroll to position [554, 168]
click at [419, 402] on button "Approve" at bounding box center [421, 410] width 49 height 17
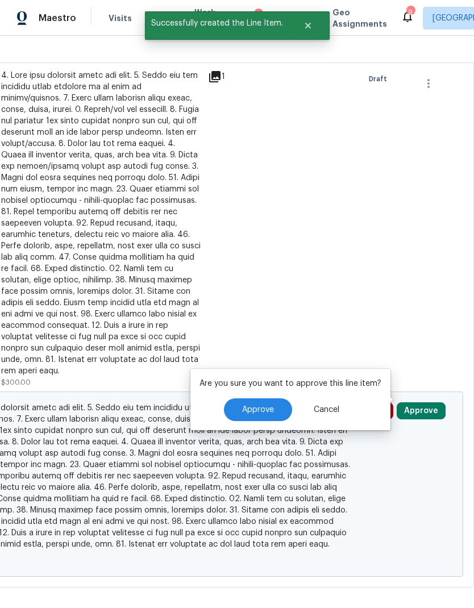
click at [274, 411] on button "Approve" at bounding box center [258, 409] width 68 height 23
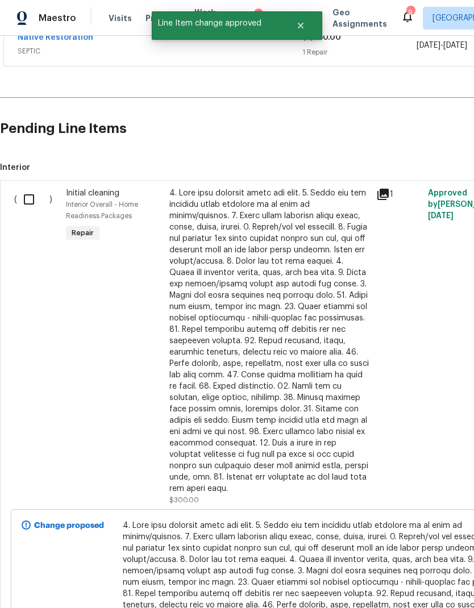
scroll to position [436, 0]
click at [35, 201] on input "checkbox" at bounding box center [33, 200] width 32 height 24
checkbox input "true"
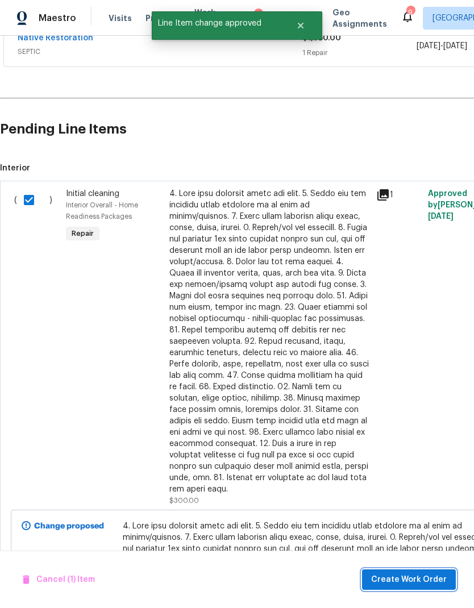
click at [419, 577] on span "Create Work Order" at bounding box center [409, 580] width 76 height 14
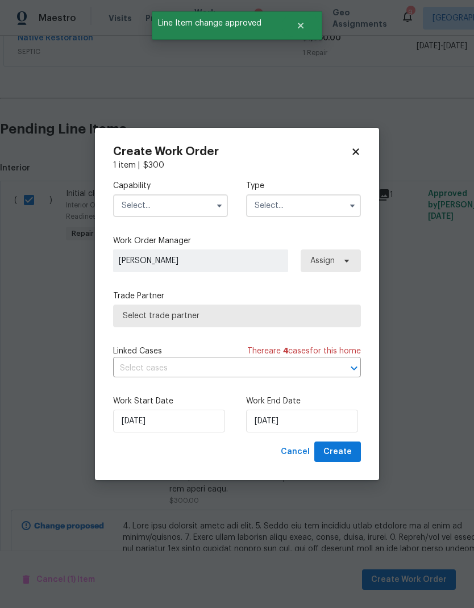
click at [190, 202] on input "text" at bounding box center [170, 205] width 115 height 23
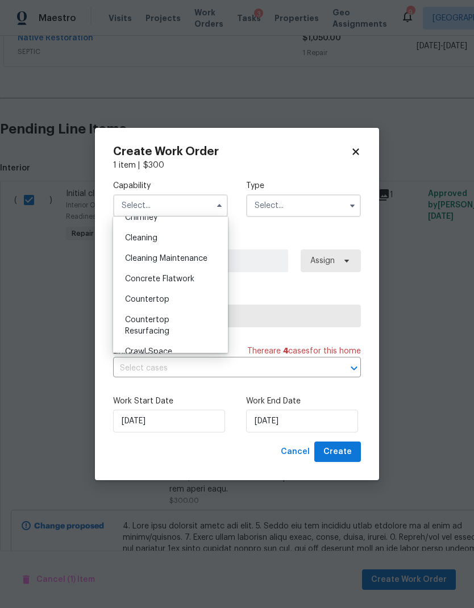
scroll to position [153, 0]
click at [198, 241] on div "Cleaning" at bounding box center [170, 240] width 109 height 20
type input "Cleaning"
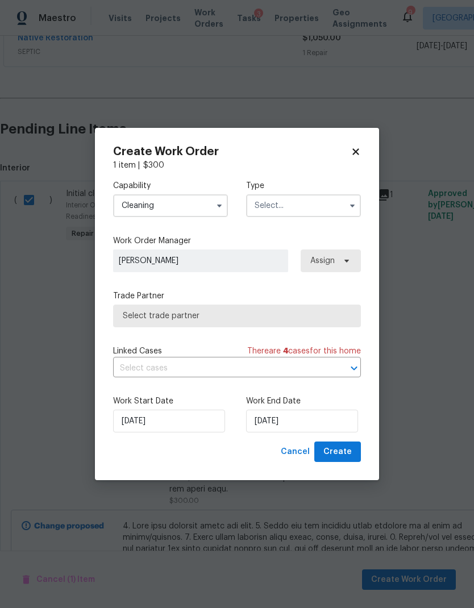
click at [296, 207] on input "text" at bounding box center [303, 205] width 115 height 23
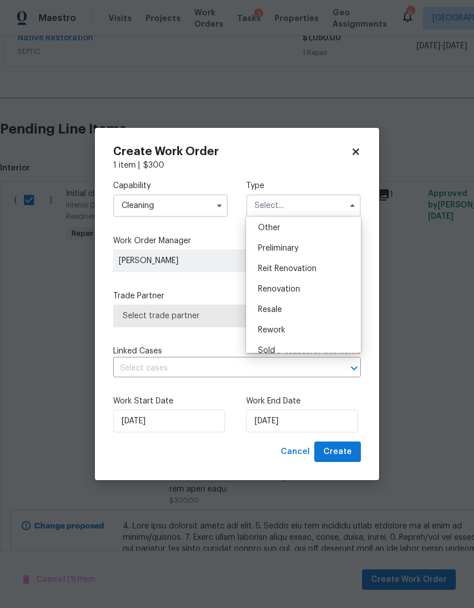
scroll to position [227, 0]
click at [296, 289] on span "Renovation" at bounding box center [279, 289] width 42 height 8
type input "Renovation"
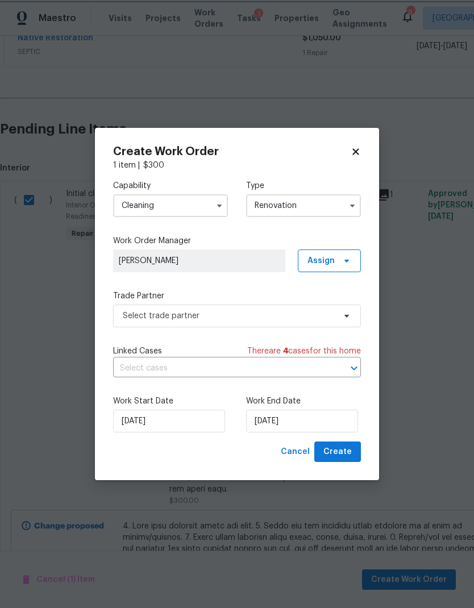
scroll to position [0, 0]
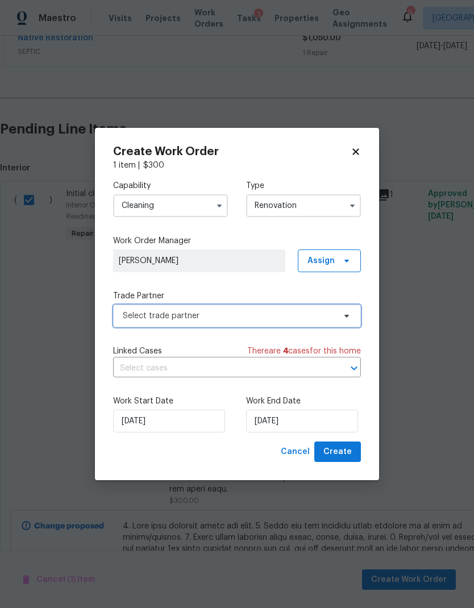
click at [243, 315] on span "Select trade partner" at bounding box center [229, 315] width 212 height 11
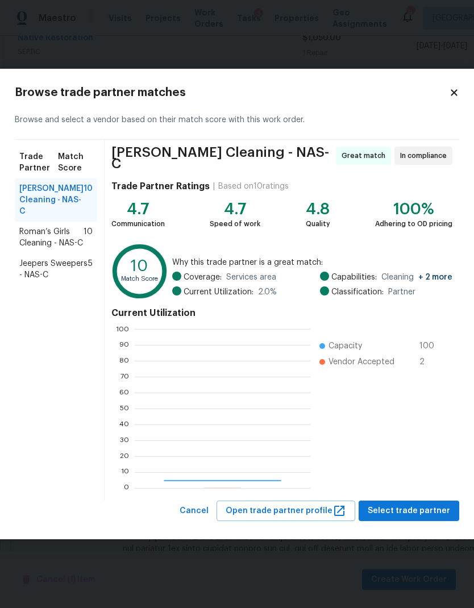
scroll to position [159, 176]
click at [30, 243] on span "Roman’s Girls Cleaning - NAS-C" at bounding box center [51, 237] width 64 height 23
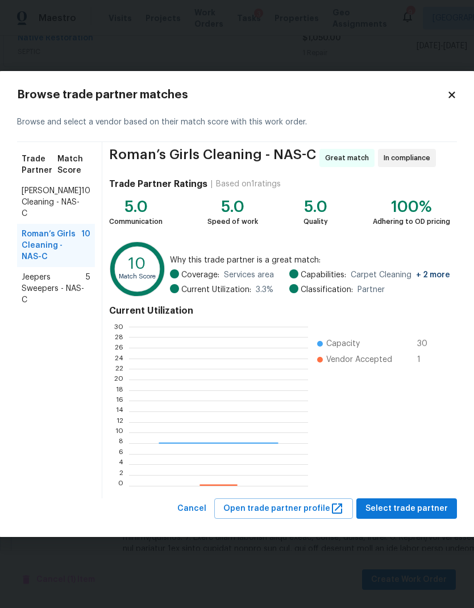
scroll to position [159, 178]
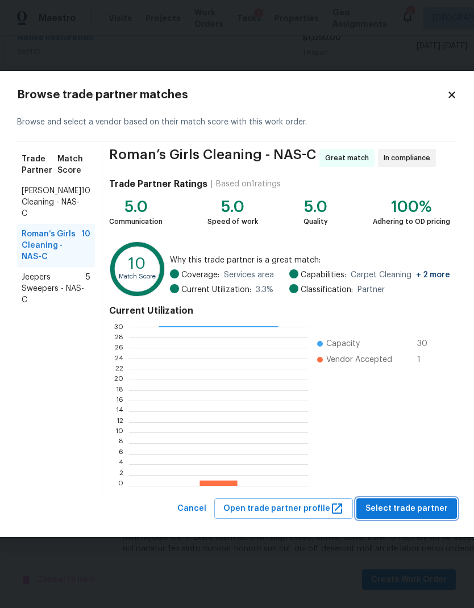
click at [406, 505] on span "Select trade partner" at bounding box center [406, 509] width 82 height 14
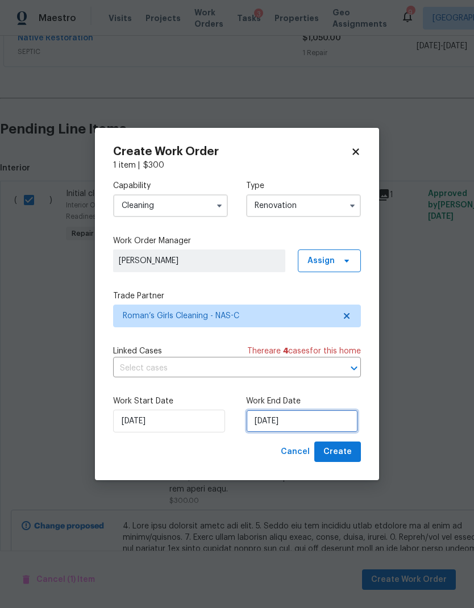
click at [315, 423] on input "[DATE]" at bounding box center [302, 421] width 112 height 23
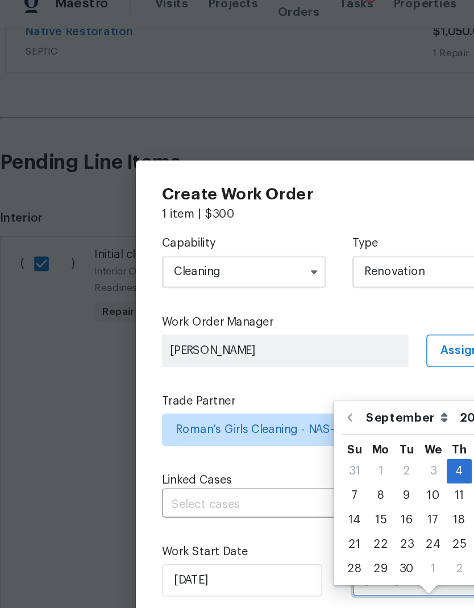
scroll to position [0, 0]
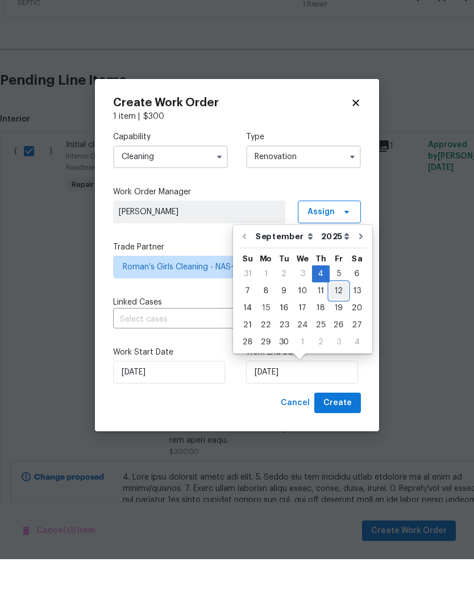
click at [335, 332] on div "12" at bounding box center [338, 340] width 18 height 16
type input "[DATE]"
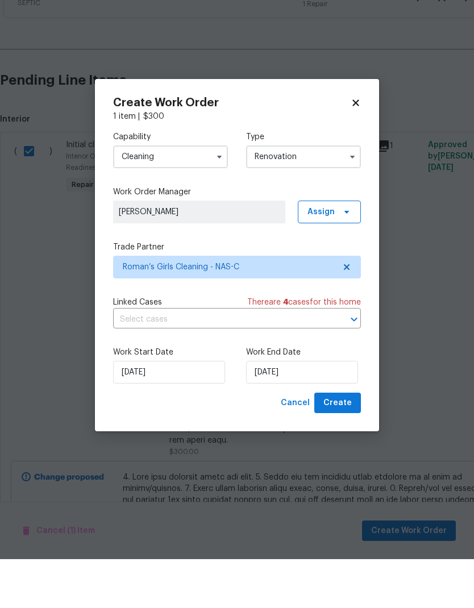
scroll to position [45, 0]
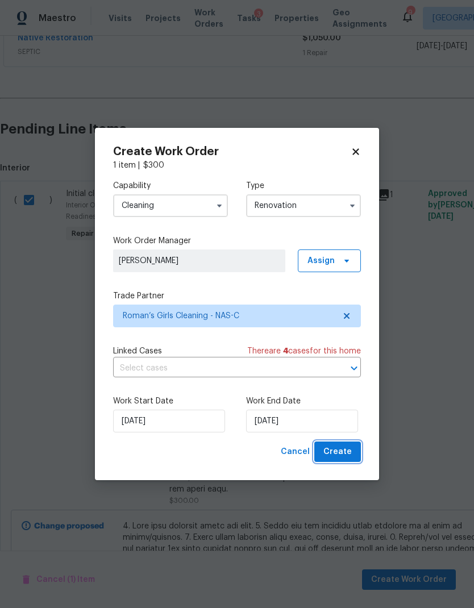
click at [338, 444] on button "Create" at bounding box center [337, 451] width 47 height 21
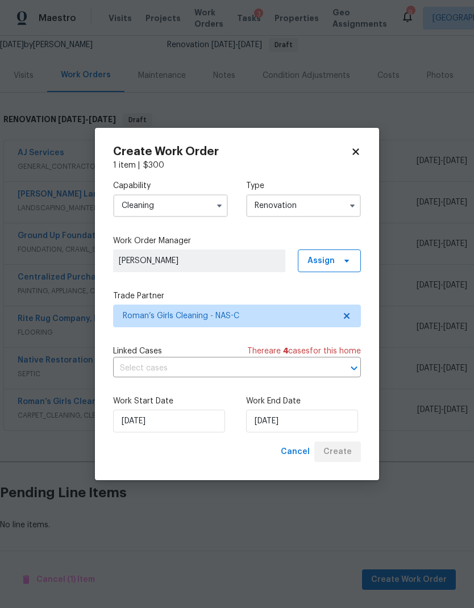
scroll to position [68, 0]
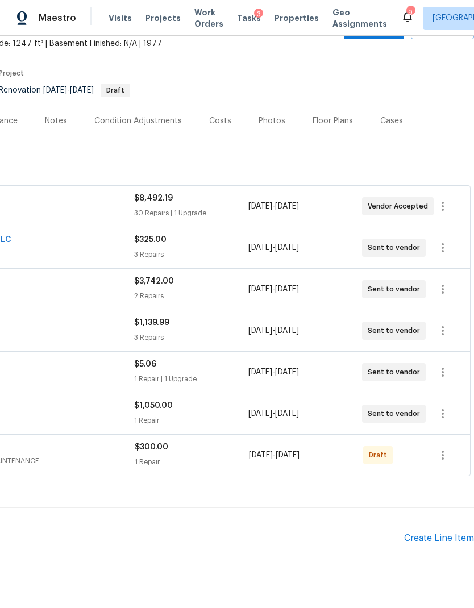
scroll to position [68, 168]
click at [444, 457] on icon "button" at bounding box center [443, 456] width 14 height 14
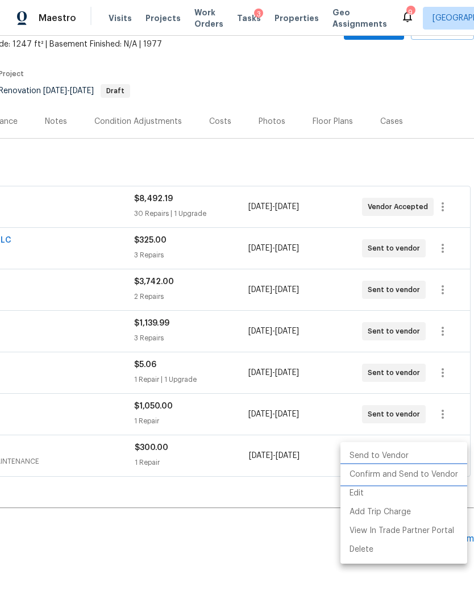
click at [432, 469] on li "Confirm and Send to Vendor" at bounding box center [403, 474] width 127 height 19
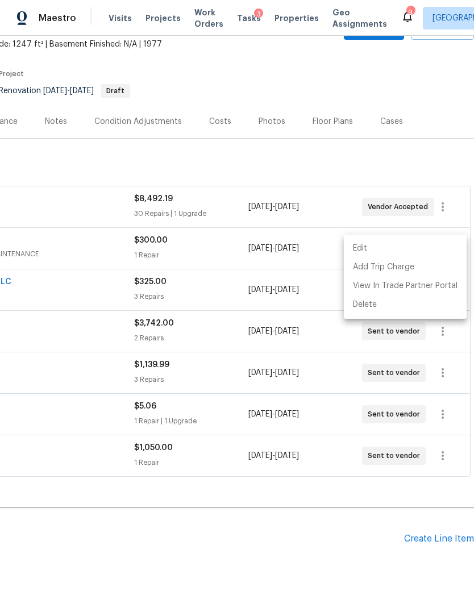
click at [254, 505] on div at bounding box center [237, 304] width 474 height 608
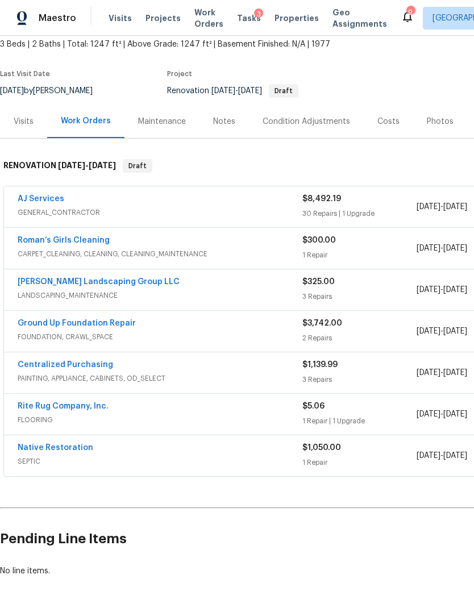
scroll to position [68, 0]
click at [89, 240] on link "Roman’s Girls Cleaning" at bounding box center [64, 240] width 92 height 8
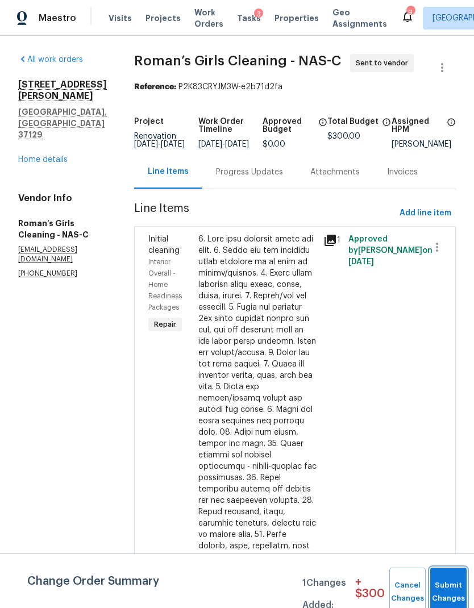
click at [444, 587] on button "Submit Changes" at bounding box center [448, 592] width 36 height 49
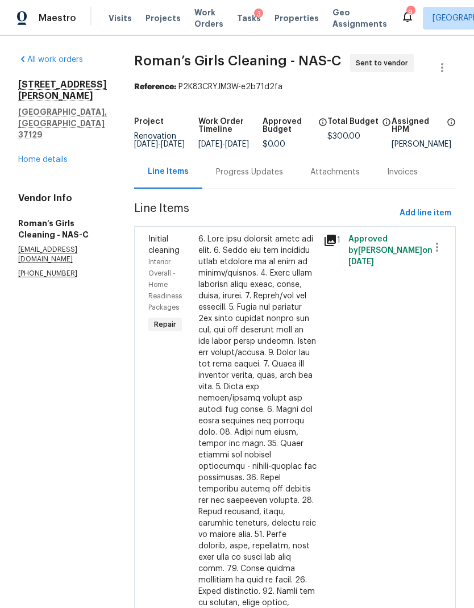
click at [262, 175] on div "Progress Updates" at bounding box center [249, 172] width 94 height 34
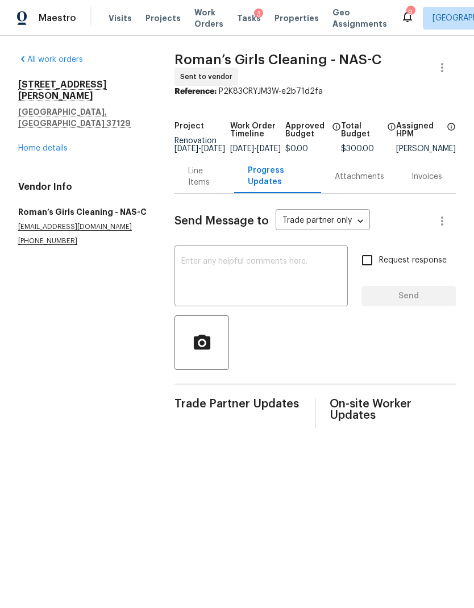
click at [270, 283] on textarea at bounding box center [261, 277] width 160 height 40
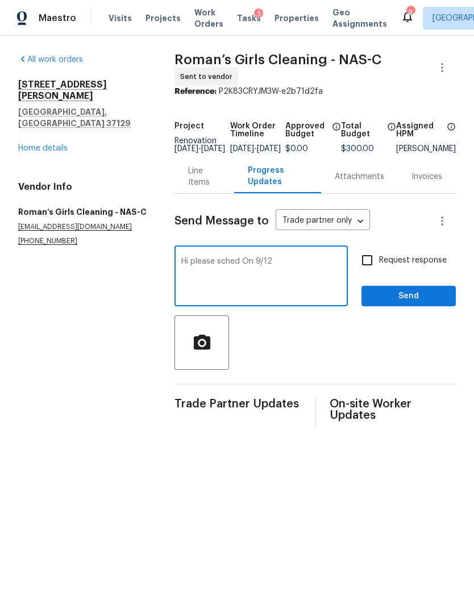
click at [227, 272] on textarea "Hi please sched On 9/12" at bounding box center [261, 277] width 160 height 40
type textarea "Hi please schedule On 9/12"
click at [365, 270] on input "Request response" at bounding box center [367, 260] width 24 height 24
checkbox input "true"
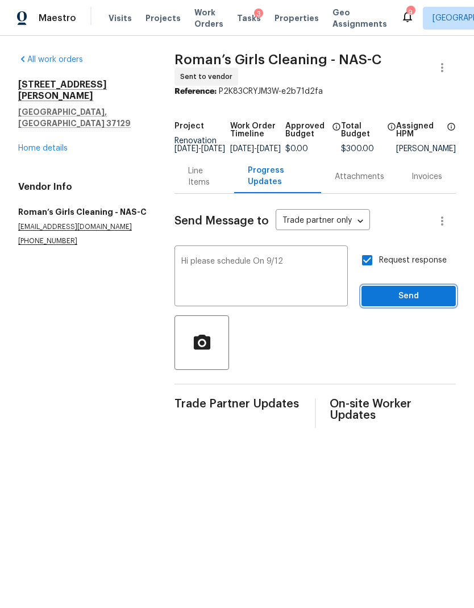
click at [415, 303] on span "Send" at bounding box center [408, 296] width 76 height 14
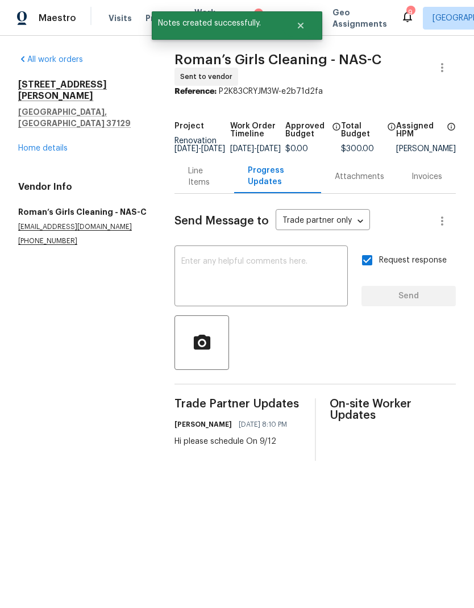
click at [53, 136] on div "All work orders 8607 Hooper St Murfreesboro, TN 37129 Home details Vendor Info …" at bounding box center [82, 150] width 129 height 192
click at [42, 144] on link "Home details" at bounding box center [42, 148] width 49 height 8
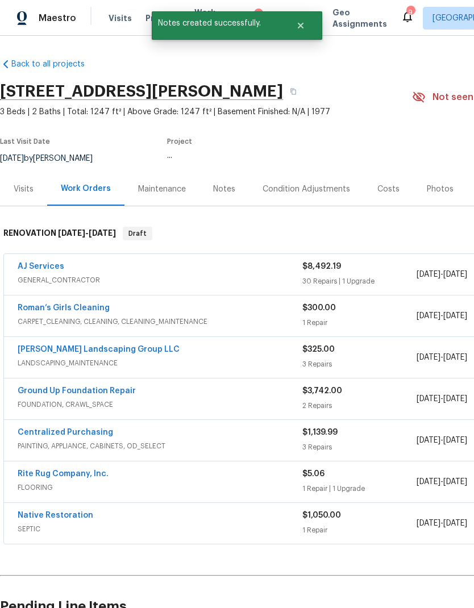
click at [222, 200] on div "Notes" at bounding box center [223, 189] width 49 height 34
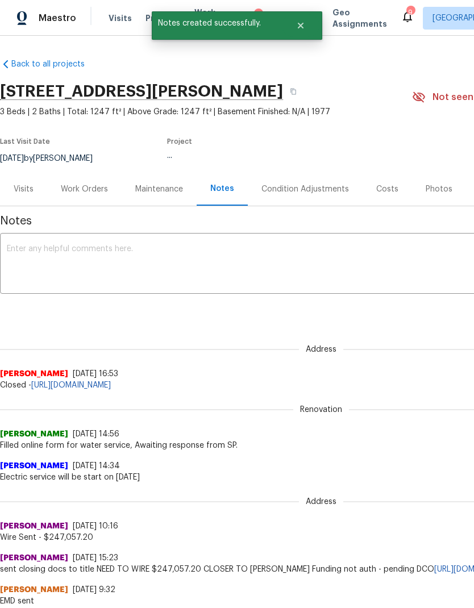
click at [235, 283] on textarea at bounding box center [321, 265] width 628 height 40
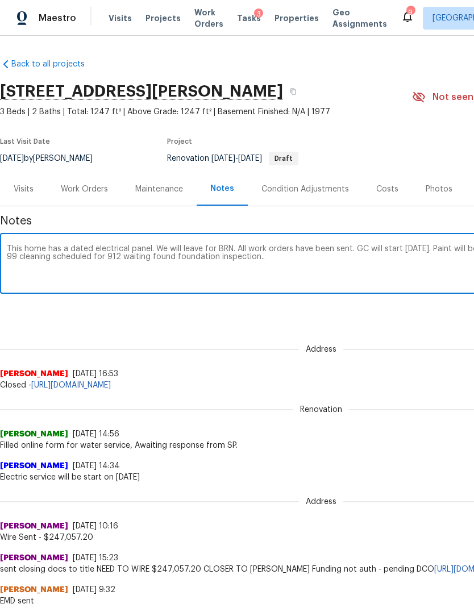
click at [172, 252] on textarea "This home has a dated electrical panel. We will leave for BRN. All work orders …" at bounding box center [321, 265] width 628 height 40
click at [265, 283] on textarea "This home has a dated electrical panel. We will leave for BRN. All work orders …" at bounding box center [321, 265] width 628 height 40
click at [168, 257] on textarea "This home has a dated electrical panel. We will leave for BRN. All work orders …" at bounding box center [321, 265] width 628 height 40
click at [167, 256] on textarea "This home has a dated electrical panel. We will leave for BRN. All work orders …" at bounding box center [321, 265] width 628 height 40
click at [55, 261] on textarea "This home has a dated electrical panel. We will leave for BRN. All work orders …" at bounding box center [321, 265] width 628 height 40
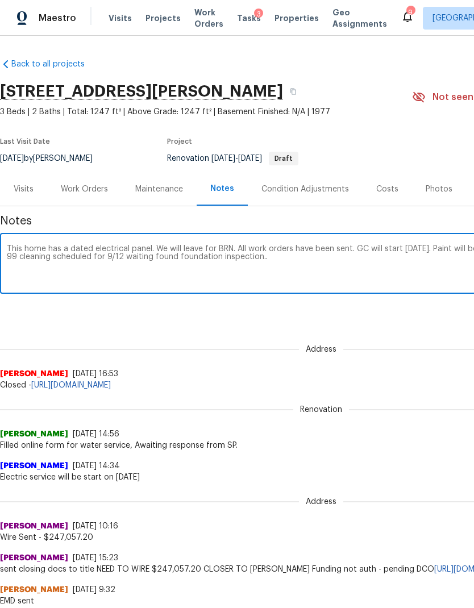
click at [54, 260] on textarea "This home has a dated electrical panel. We will leave for BRN. All work orders …" at bounding box center [321, 265] width 628 height 40
click at [124, 281] on textarea "This home has a dated electrical panel. We will leave for BRN. All work orders …" at bounding box center [321, 265] width 628 height 40
click at [62, 257] on textarea "This home has a dated electrical panel. We will leave for BRN. All work orders …" at bounding box center [321, 265] width 628 height 40
click at [425, 277] on textarea "This home has a dated electrical panel. We will leave for BRN. All work orders …" at bounding box center [321, 265] width 628 height 40
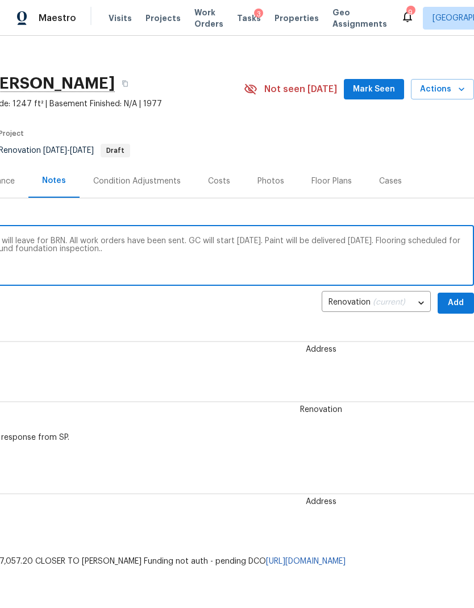
scroll to position [8, 168]
type textarea "This home has a dated electrical panel. We will leave for BRN. All work orders …"
click at [449, 293] on button "Add" at bounding box center [455, 303] width 36 height 21
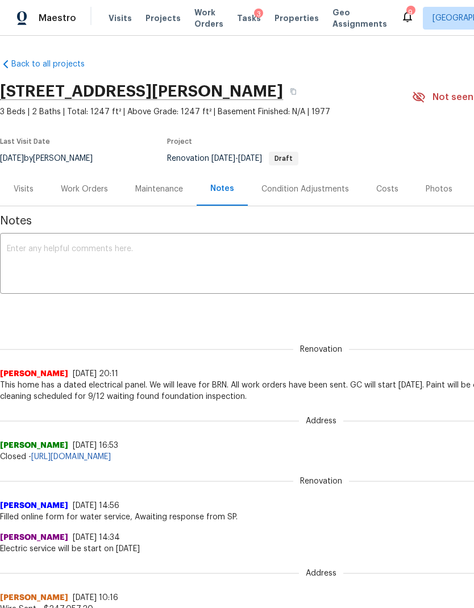
scroll to position [0, 0]
click at [98, 190] on div "Work Orders" at bounding box center [84, 188] width 47 height 11
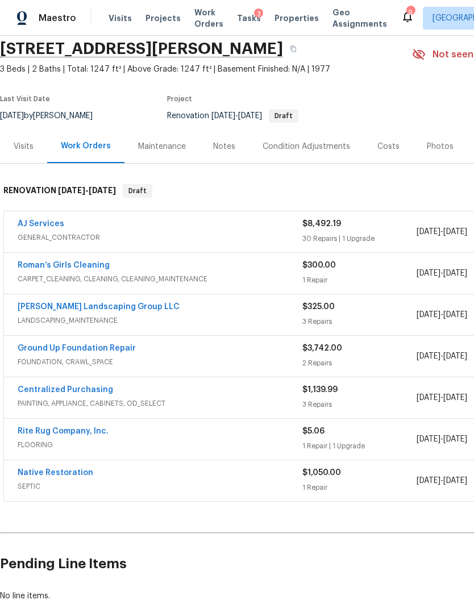
scroll to position [43, 0]
click at [95, 430] on link "Rite Rug Company, Inc." at bounding box center [63, 431] width 91 height 8
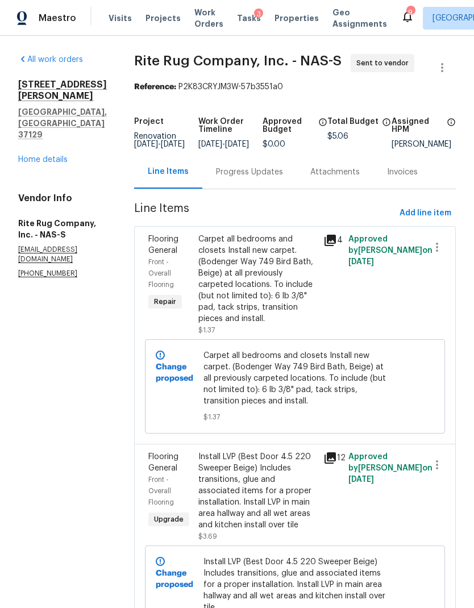
click at [33, 156] on link "Home details" at bounding box center [42, 160] width 49 height 8
